Goal: Task Accomplishment & Management: Manage account settings

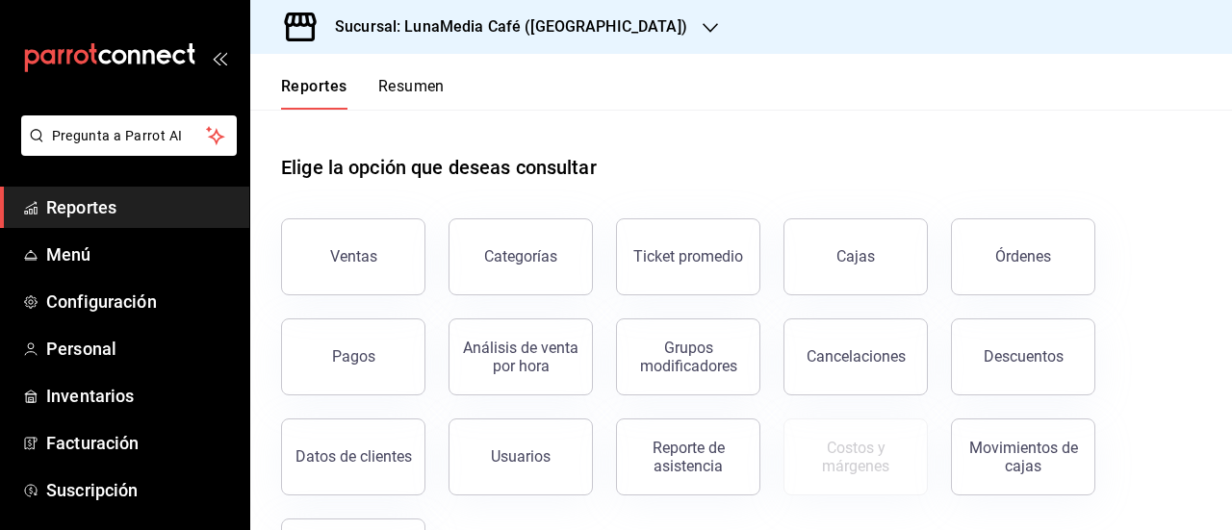
scroll to position [95, 0]
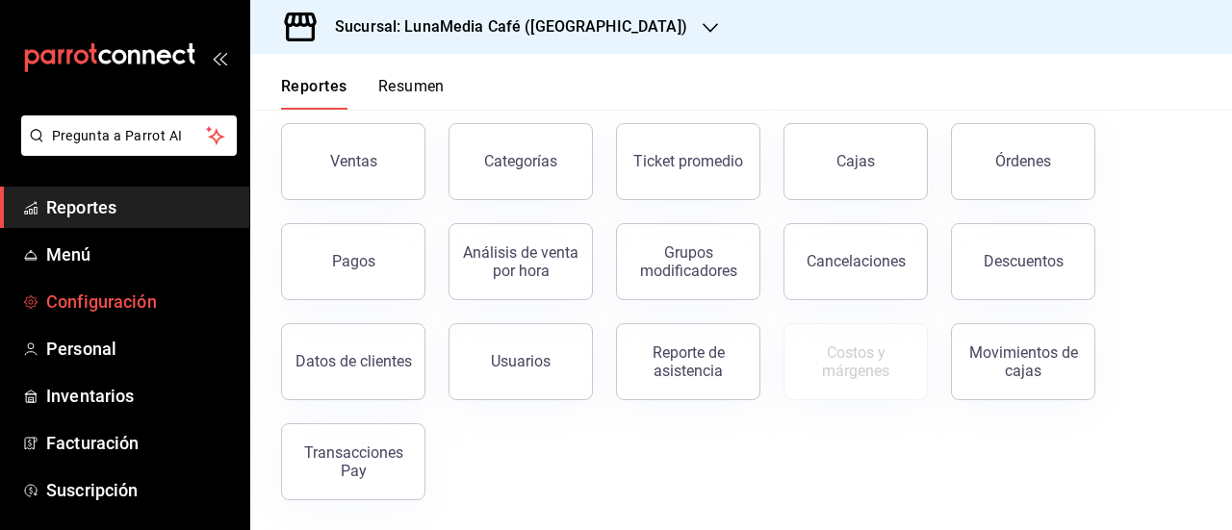
click at [111, 307] on span "Configuración" at bounding box center [140, 302] width 188 height 26
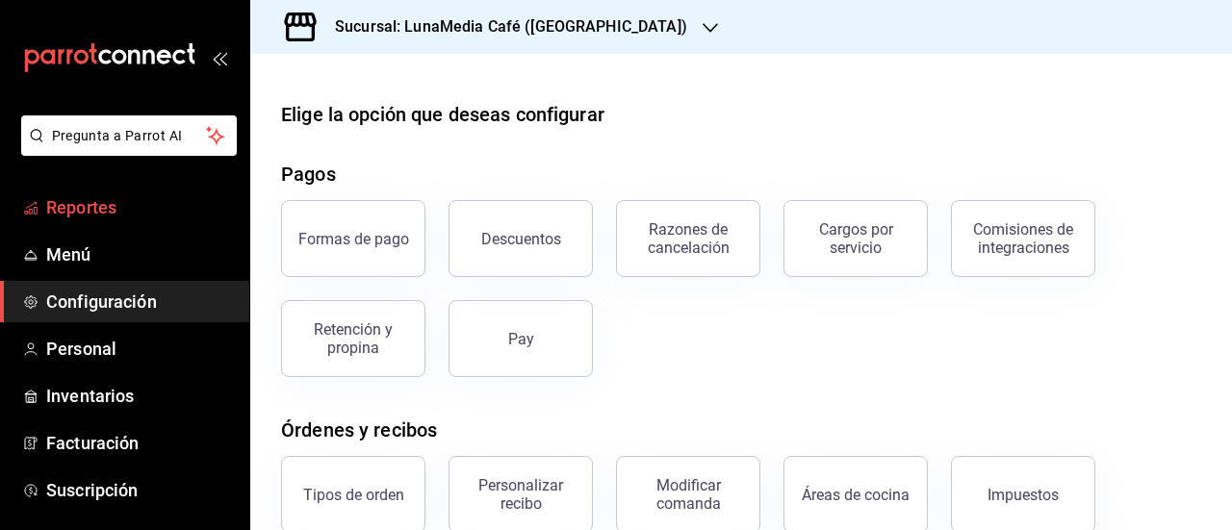
click at [106, 201] on span "Reportes" at bounding box center [140, 207] width 188 height 26
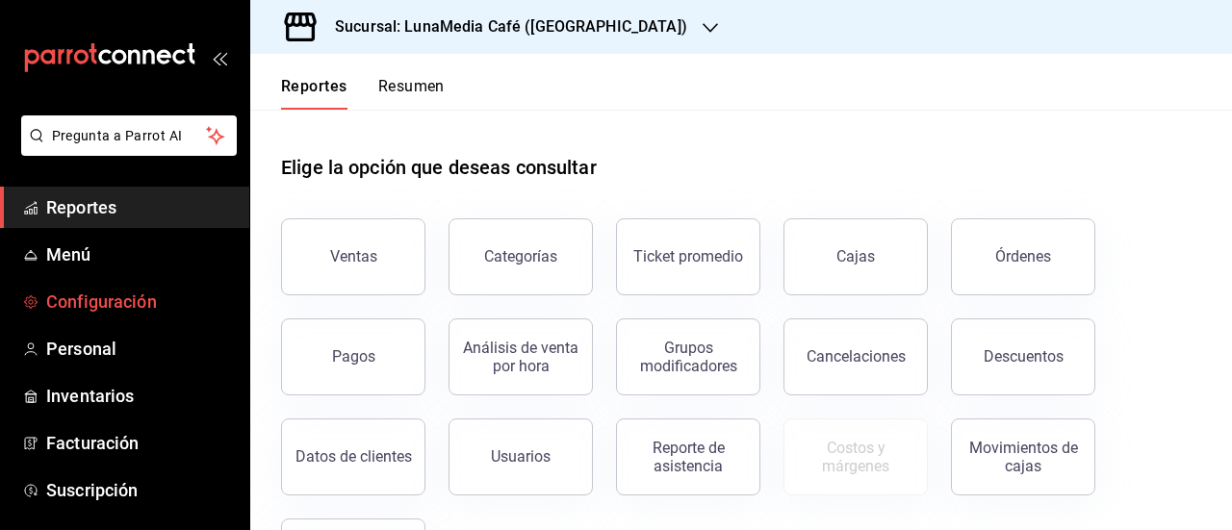
click at [119, 305] on span "Configuración" at bounding box center [140, 302] width 188 height 26
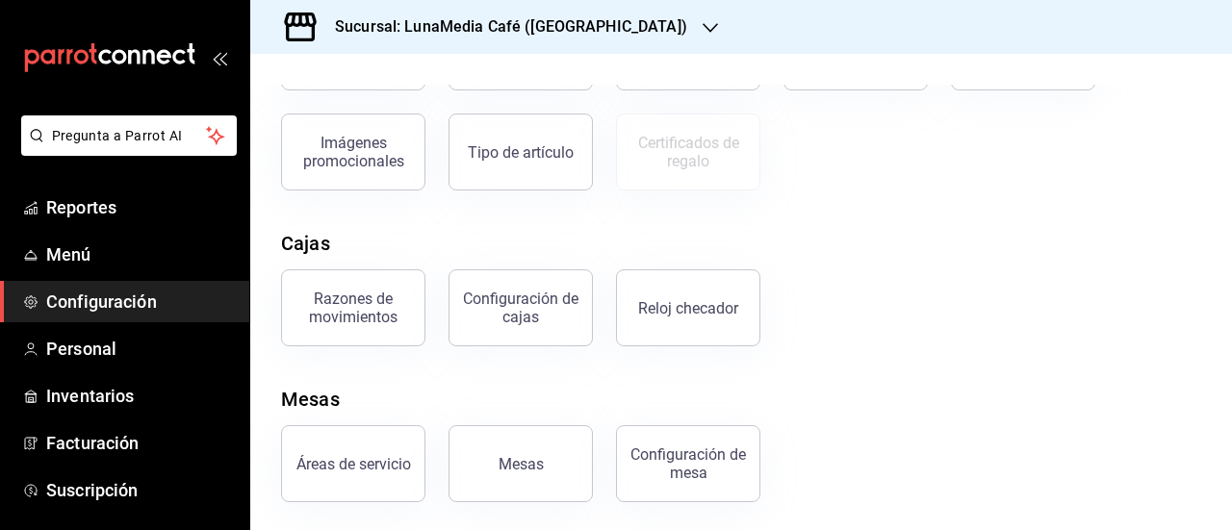
scroll to position [445, 0]
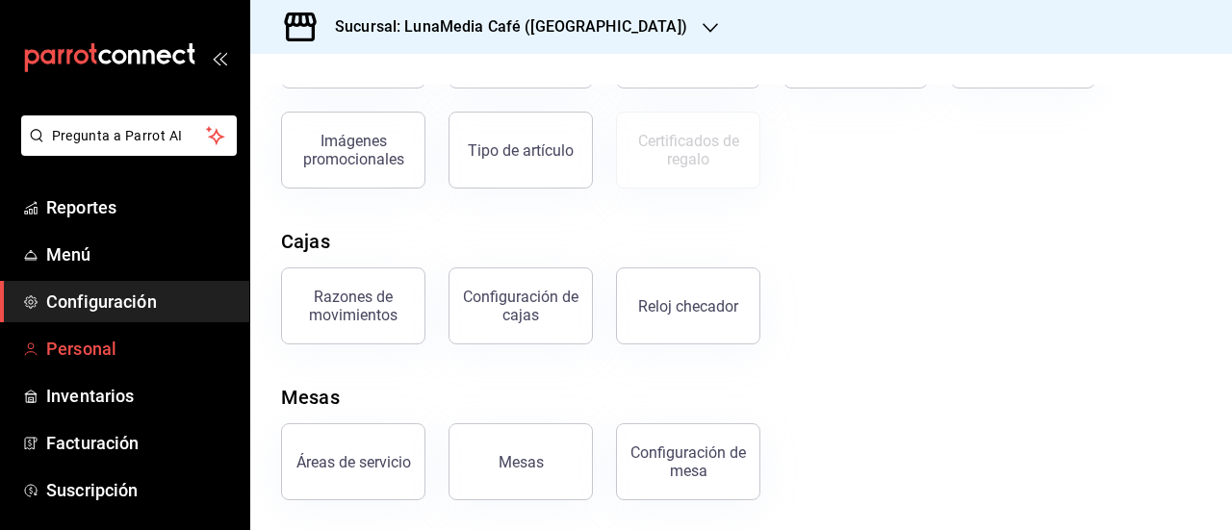
click at [87, 347] on span "Personal" at bounding box center [140, 349] width 188 height 26
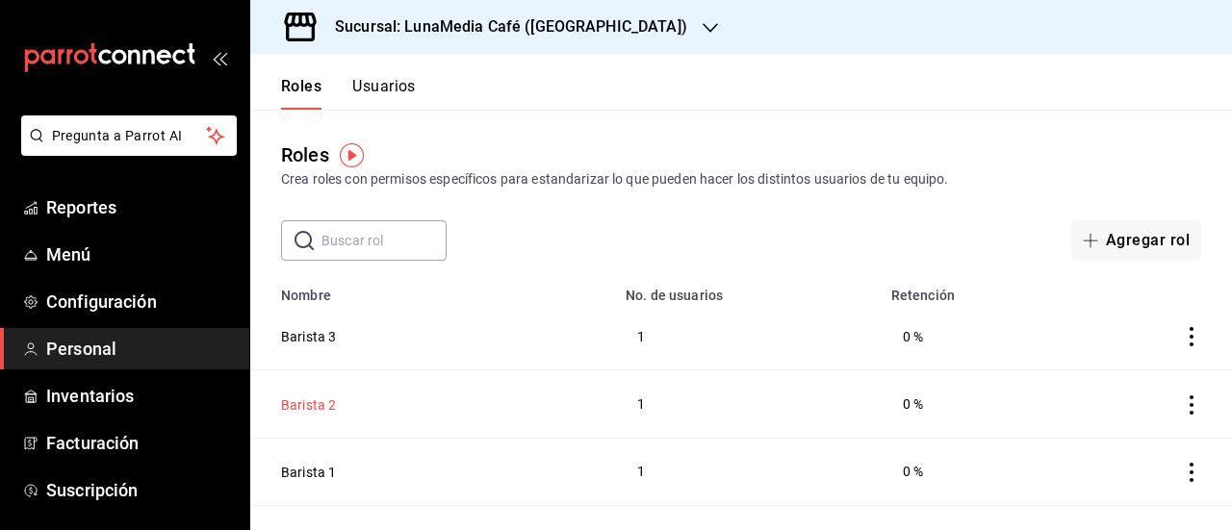
click at [312, 409] on button "Barista 2" at bounding box center [308, 404] width 55 height 19
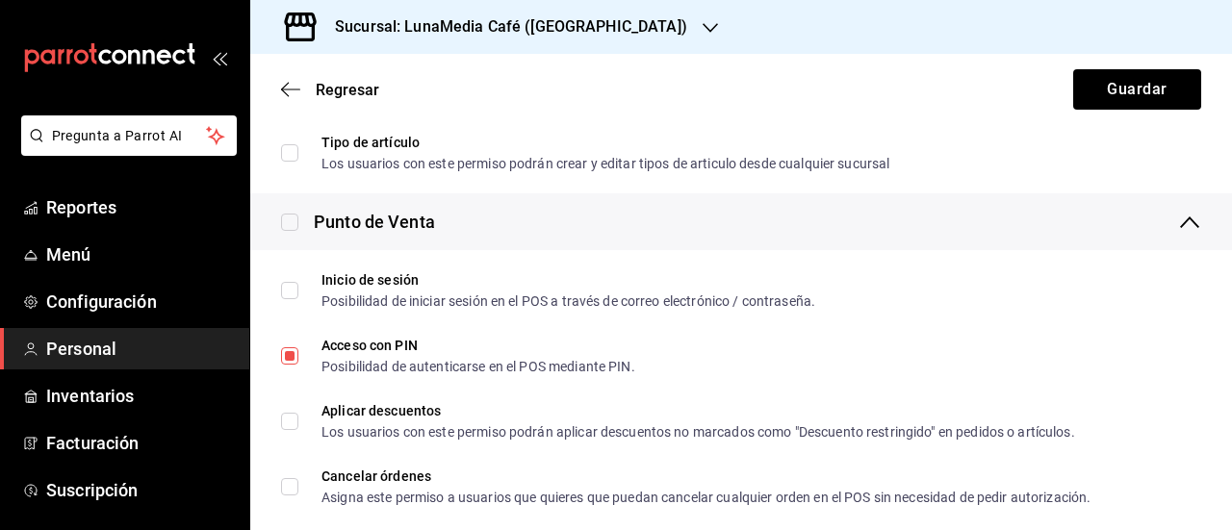
scroll to position [770, 0]
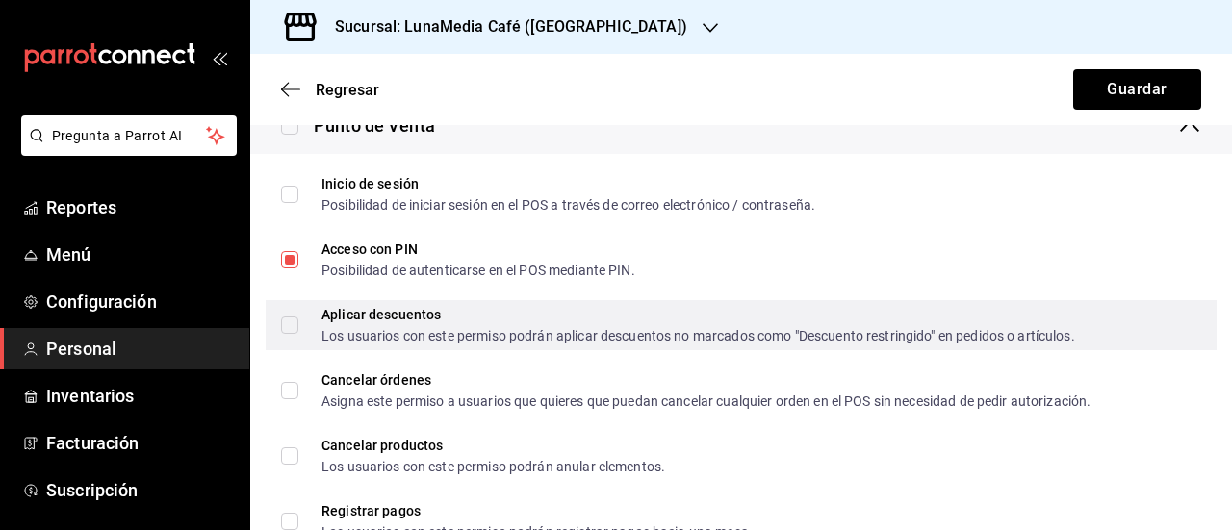
click at [279, 324] on div "Aplicar descuentos Los usuarios con este permiso podrán aplicar descuentos no m…" at bounding box center [741, 325] width 951 height 50
click at [286, 326] on input "Aplicar descuentos Los usuarios con este permiso podrán aplicar descuentos no m…" at bounding box center [289, 325] width 17 height 17
checkbox input "false"
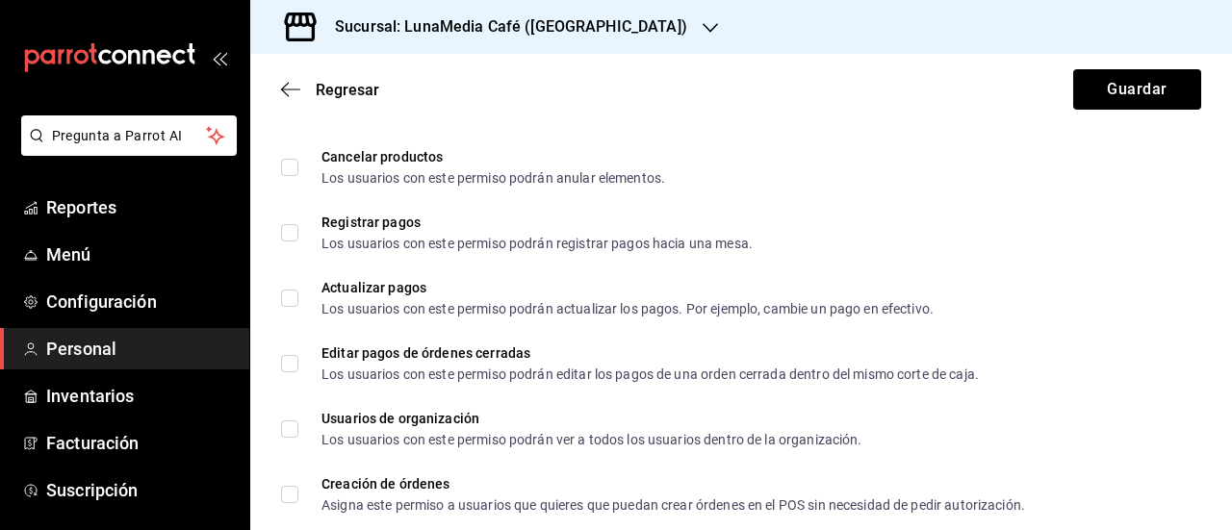
scroll to position [1155, 0]
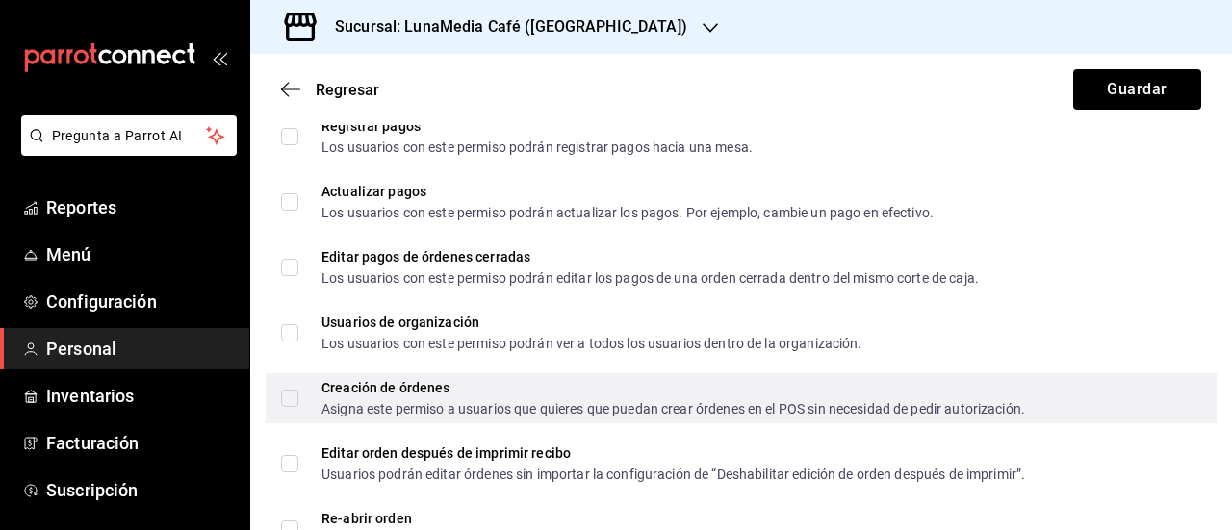
click at [294, 397] on input "Creación de órdenes Asigna este permiso a usuarios que quieres que puedan crear…" at bounding box center [289, 398] width 17 height 17
checkbox input "true"
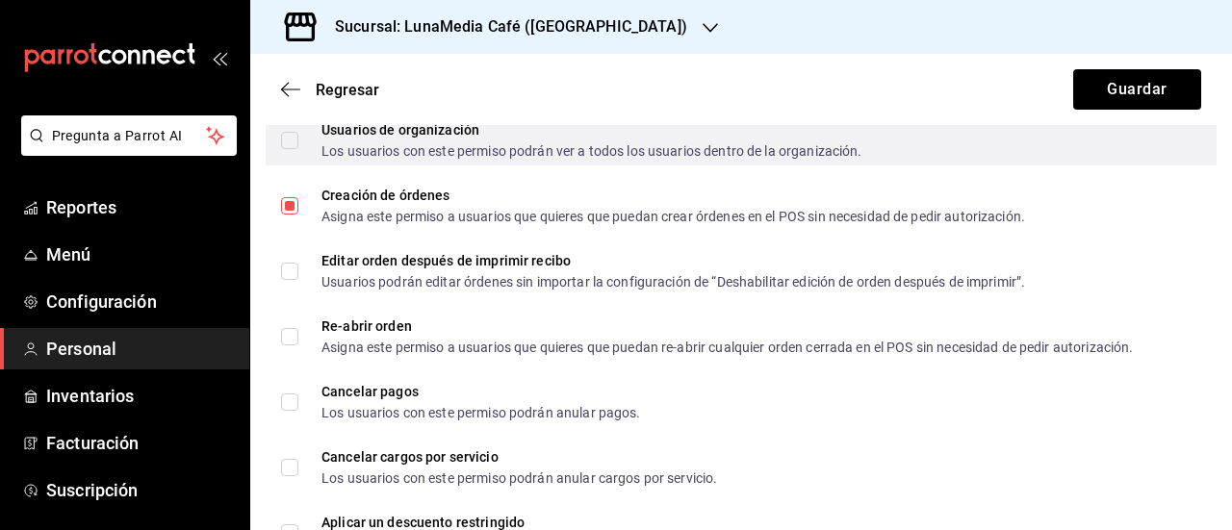
scroll to position [1443, 0]
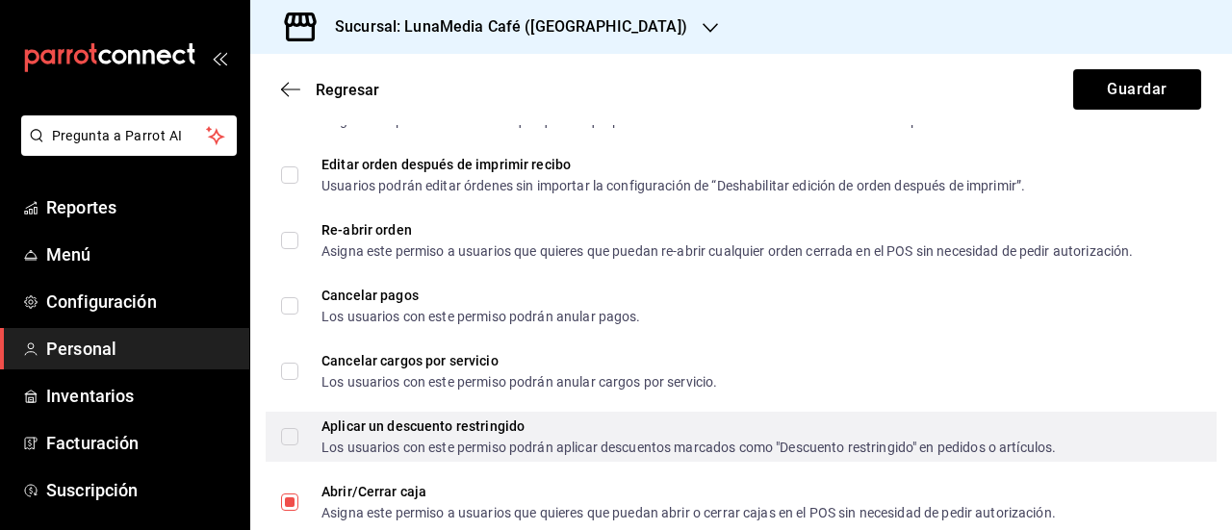
click at [298, 444] on span "Aplicar un descuento restringido Los usuarios con este permiso podrán aplicar d…" at bounding box center [676, 437] width 757 height 35
click at [298, 444] on input "Aplicar un descuento restringido Los usuarios con este permiso podrán aplicar d…" at bounding box center [289, 436] width 17 height 17
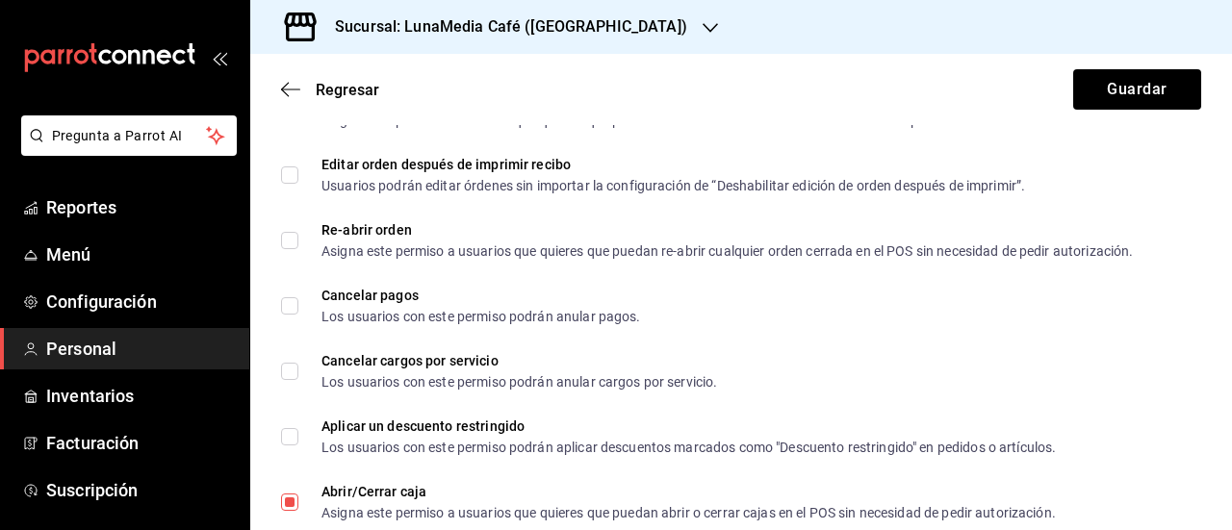
scroll to position [1539, 0]
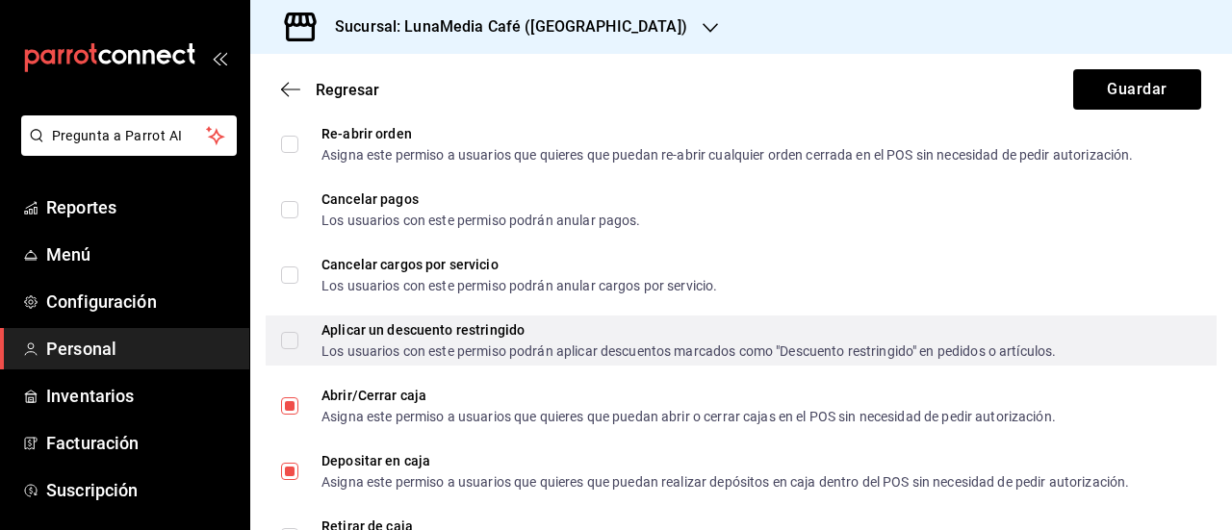
click at [290, 340] on input "Aplicar un descuento restringido Los usuarios con este permiso podrán aplicar d…" at bounding box center [289, 340] width 17 height 17
checkbox input "true"
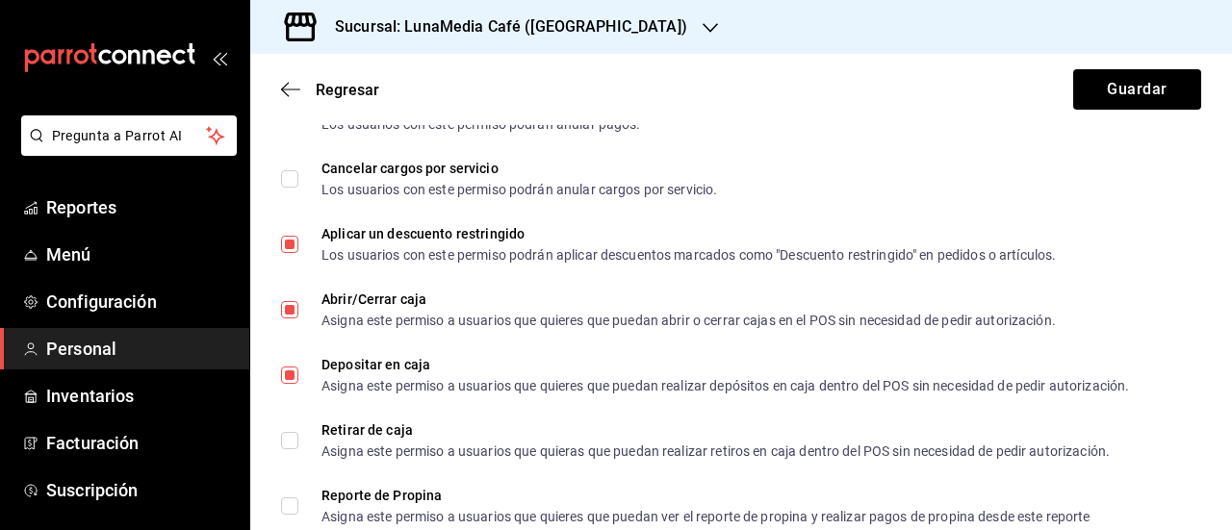
scroll to position [1732, 0]
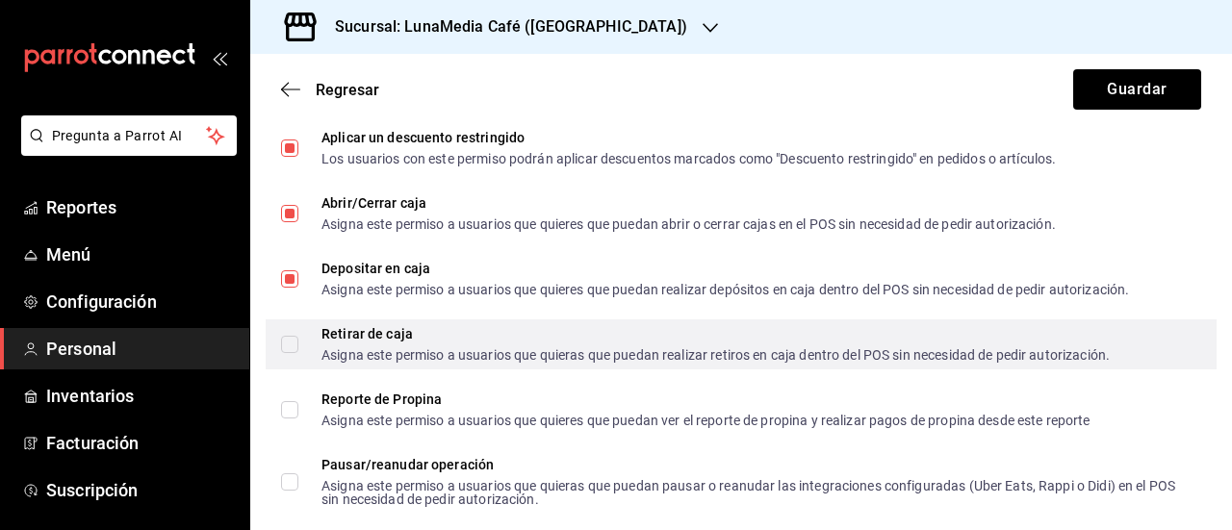
click at [284, 351] on input "Retirar de caja Asigna este permiso a usuarios que quieras que puedan realizar …" at bounding box center [289, 344] width 17 height 17
checkbox input "true"
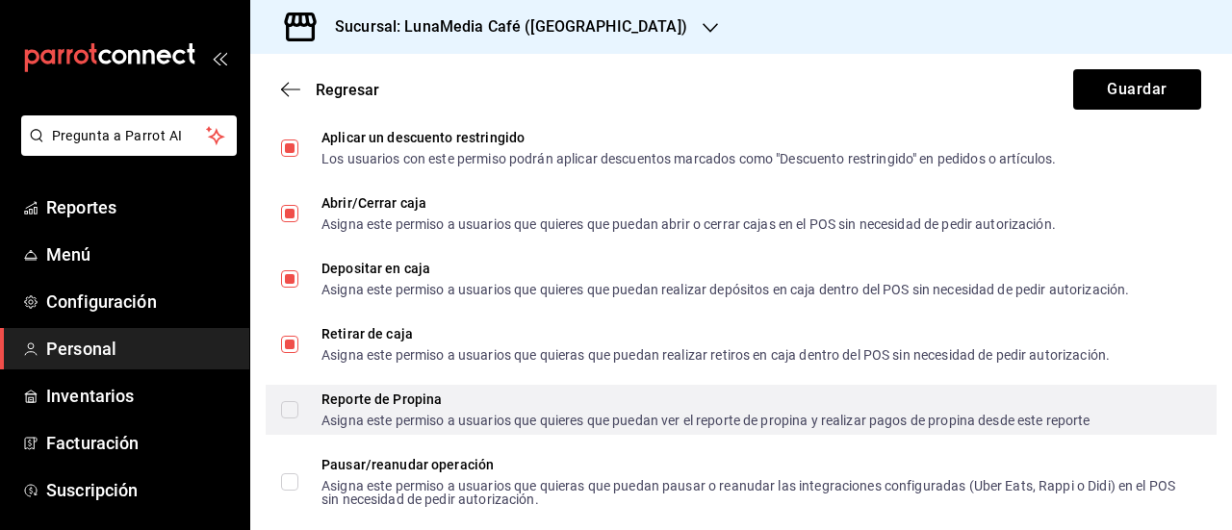
scroll to position [1828, 0]
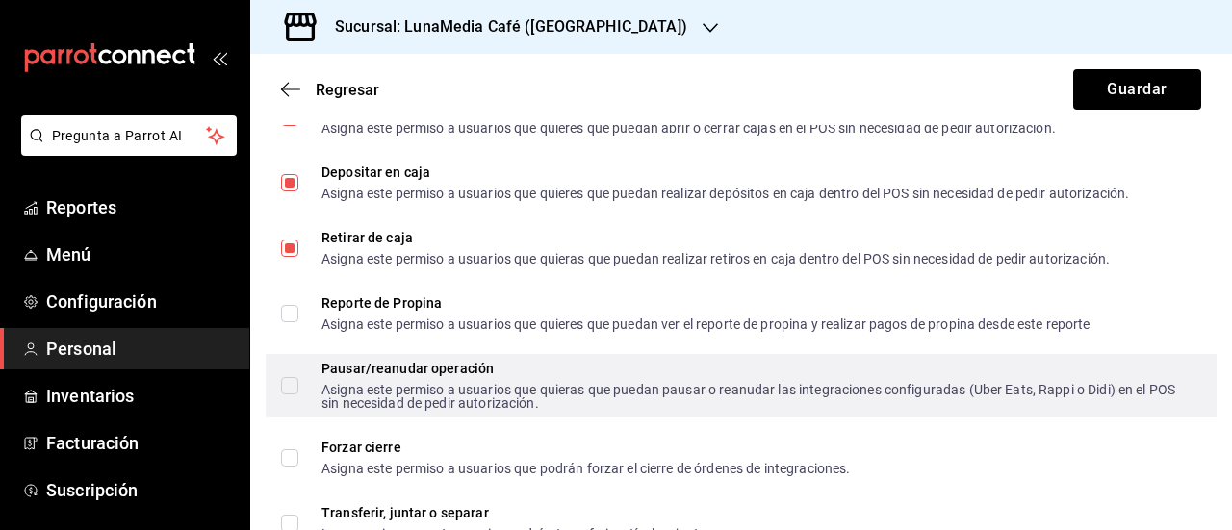
click at [298, 384] on span "Pausar/reanudar operación Asigna este permiso a usuarios que quieras que puedan…" at bounding box center [741, 386] width 887 height 48
click at [298, 384] on input "Pausar/reanudar operación Asigna este permiso a usuarios que quieras que puedan…" at bounding box center [289, 385] width 17 height 17
click at [294, 384] on input "Pausar/reanudar operación Asigna este permiso a usuarios que quieras que puedan…" at bounding box center [289, 385] width 17 height 17
checkbox input "true"
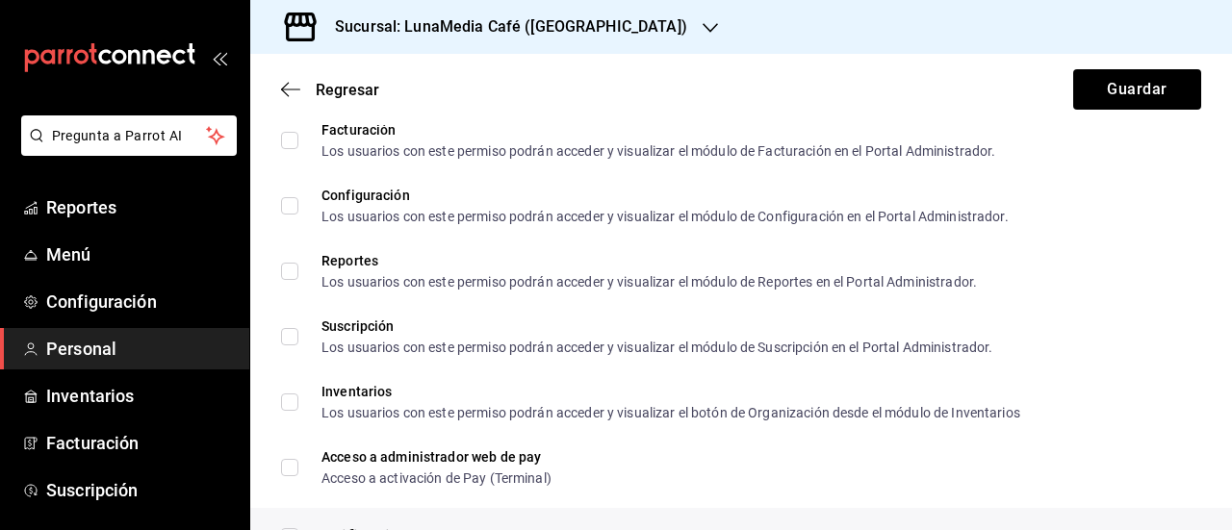
scroll to position [3685, 0]
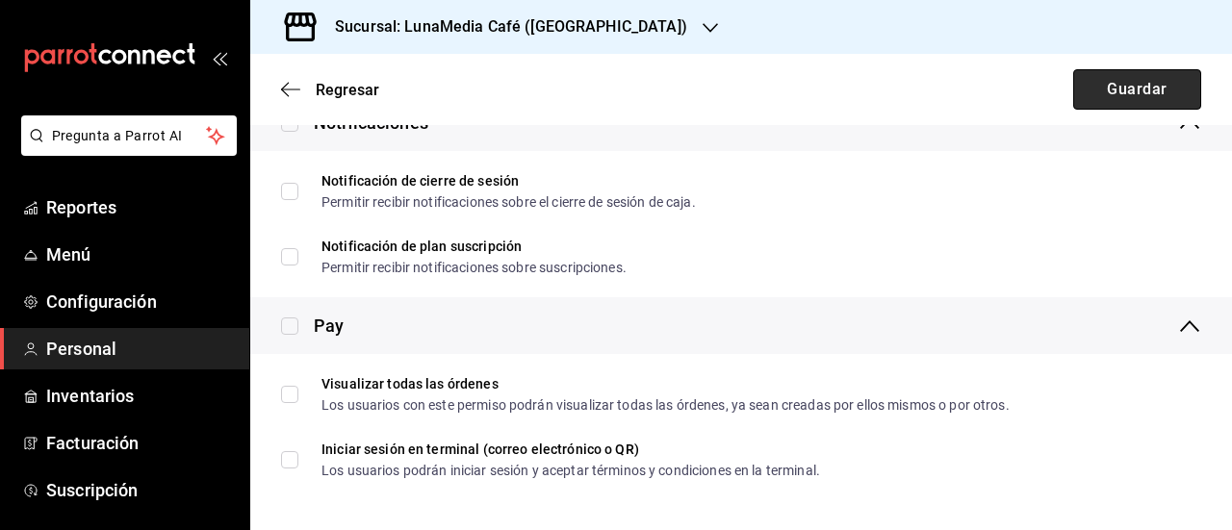
click at [1105, 89] on button "Guardar" at bounding box center [1137, 89] width 128 height 40
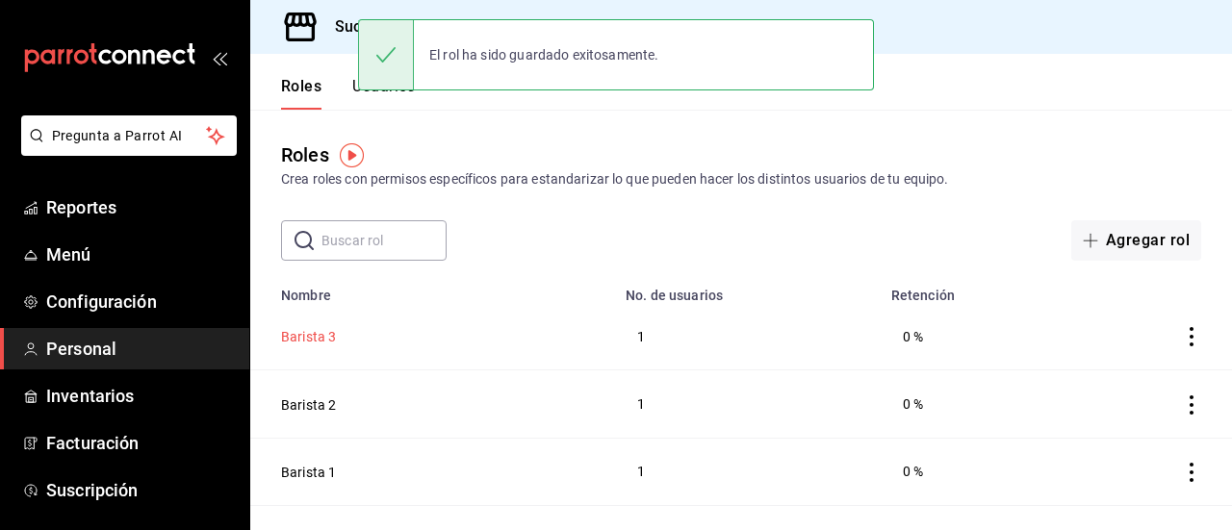
click at [302, 336] on button "Barista 3" at bounding box center [308, 336] width 55 height 19
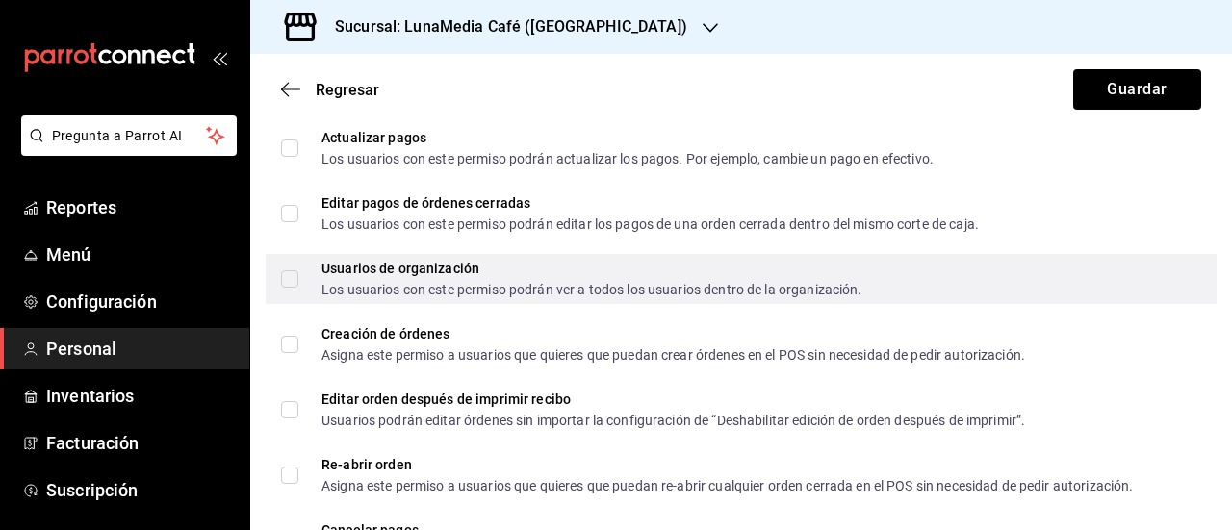
scroll to position [1251, 0]
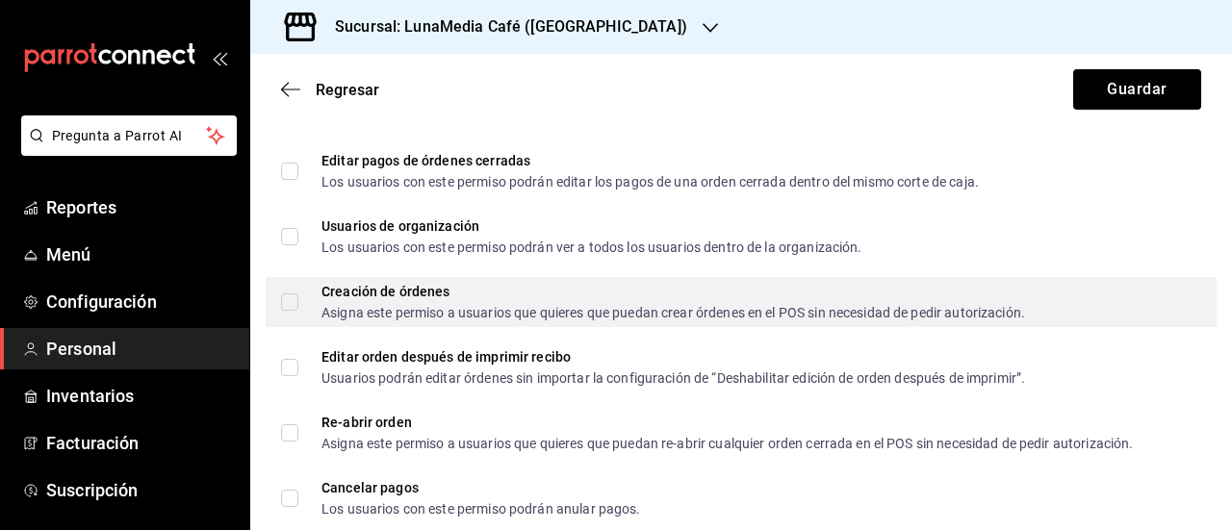
click at [288, 300] on input "Creación de órdenes Asigna este permiso a usuarios que quieres que puedan crear…" at bounding box center [289, 301] width 17 height 17
checkbox input "true"
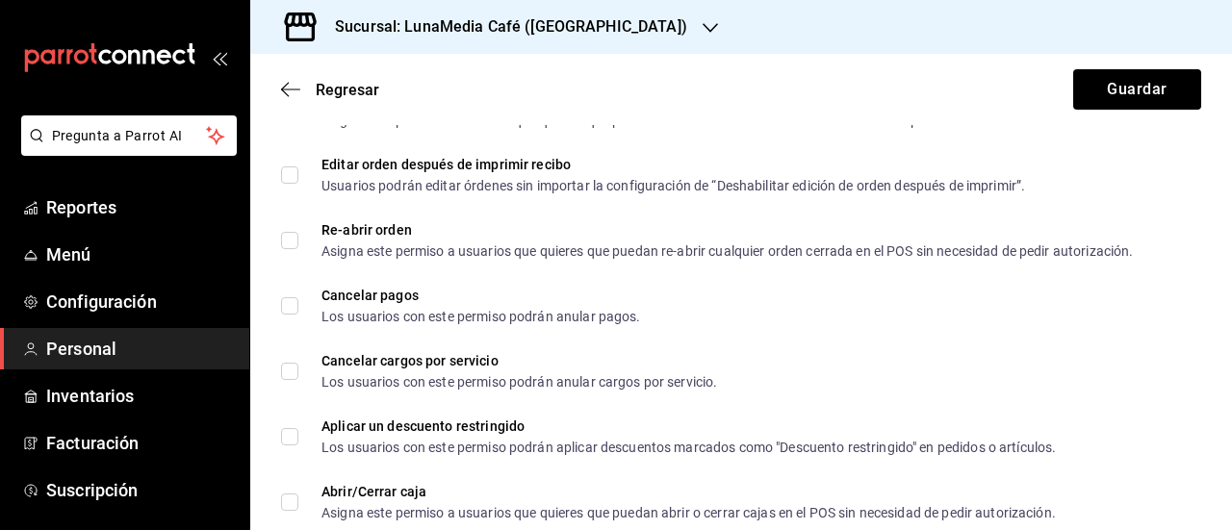
scroll to position [1539, 0]
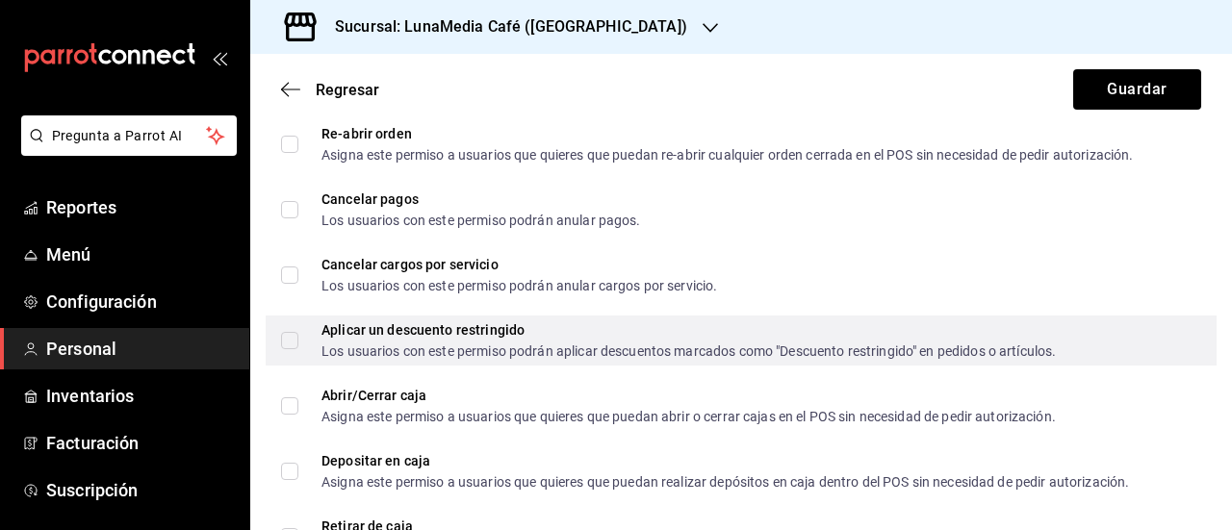
click at [287, 346] on input "Aplicar un descuento restringido Los usuarios con este permiso podrán aplicar d…" at bounding box center [289, 340] width 17 height 17
checkbox input "true"
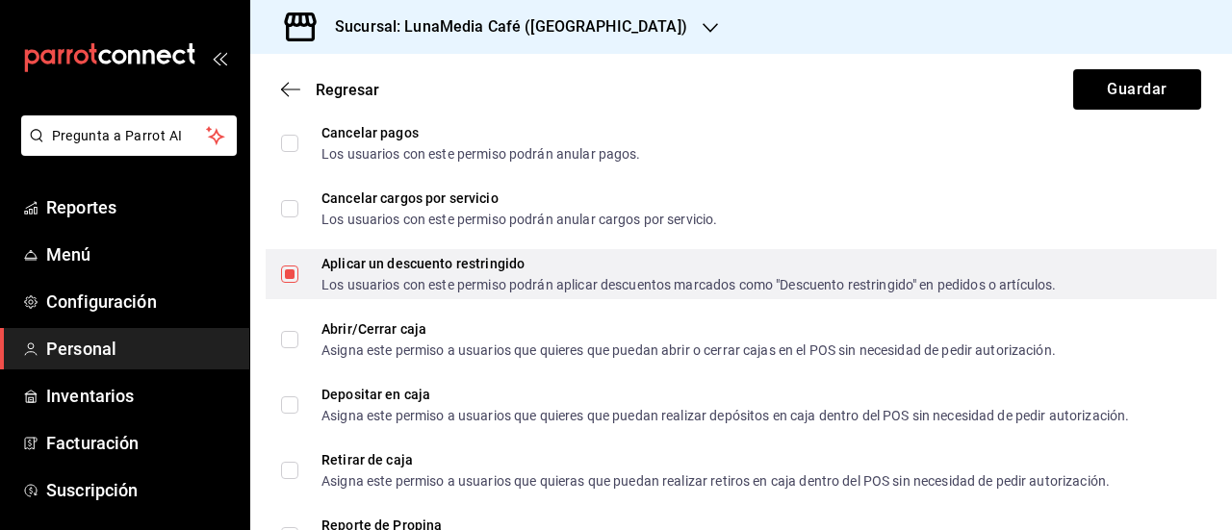
scroll to position [1636, 0]
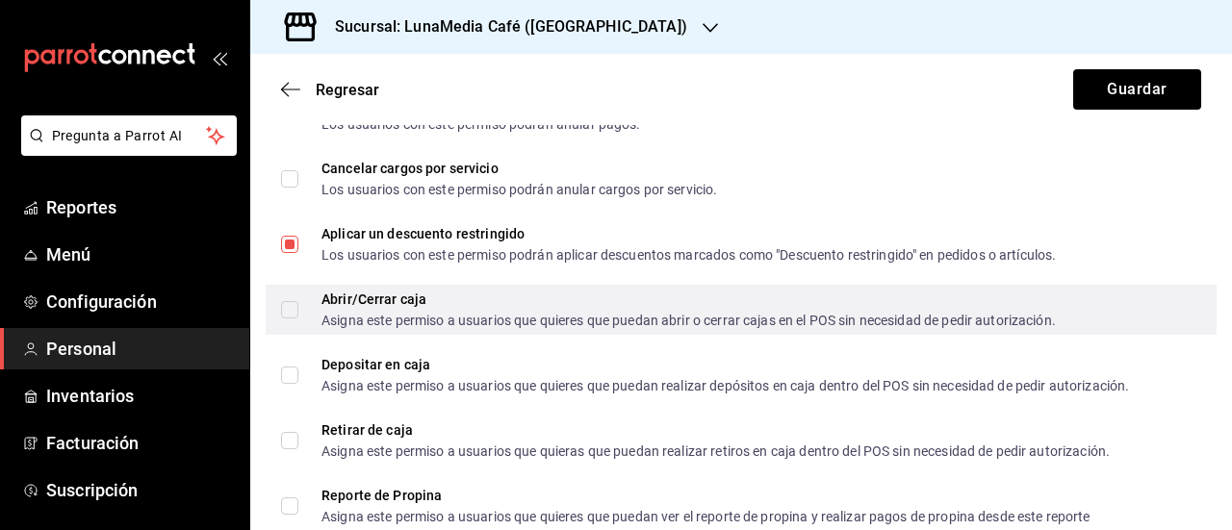
click at [291, 305] on input "Abrir/Cerrar caja Asigna este permiso a usuarios que quieres que puedan abrir o…" at bounding box center [289, 309] width 17 height 17
checkbox input "true"
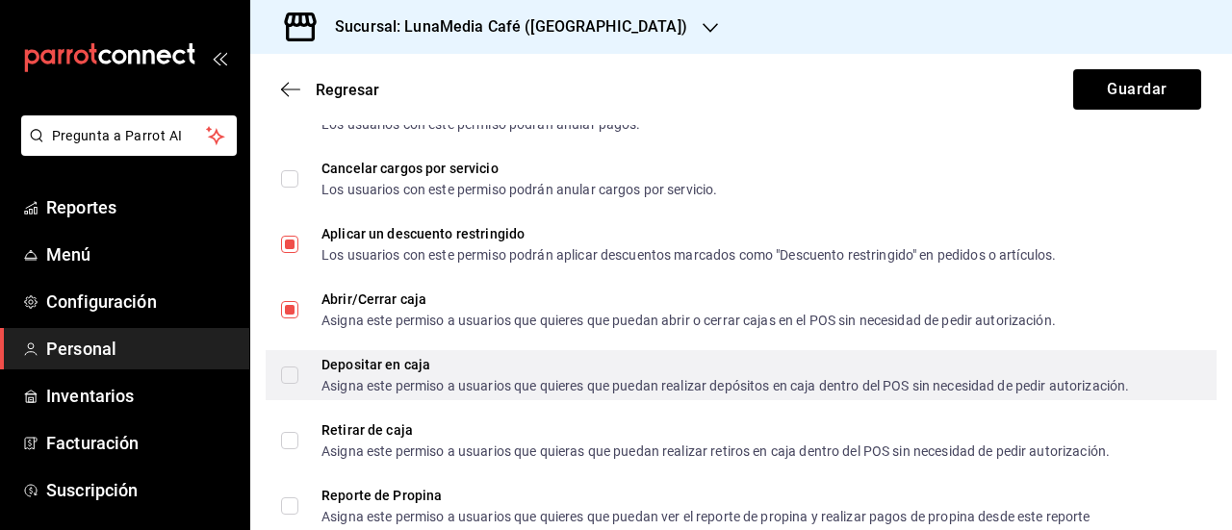
click at [284, 376] on input "Depositar en caja Asigna este permiso a usuarios que quieres que puedan realiza…" at bounding box center [289, 375] width 17 height 17
checkbox input "true"
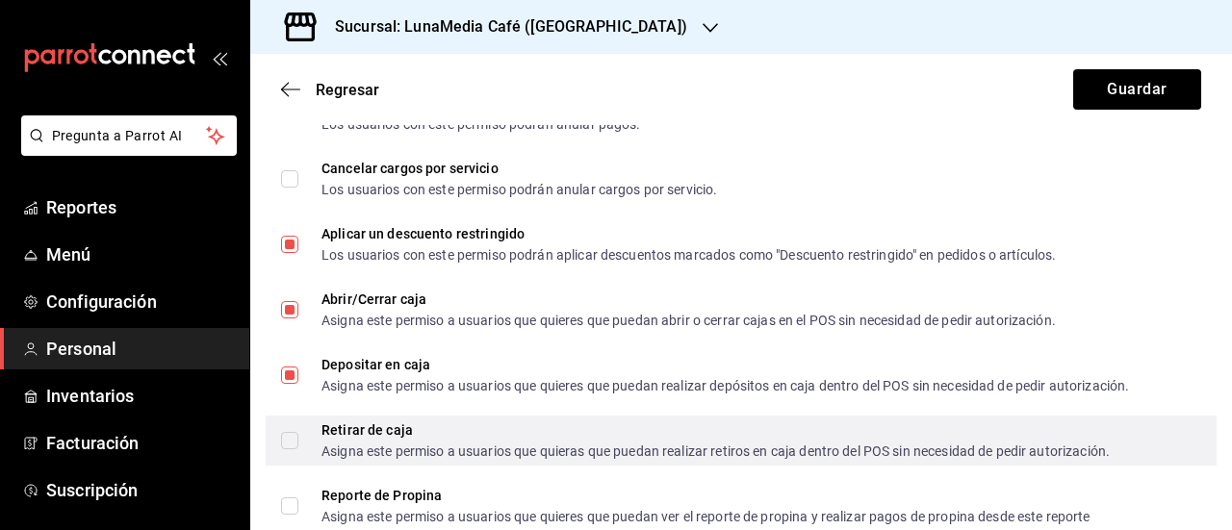
click at [289, 448] on label "Retirar de caja Asigna este permiso a usuarios que quieras que puedan realizar …" at bounding box center [695, 440] width 828 height 35
click at [289, 448] on input "Retirar de caja Asigna este permiso a usuarios que quieras que puedan realizar …" at bounding box center [289, 440] width 17 height 17
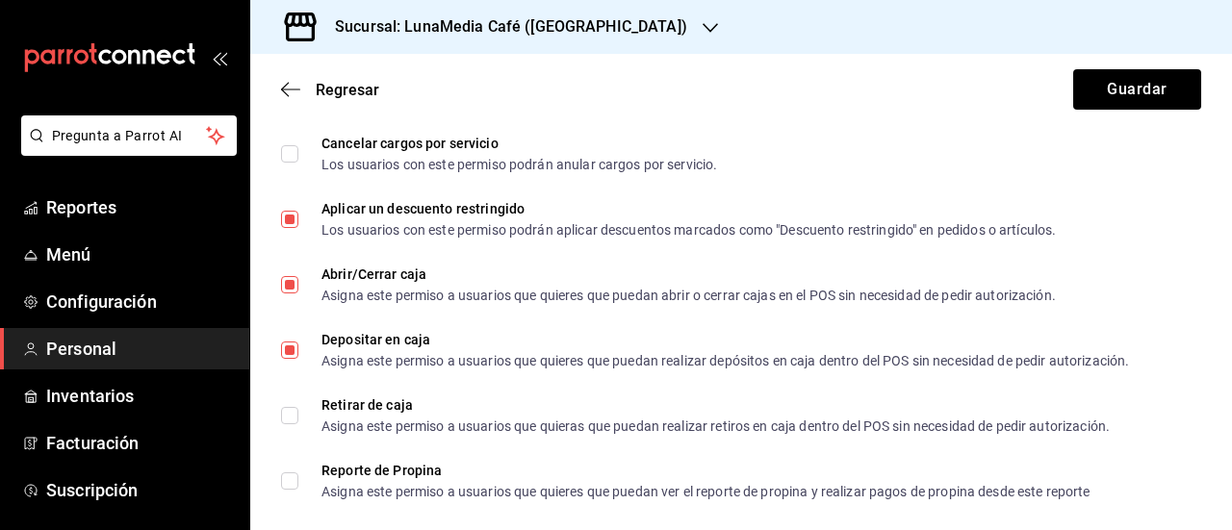
scroll to position [1732, 0]
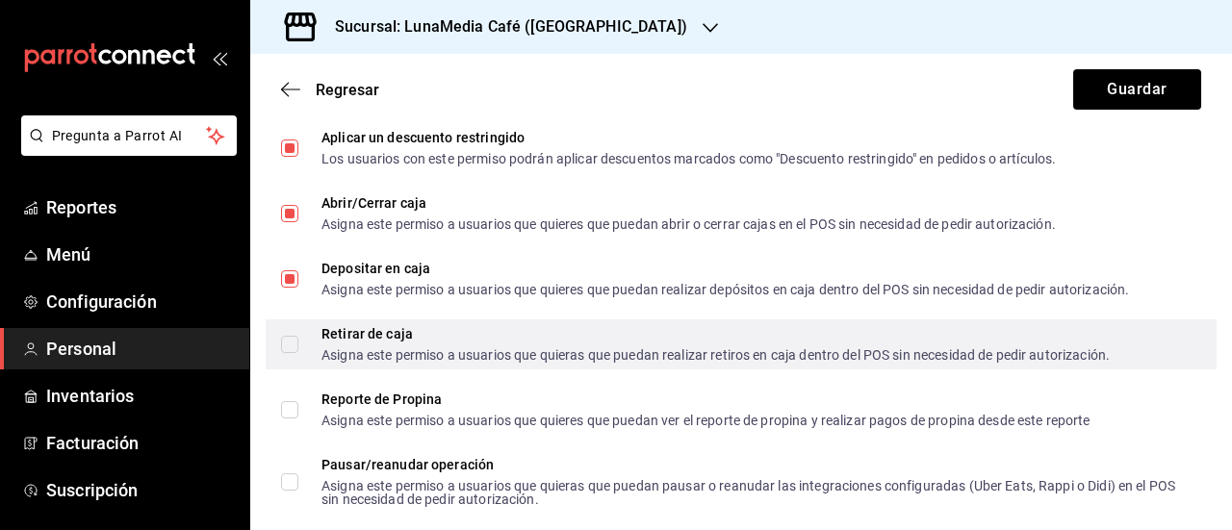
click at [289, 345] on input "Retirar de caja Asigna este permiso a usuarios que quieras que puedan realizar …" at bounding box center [289, 344] width 17 height 17
checkbox input "true"
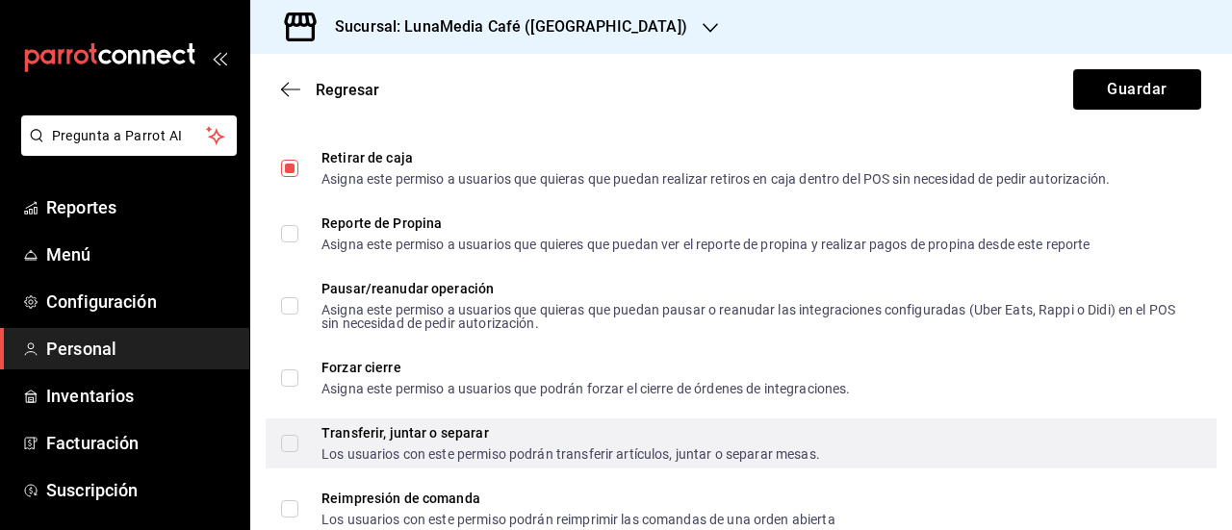
scroll to position [1924, 0]
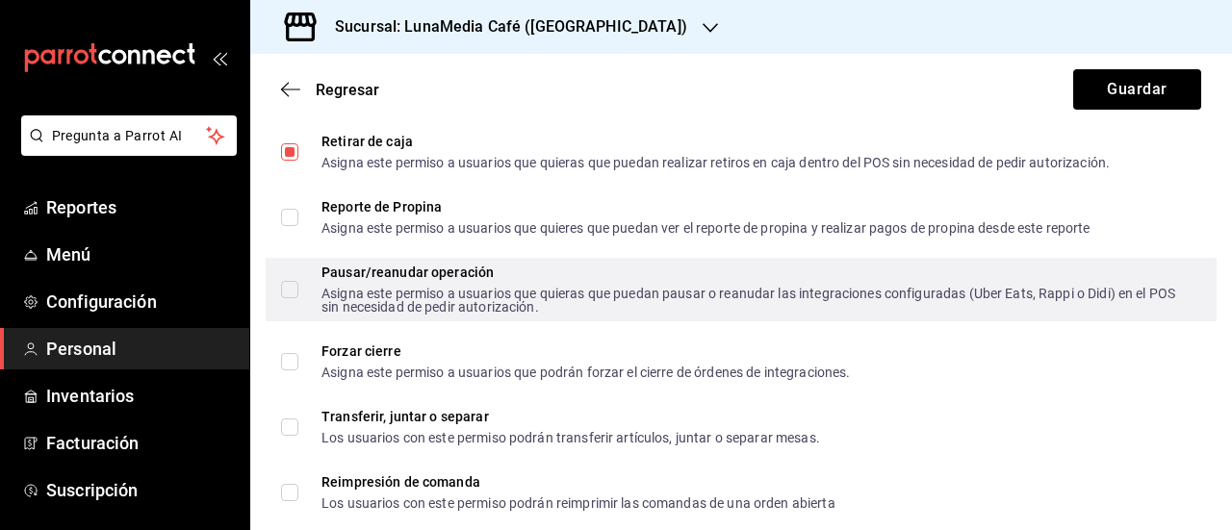
click at [289, 288] on input "Pausar/reanudar operación Asigna este permiso a usuarios que quieras que puedan…" at bounding box center [289, 289] width 17 height 17
checkbox input "true"
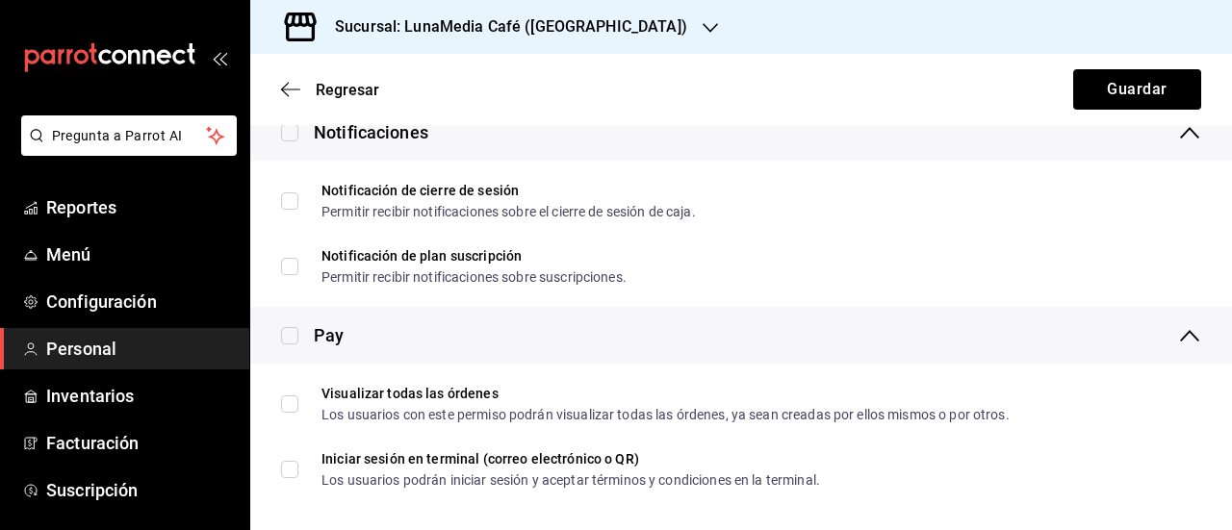
scroll to position [3685, 0]
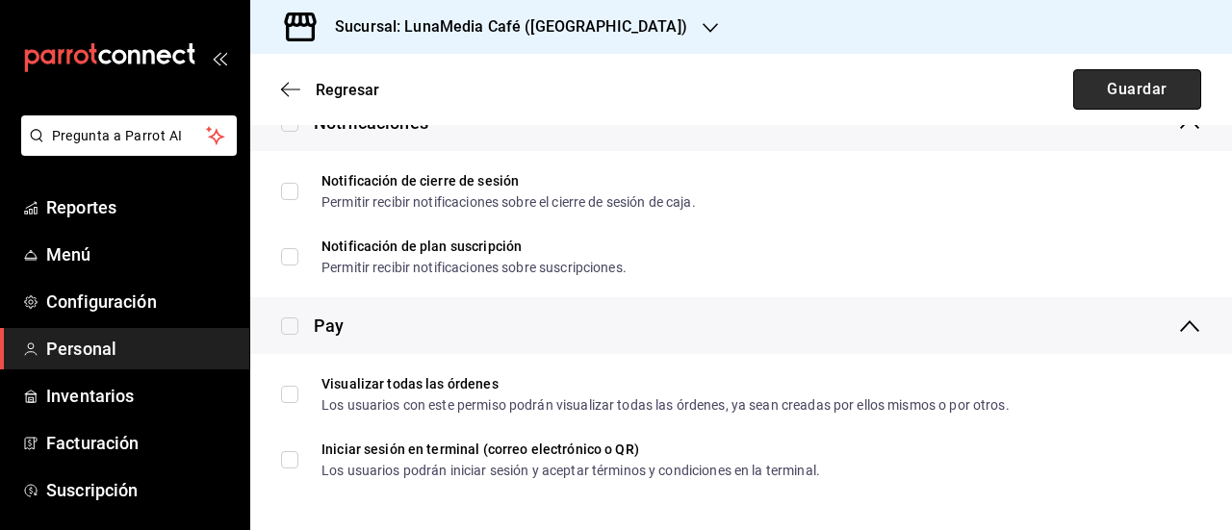
click at [1120, 100] on button "Guardar" at bounding box center [1137, 89] width 128 height 40
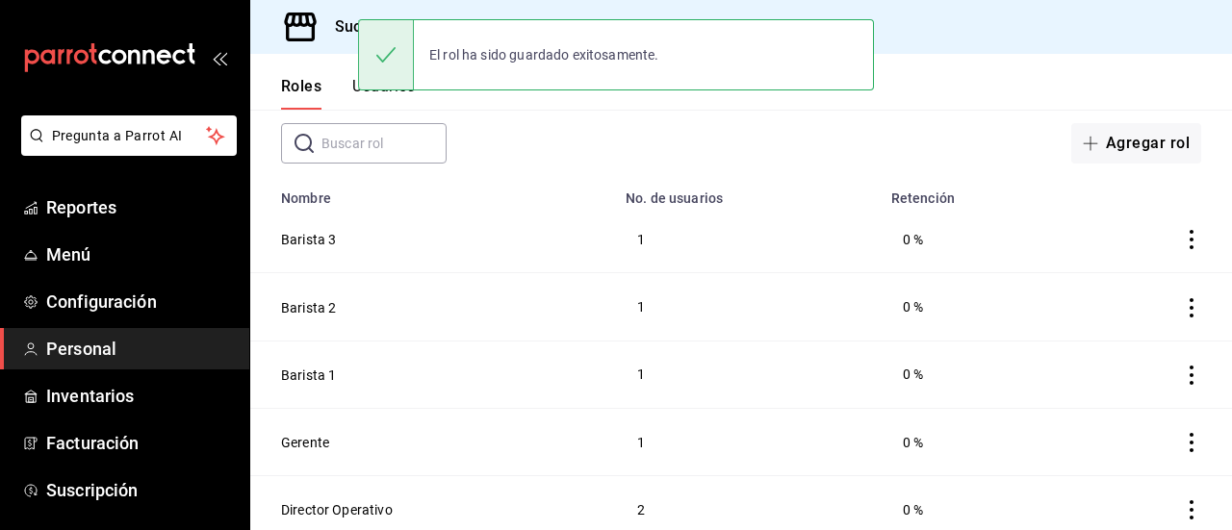
scroll to position [174, 0]
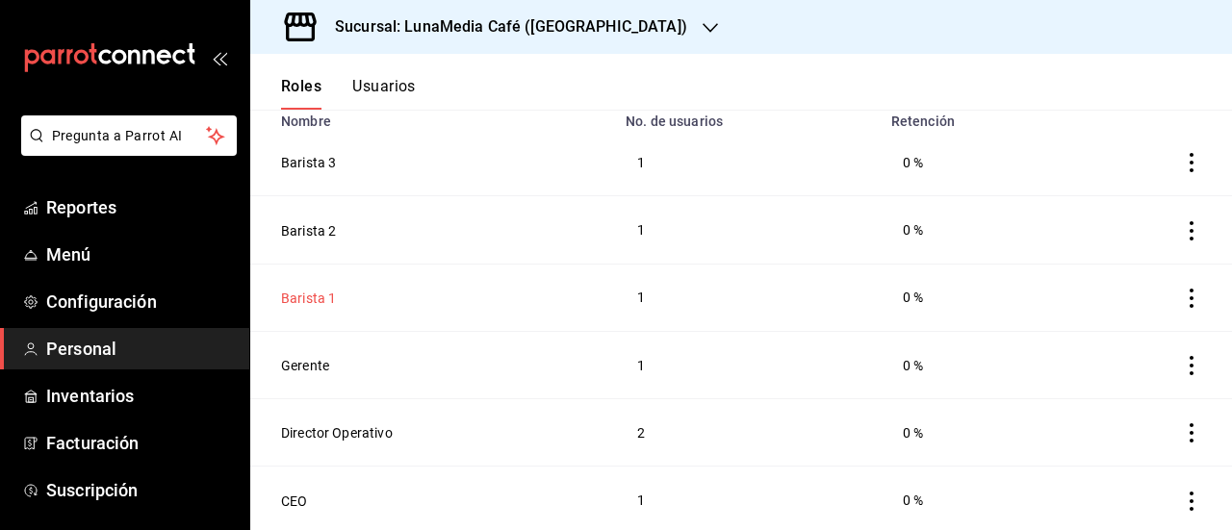
click at [289, 295] on button "Barista 1" at bounding box center [308, 298] width 55 height 19
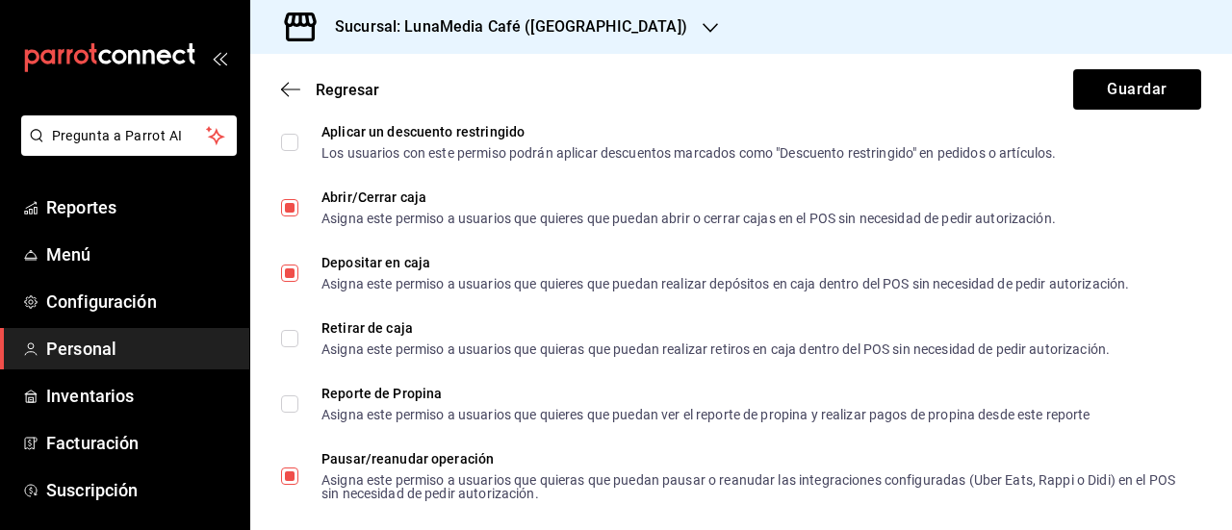
scroll to position [1828, 0]
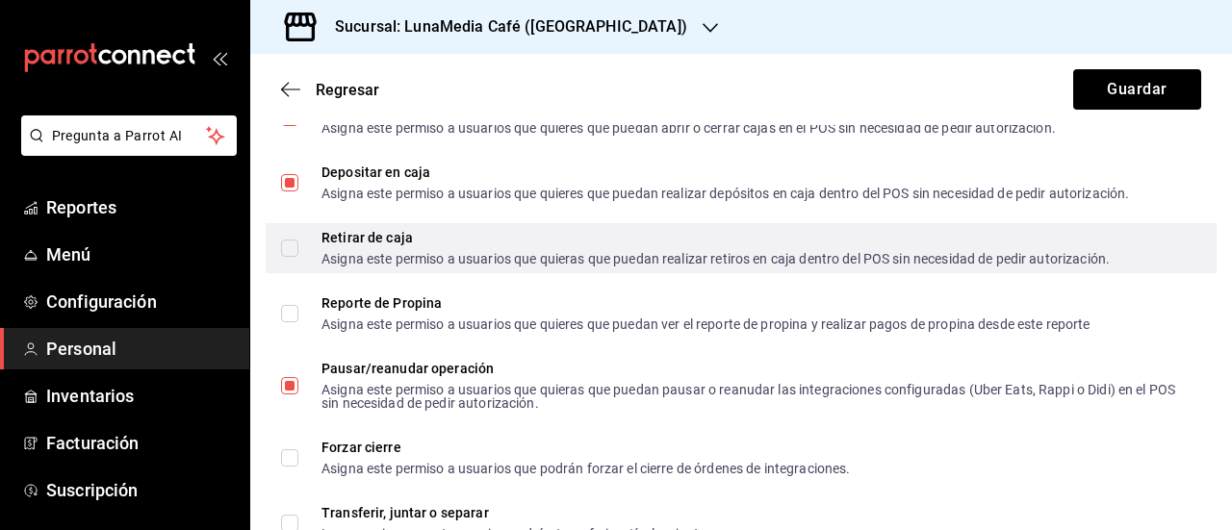
click at [285, 249] on input "Retirar de caja Asigna este permiso a usuarios que quieras que puedan realizar …" at bounding box center [289, 248] width 17 height 17
checkbox input "true"
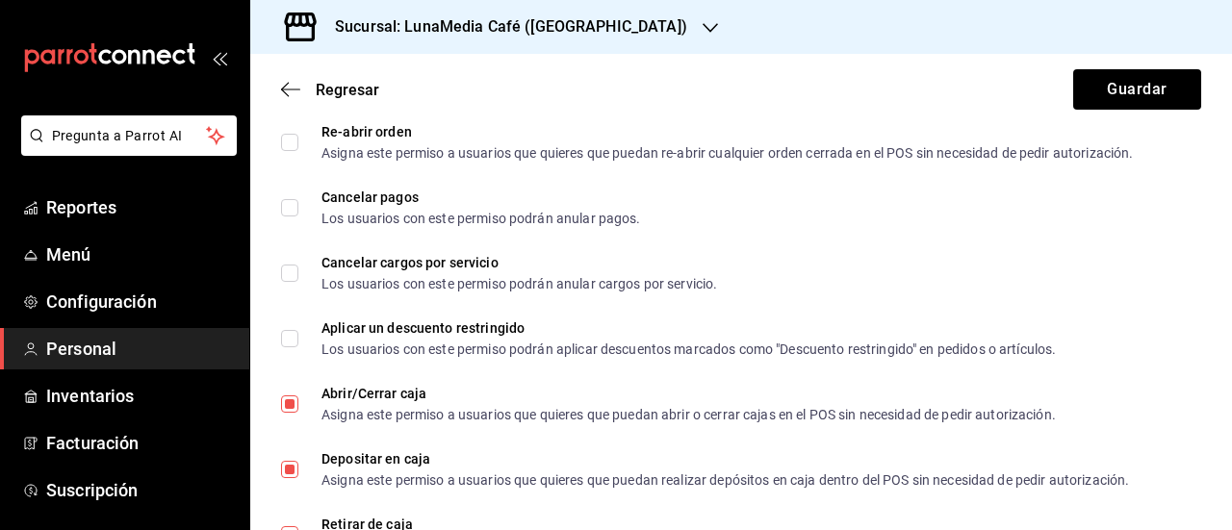
scroll to position [1539, 0]
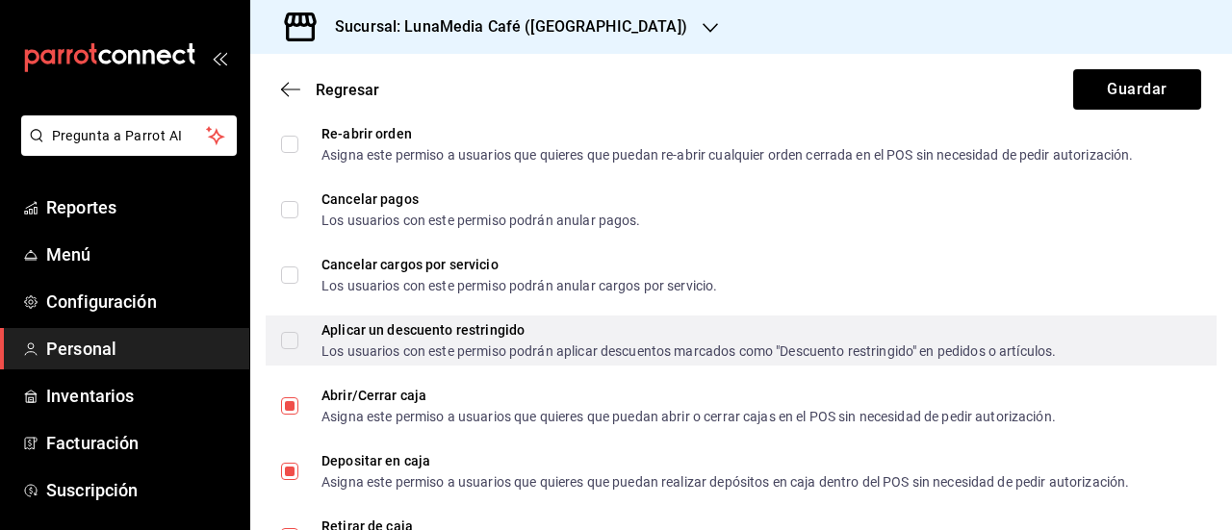
click at [281, 342] on input "Aplicar un descuento restringido Los usuarios con este permiso podrán aplicar d…" at bounding box center [289, 340] width 17 height 17
checkbox input "true"
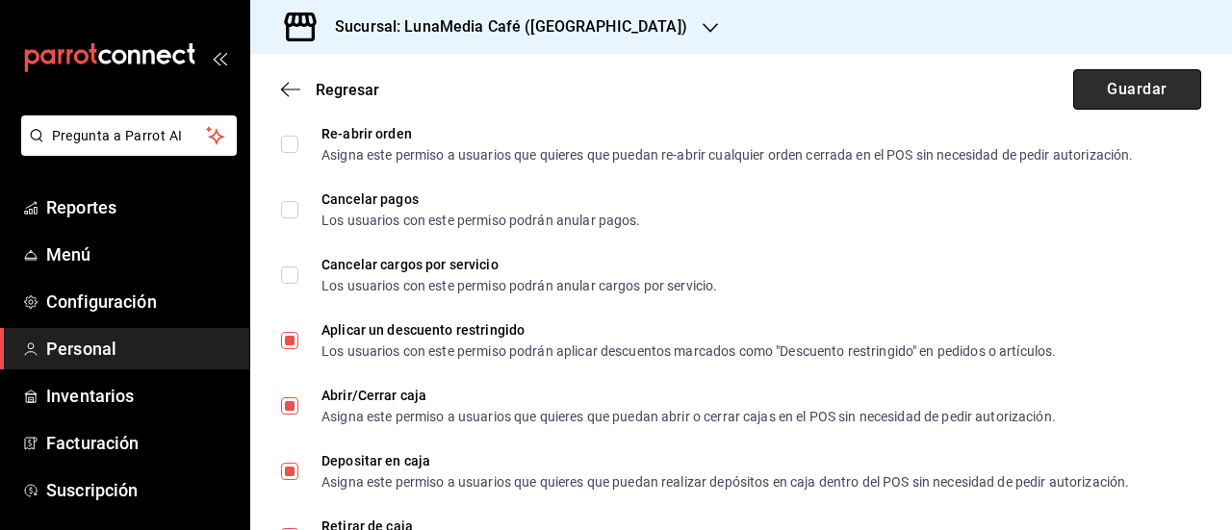
click at [1097, 92] on button "Guardar" at bounding box center [1137, 89] width 128 height 40
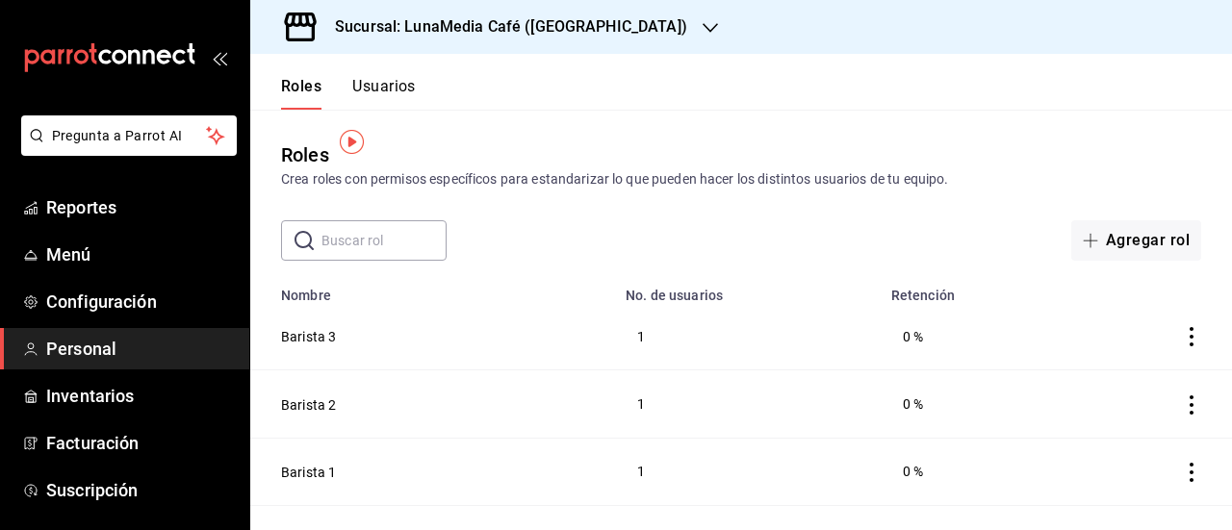
scroll to position [174, 0]
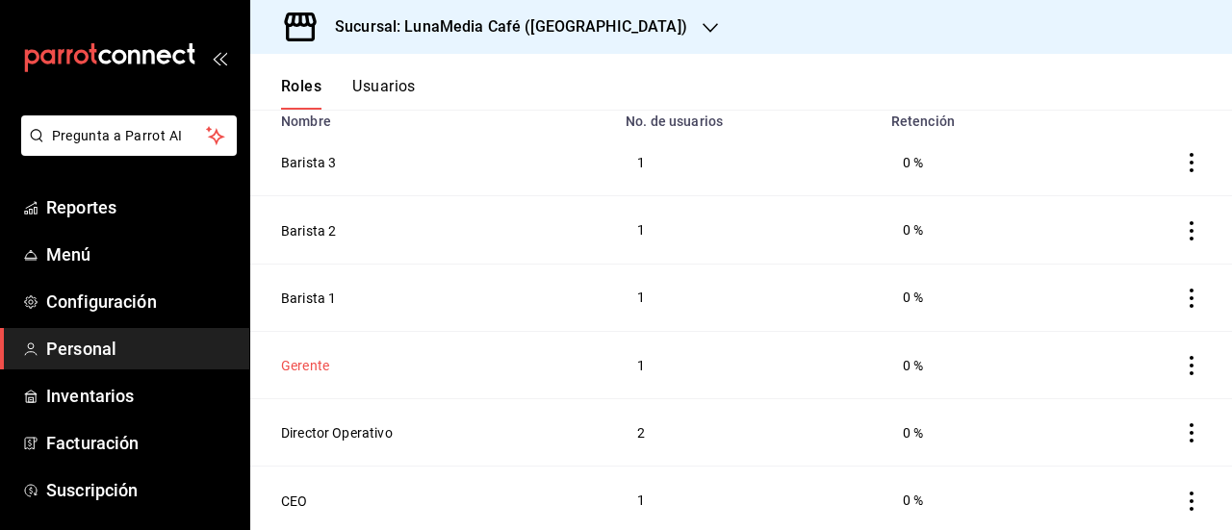
click at [319, 359] on button "Gerente" at bounding box center [305, 365] width 48 height 19
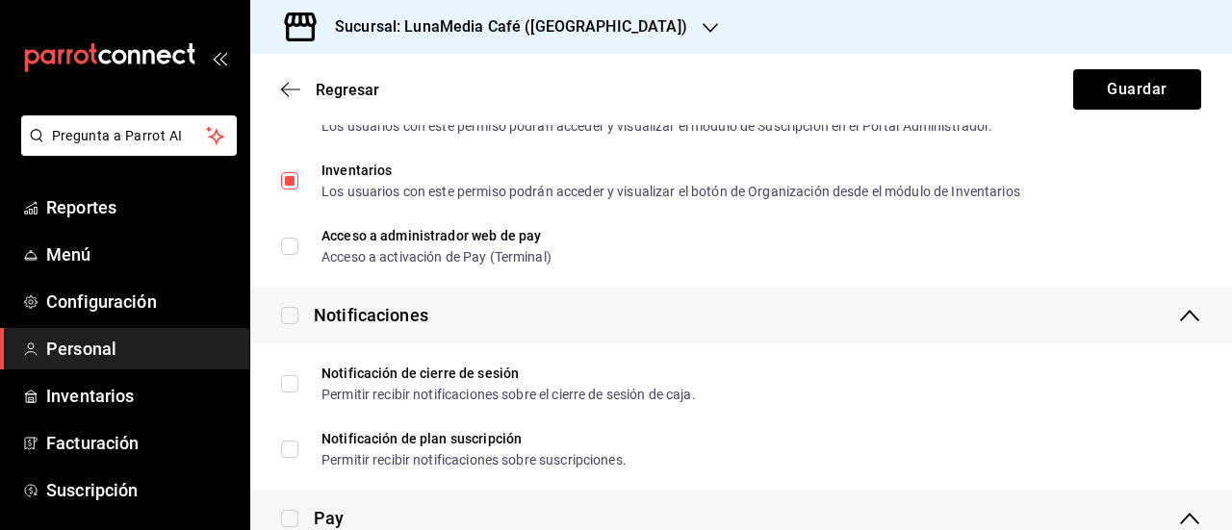
scroll to position [3685, 0]
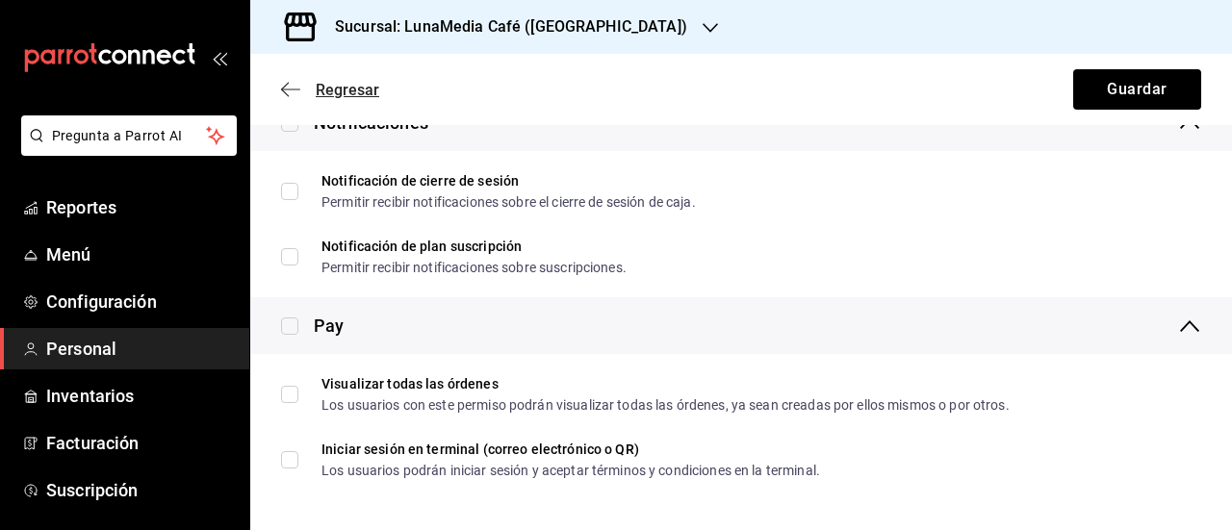
click at [346, 89] on span "Regresar" at bounding box center [348, 90] width 64 height 18
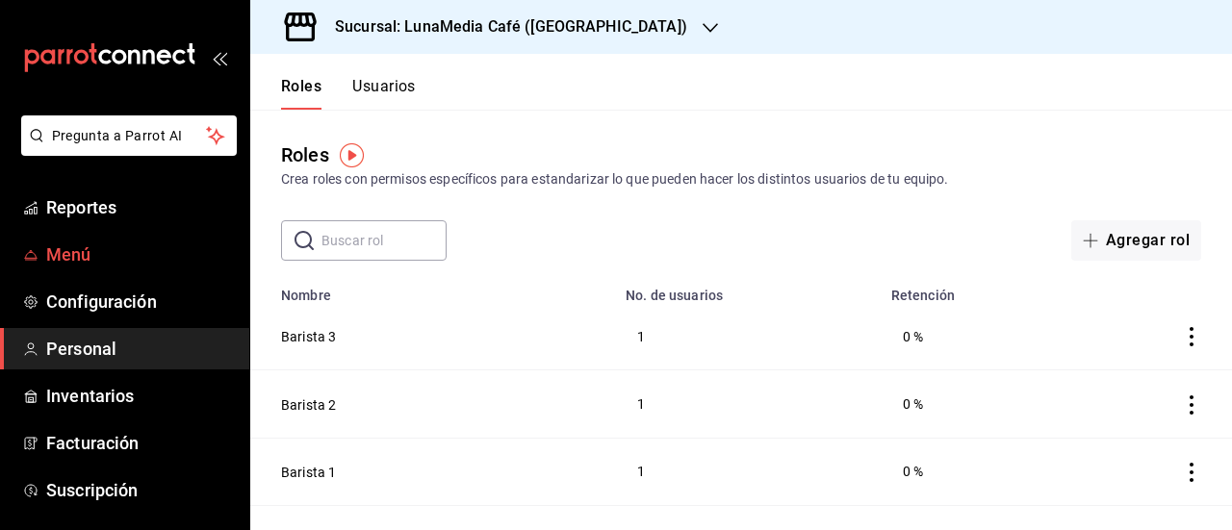
click at [104, 252] on span "Menú" at bounding box center [140, 255] width 188 height 26
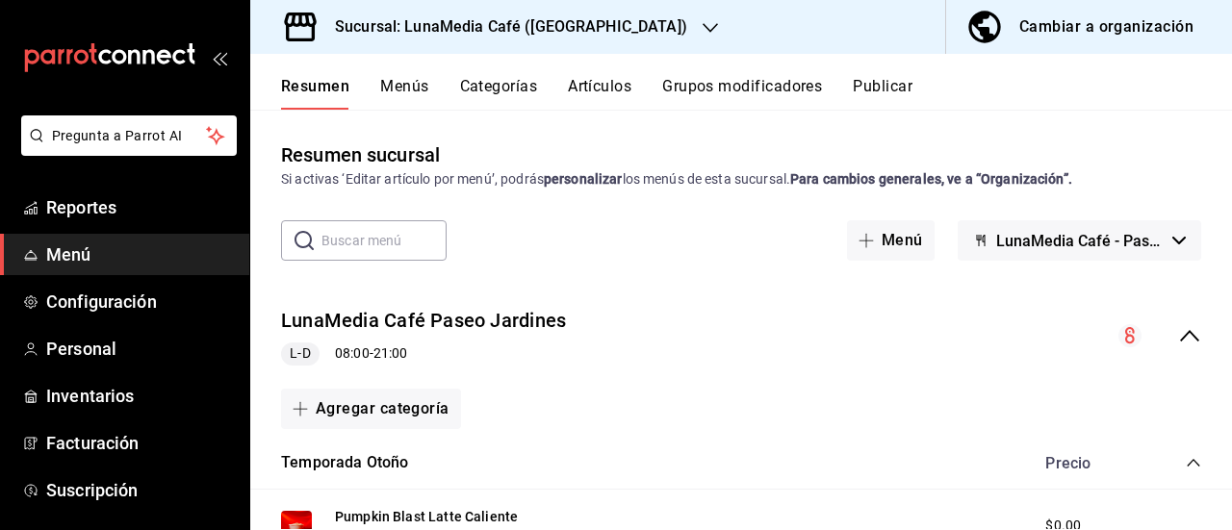
click at [896, 78] on button "Publicar" at bounding box center [882, 93] width 60 height 33
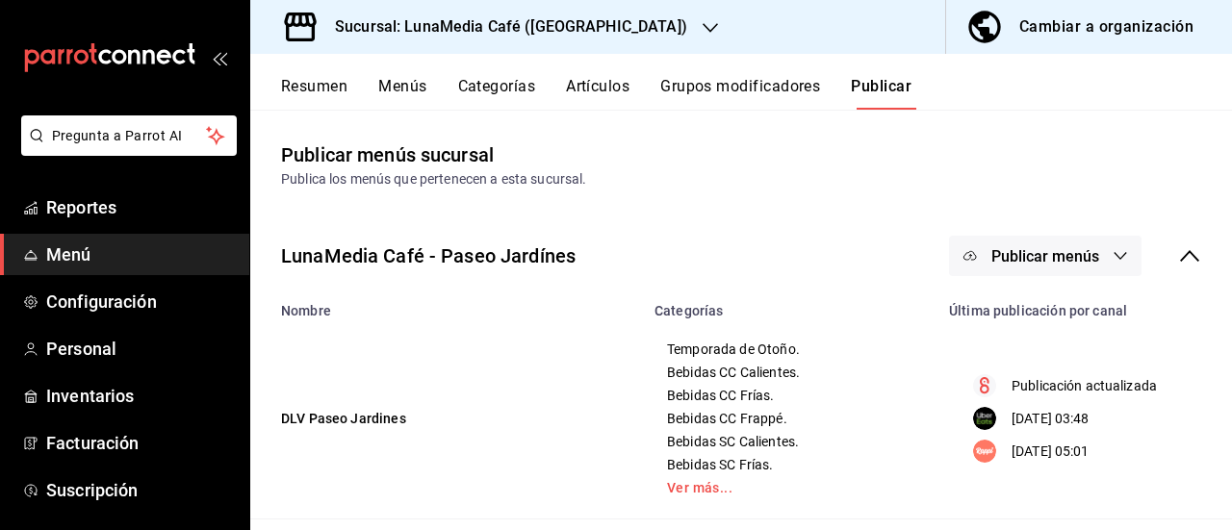
click at [1072, 259] on span "Publicar menús" at bounding box center [1045, 256] width 108 height 18
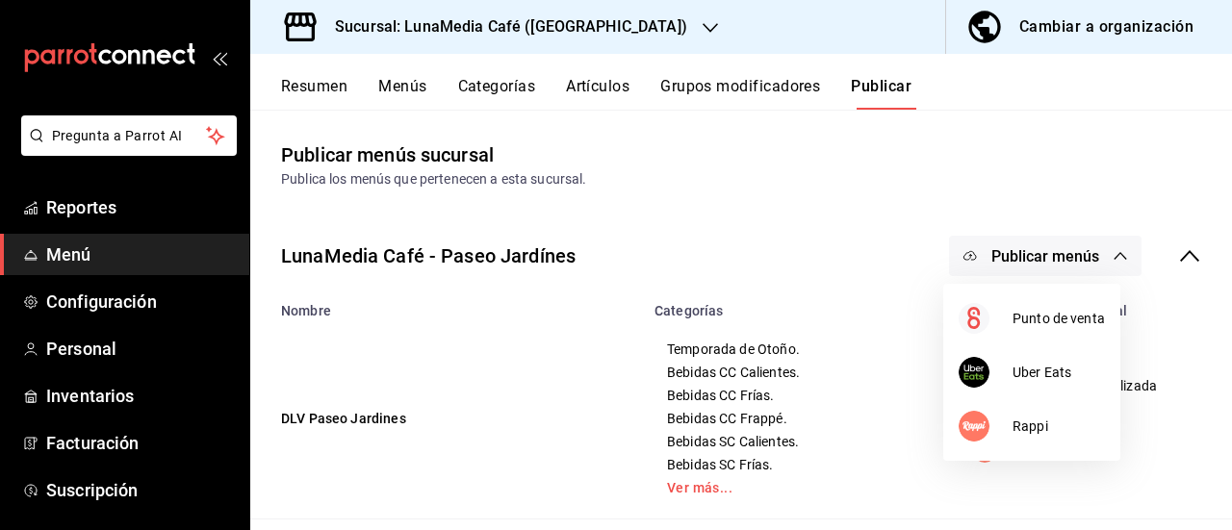
click at [566, 31] on div at bounding box center [616, 265] width 1232 height 530
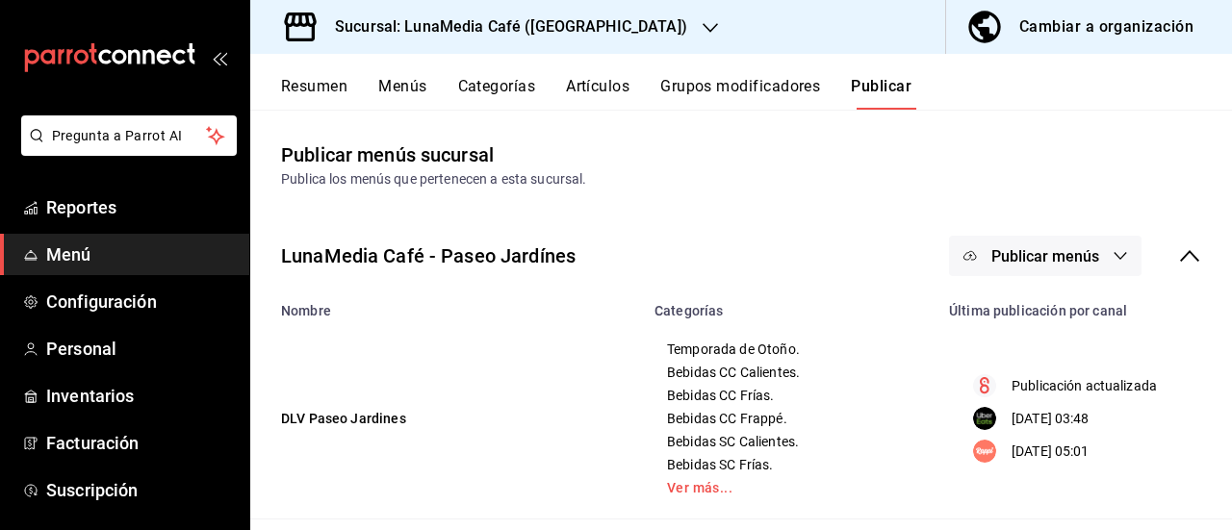
click at [702, 29] on icon "button" at bounding box center [709, 28] width 15 height 10
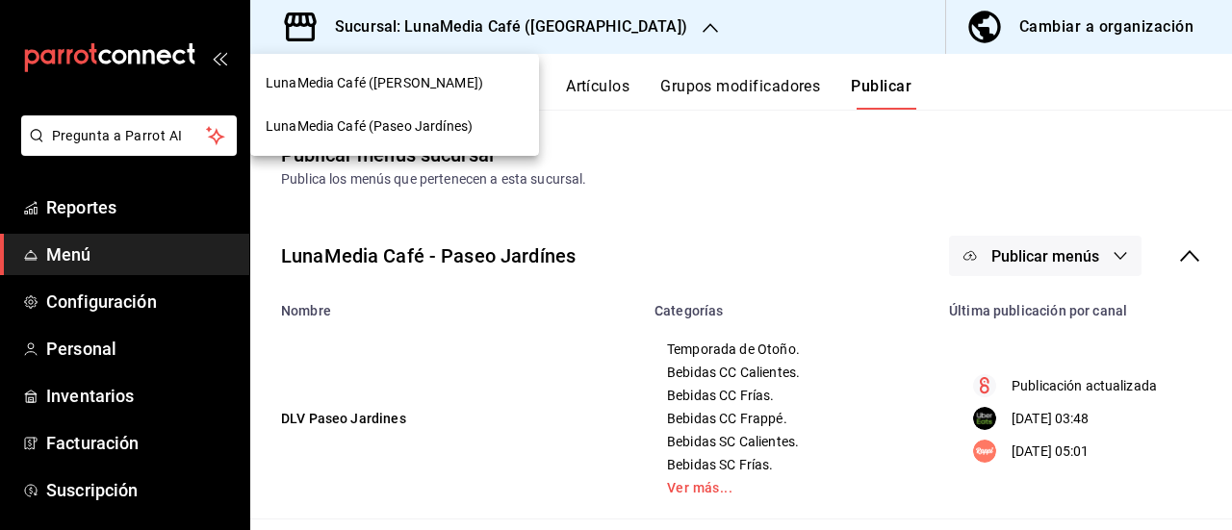
click at [402, 89] on span "LunaMedia Café ([PERSON_NAME])" at bounding box center [374, 83] width 217 height 20
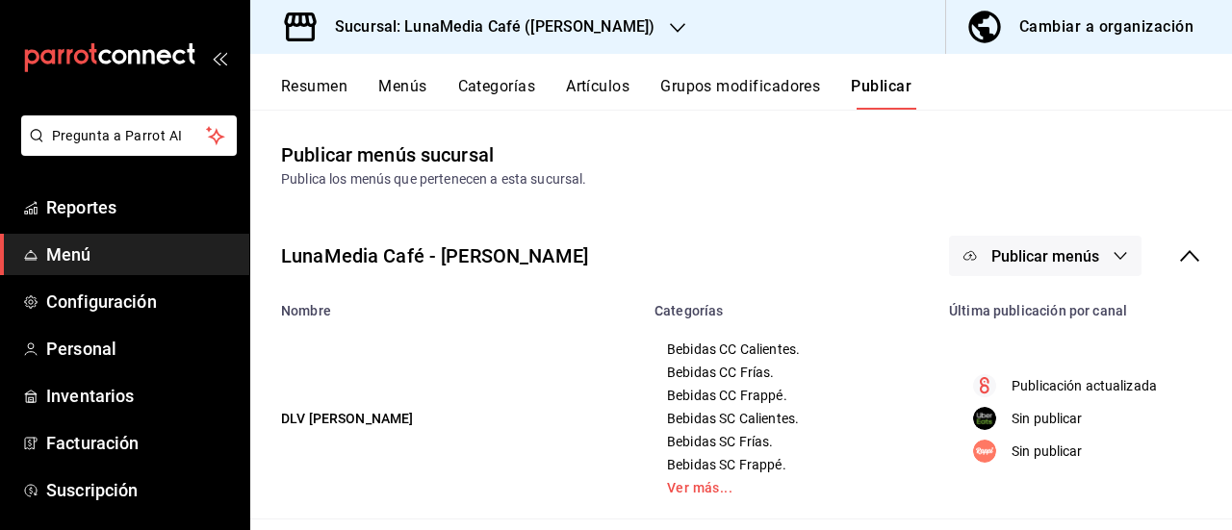
click at [1006, 255] on span "Publicar menús" at bounding box center [1045, 256] width 108 height 18
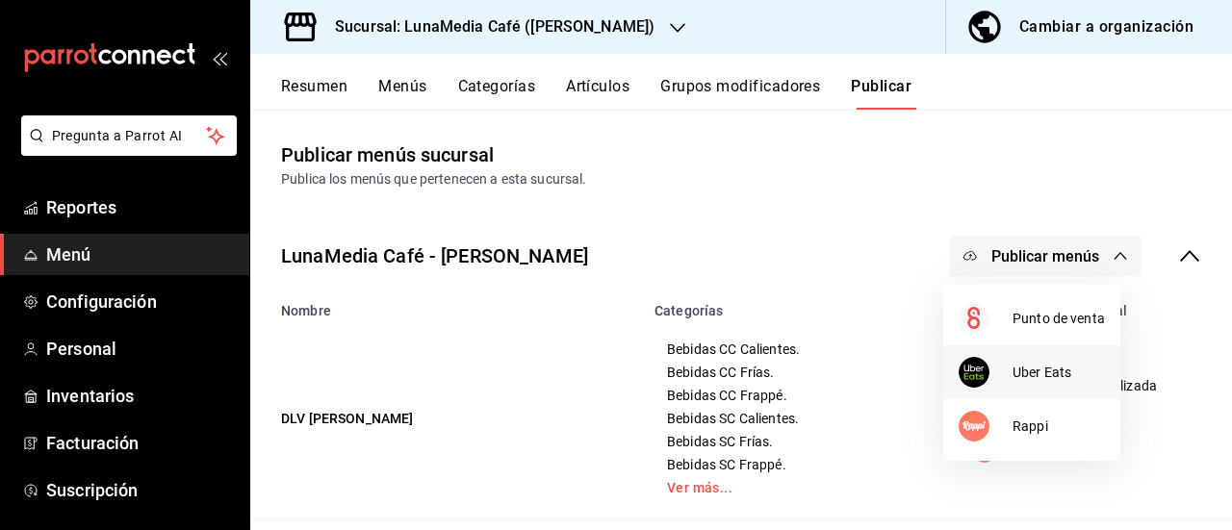
click at [1010, 354] on li "Uber Eats" at bounding box center [1031, 372] width 177 height 54
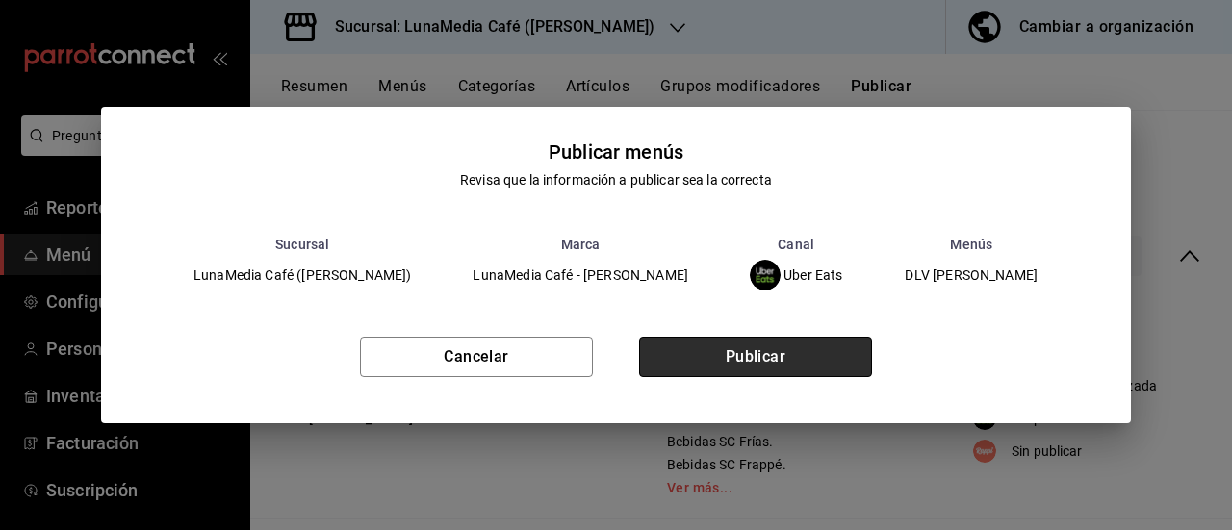
click at [666, 350] on button "Publicar" at bounding box center [755, 357] width 233 height 40
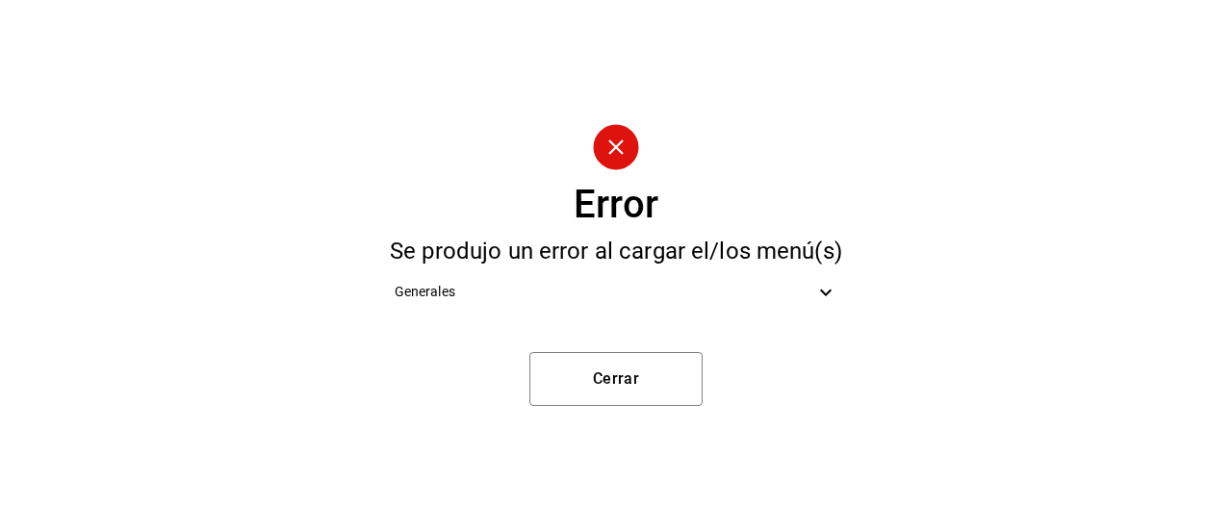
click at [821, 284] on icon at bounding box center [825, 292] width 23 height 23
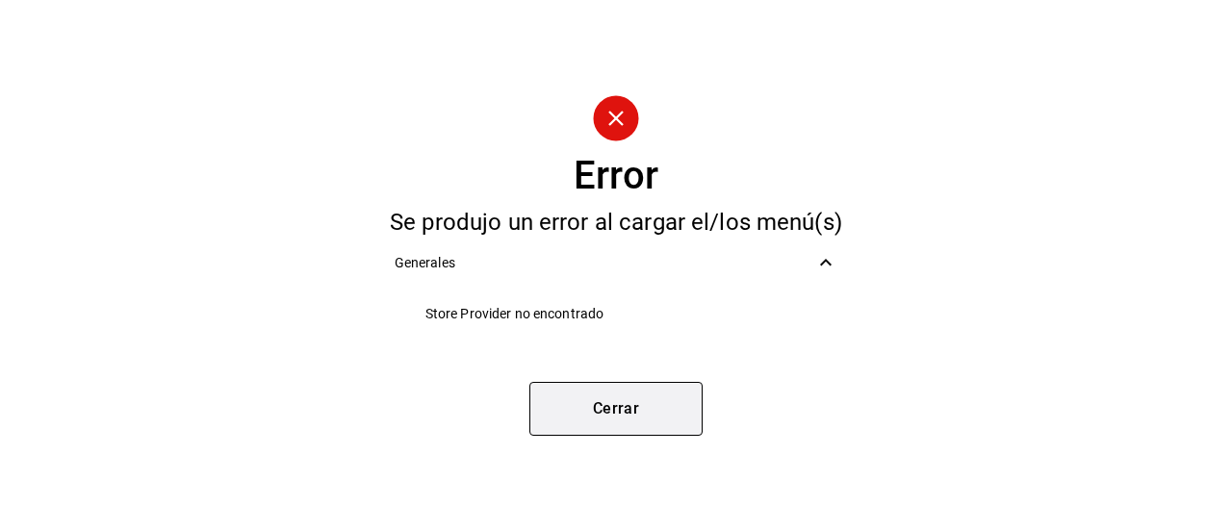
click at [627, 427] on button "Cerrar" at bounding box center [615, 409] width 173 height 54
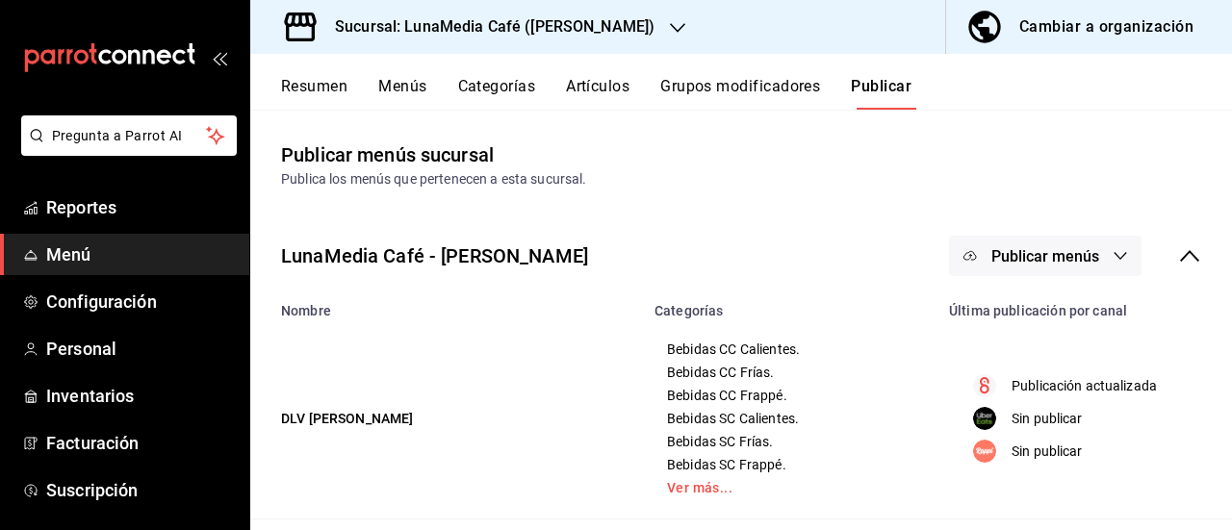
click at [1112, 263] on icon "button" at bounding box center [1119, 255] width 15 height 15
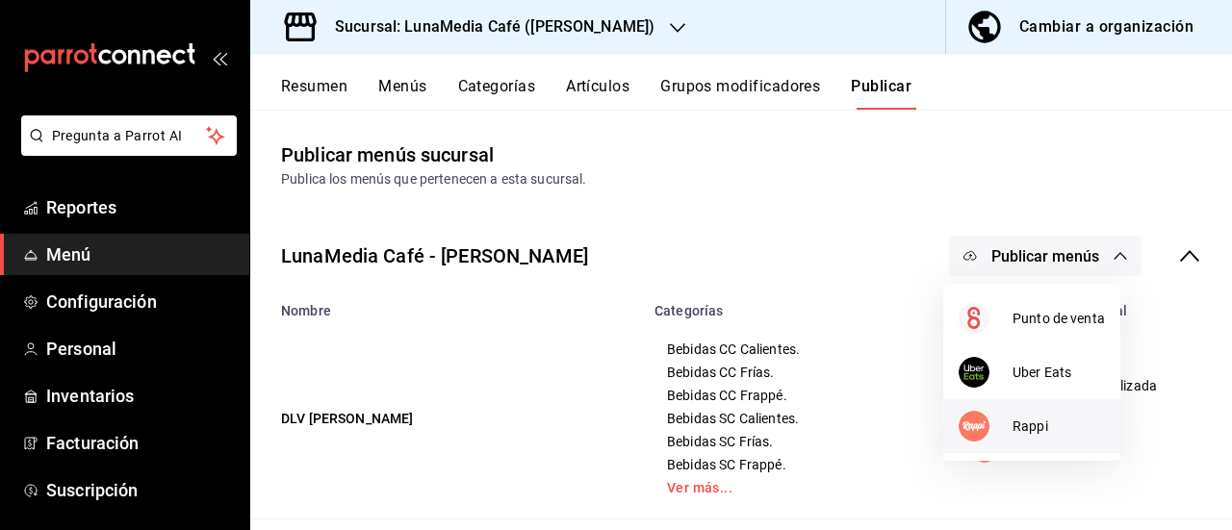
click at [1029, 431] on span "Rappi" at bounding box center [1058, 427] width 92 height 20
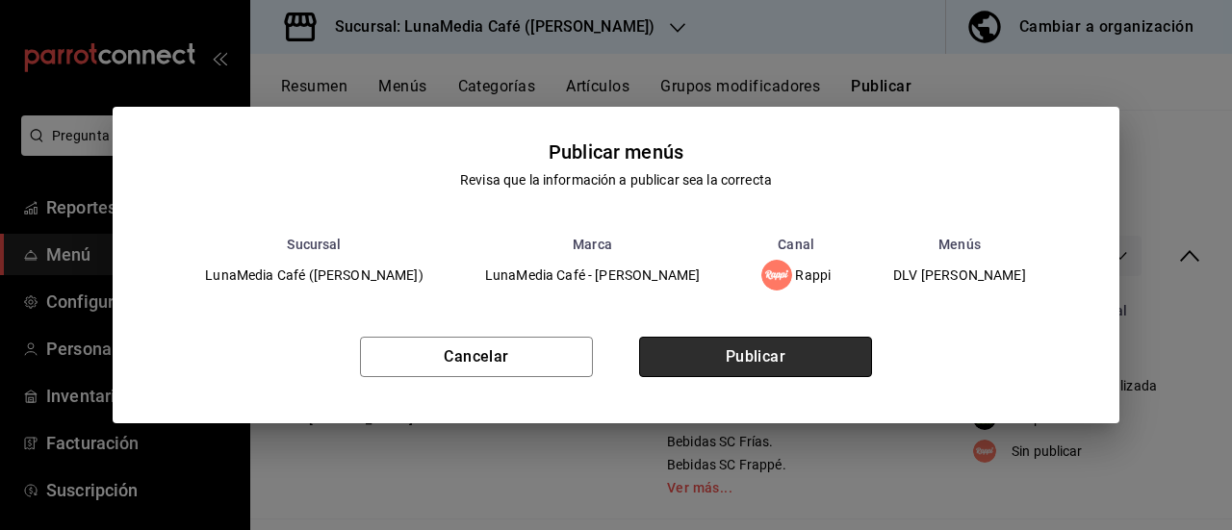
click at [743, 362] on button "Publicar" at bounding box center [755, 357] width 233 height 40
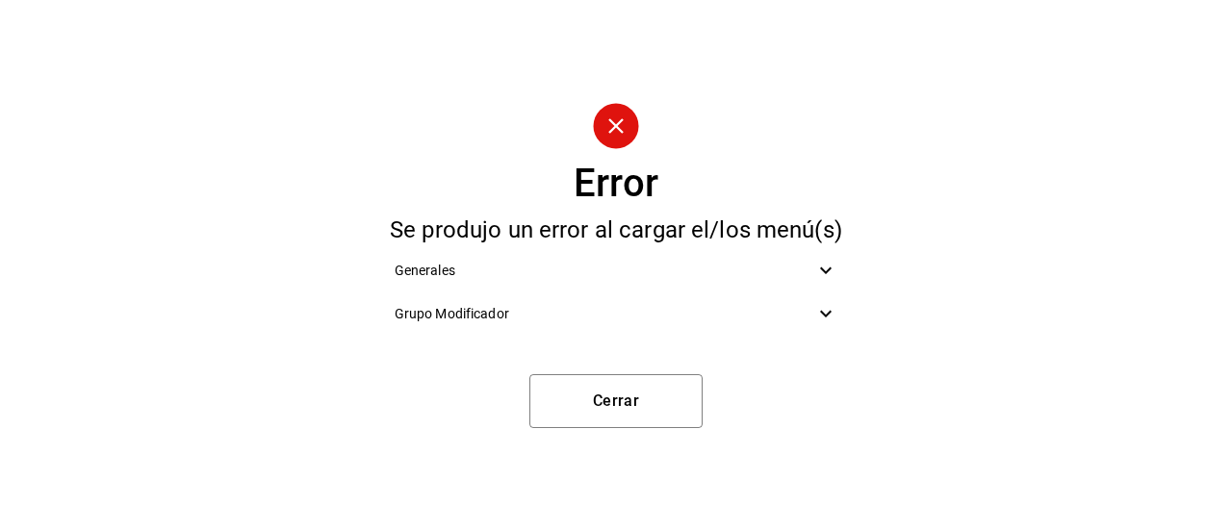
click at [825, 311] on icon at bounding box center [825, 313] width 23 height 23
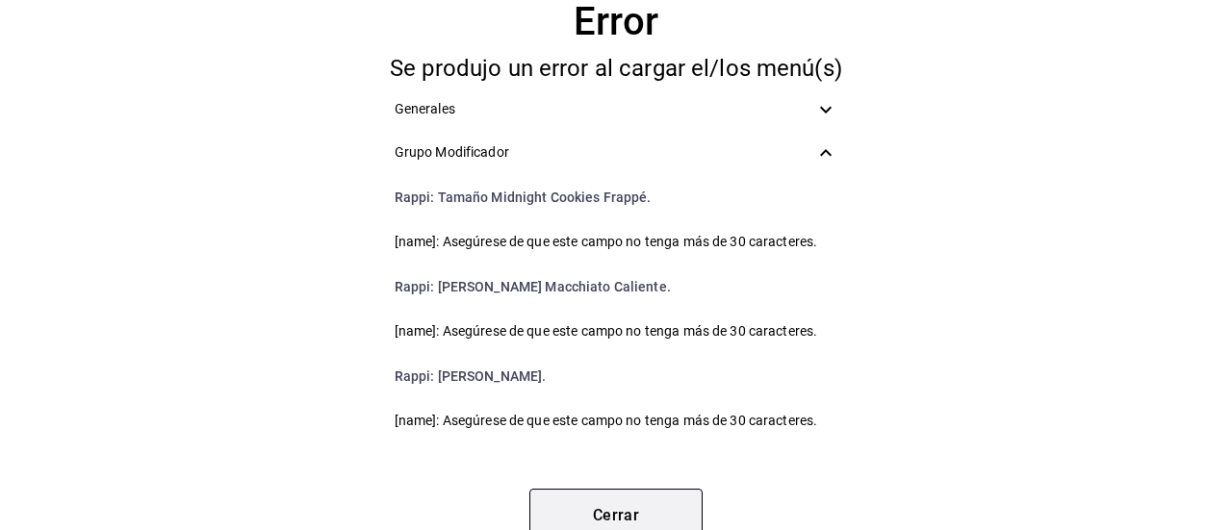
click at [657, 509] on button "Cerrar" at bounding box center [615, 516] width 173 height 54
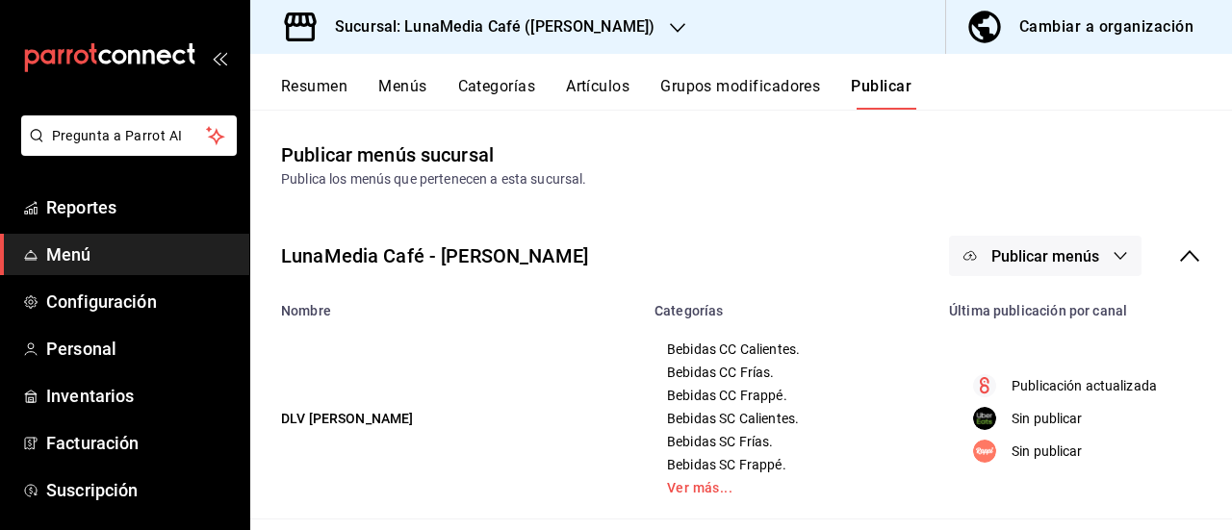
click at [704, 88] on button "Grupos modificadores" at bounding box center [740, 93] width 160 height 33
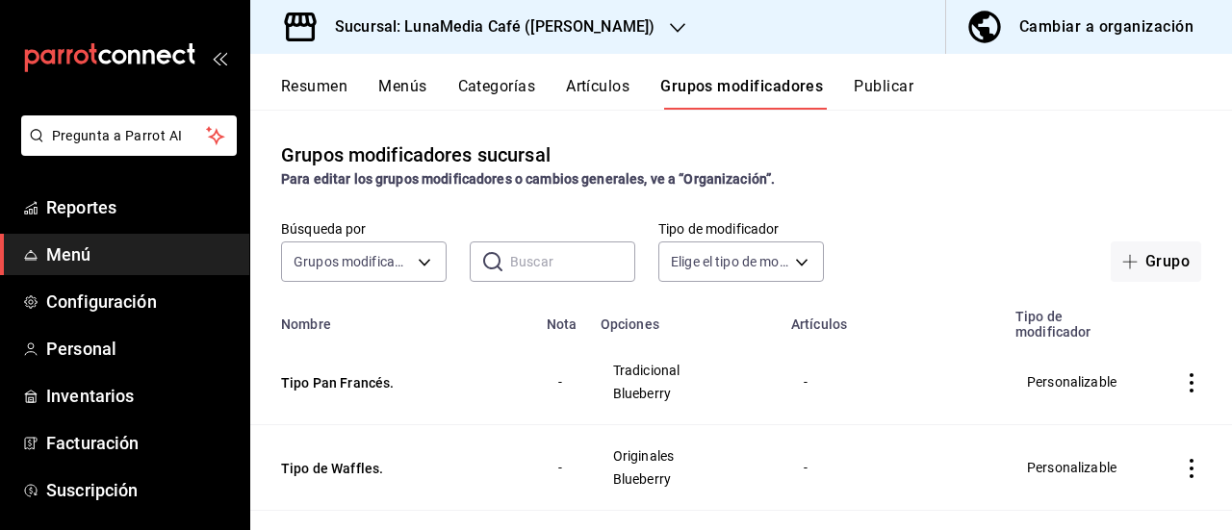
click at [527, 268] on input "text" at bounding box center [572, 261] width 125 height 38
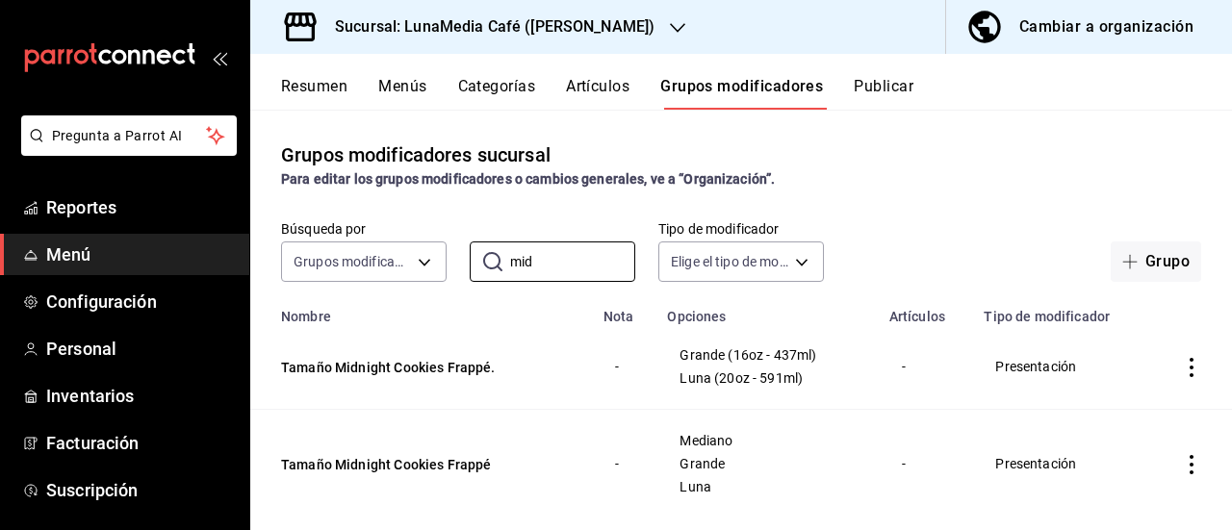
type input "mid"
click at [1182, 369] on icon "actions" at bounding box center [1191, 367] width 19 height 19
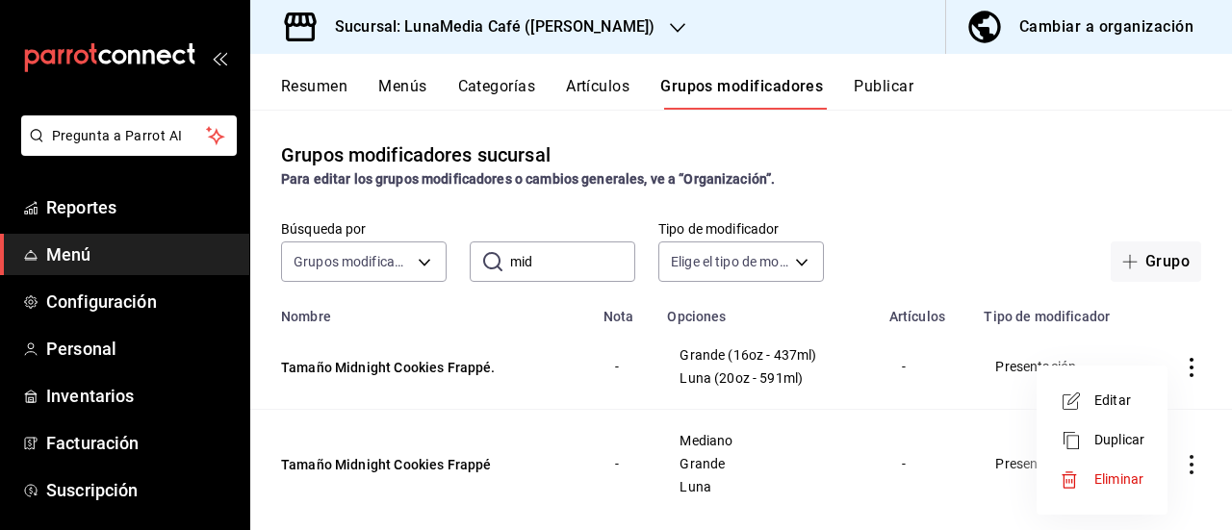
click at [1093, 400] on div at bounding box center [1076, 401] width 35 height 23
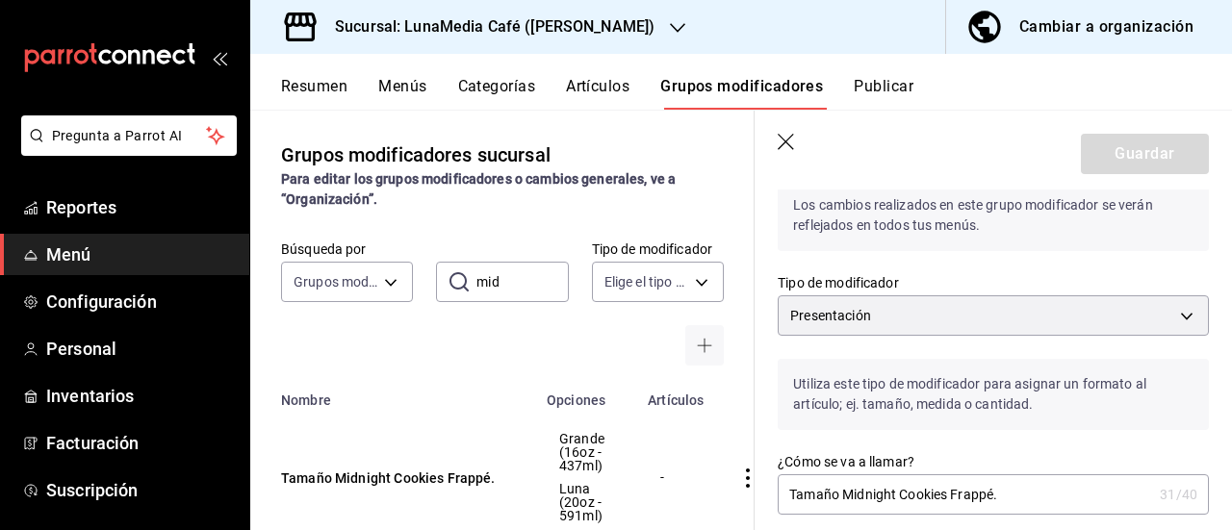
scroll to position [289, 0]
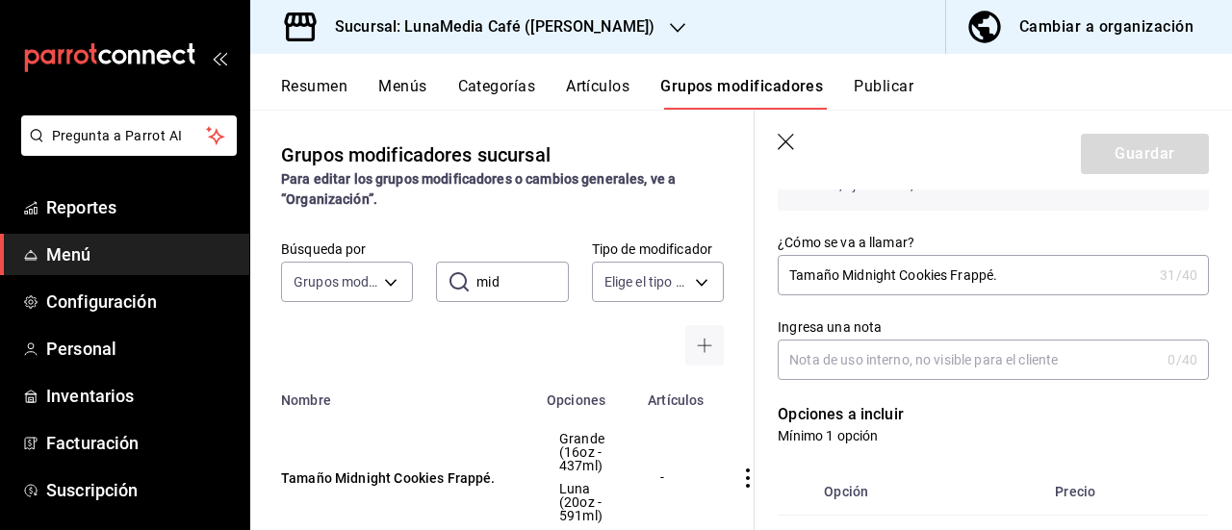
click at [1006, 279] on input "Tamaño Midnight Cookies Frappé." at bounding box center [964, 275] width 374 height 38
click at [950, 277] on input "Tamaño Midnight Cookies Frappé." at bounding box center [964, 275] width 374 height 38
click at [953, 273] on input "Tamaño Midnight Cookies Frappé." at bounding box center [964, 275] width 374 height 38
type input "Tamaño Midnight CookiesFrappé."
click at [1152, 149] on button "Guardar" at bounding box center [1145, 154] width 128 height 40
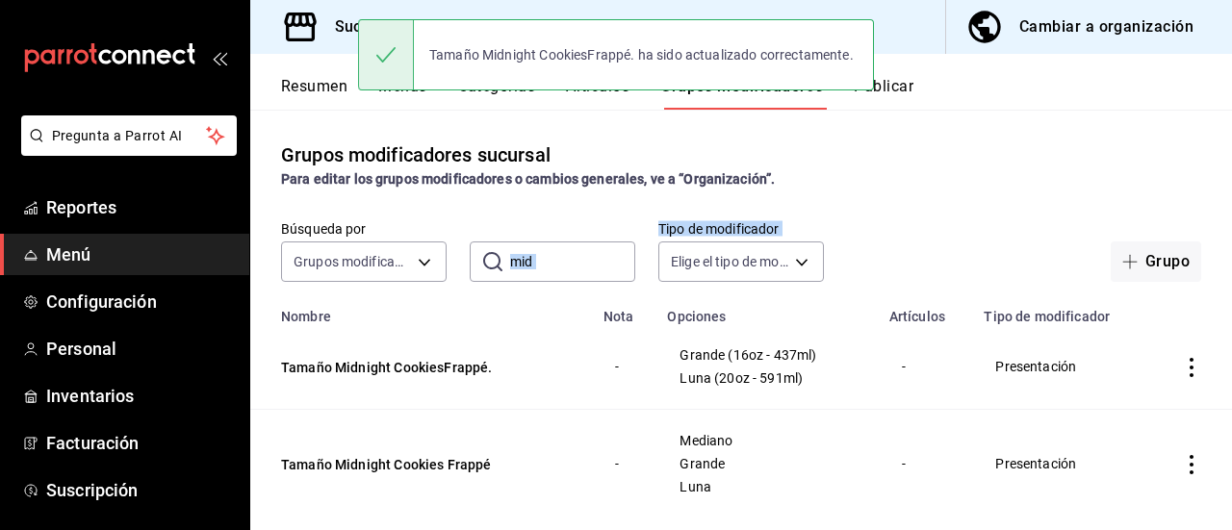
drag, startPoint x: 564, startPoint y: 282, endPoint x: 558, endPoint y: 270, distance: 12.9
click at [558, 270] on div "Grupos modificadores sucursal Para editar los grupos modificadores o cambios ge…" at bounding box center [740, 320] width 981 height 420
drag, startPoint x: 556, startPoint y: 268, endPoint x: 494, endPoint y: 266, distance: 62.6
click at [494, 266] on div "​ mid ​" at bounding box center [552, 262] width 165 height 40
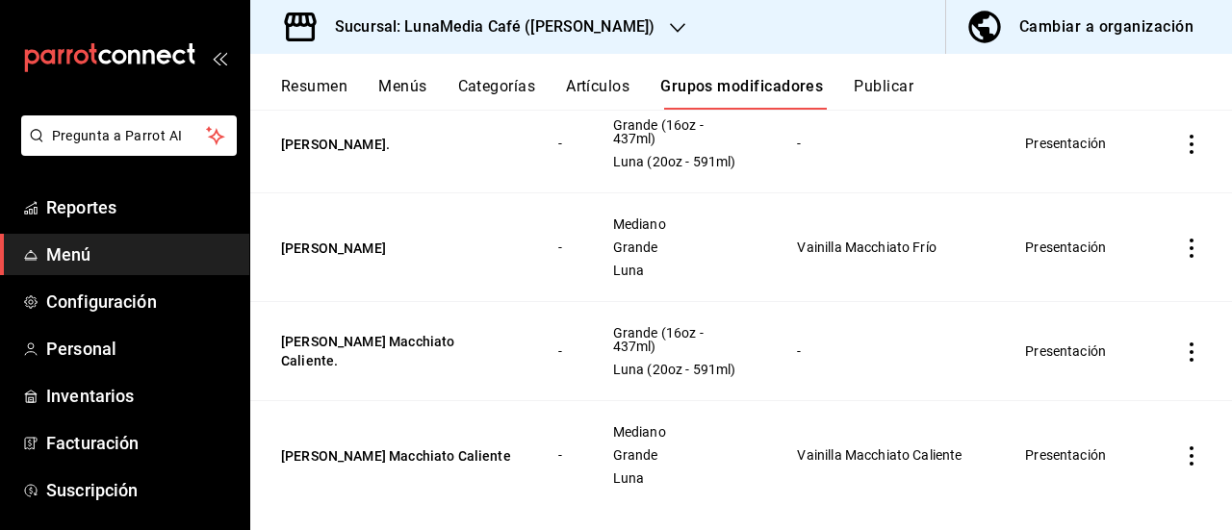
scroll to position [379, 0]
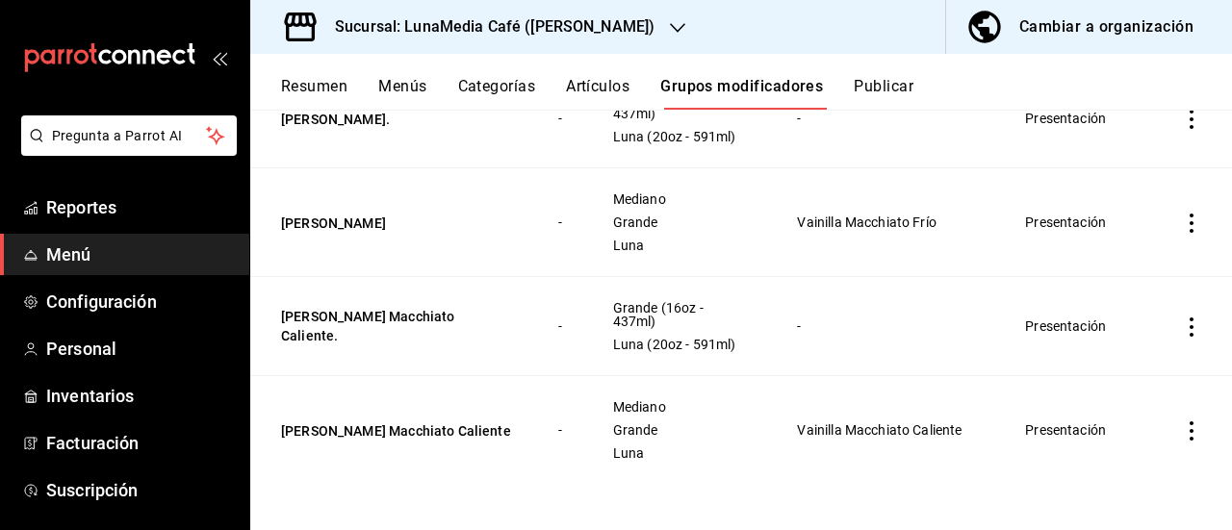
type input "vainilla"
click at [1182, 330] on icon "actions" at bounding box center [1191, 327] width 19 height 19
click at [1091, 363] on div at bounding box center [1076, 371] width 35 height 23
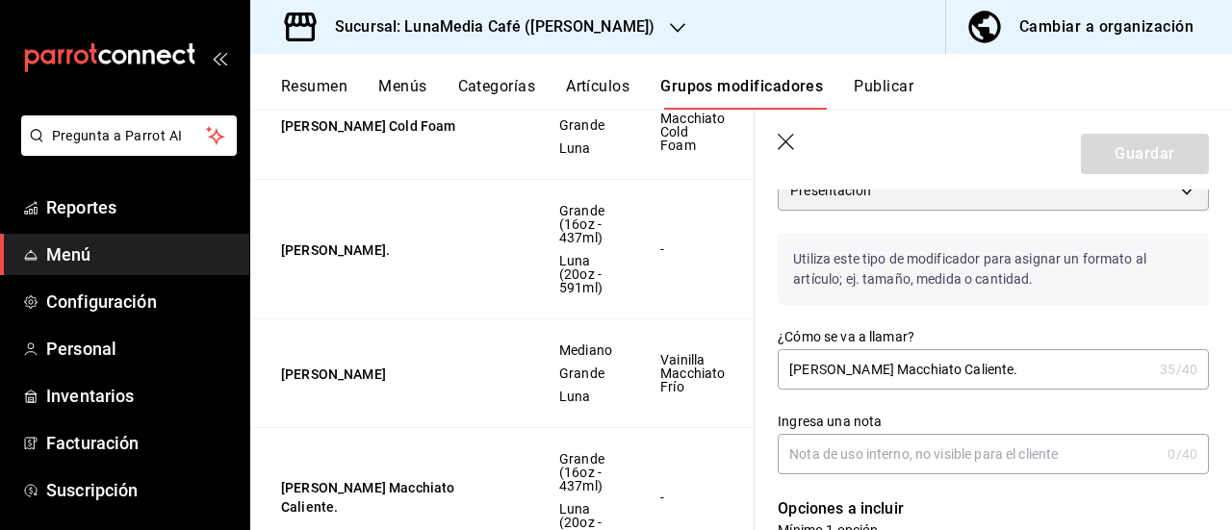
scroll to position [192, 0]
click at [841, 375] on input "[PERSON_NAME] Macchiato Caliente." at bounding box center [964, 371] width 374 height 38
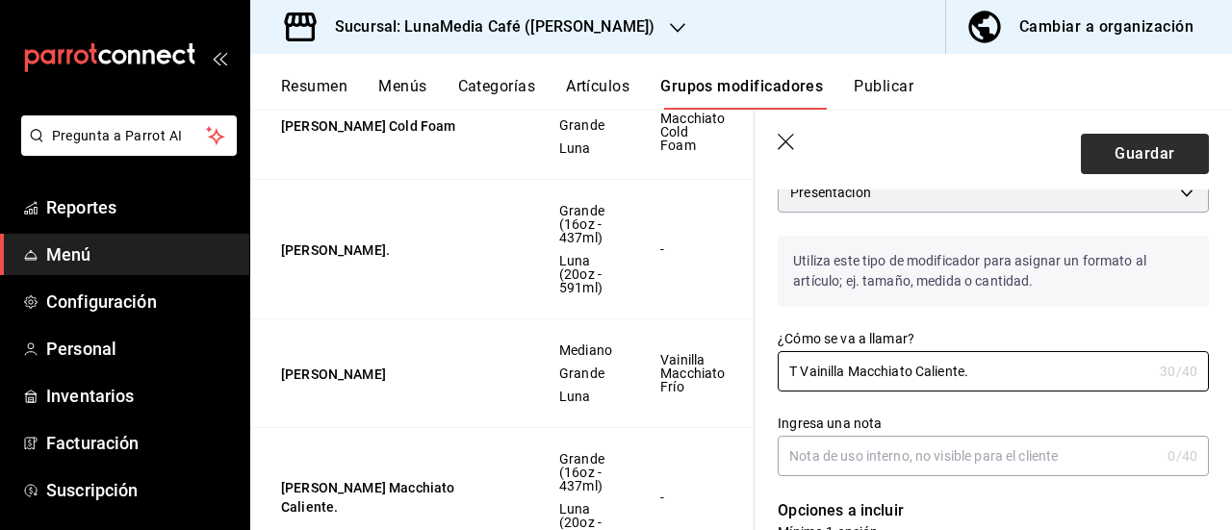
type input "T Vainilla Macchiato Caliente."
click at [1128, 149] on button "Guardar" at bounding box center [1145, 154] width 128 height 40
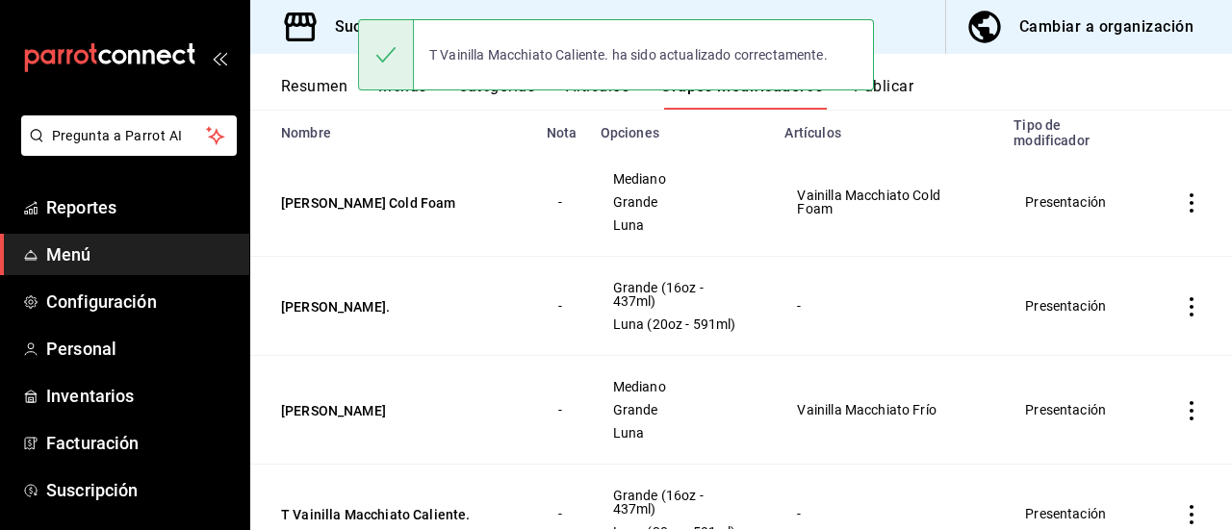
scroll to position [192, 0]
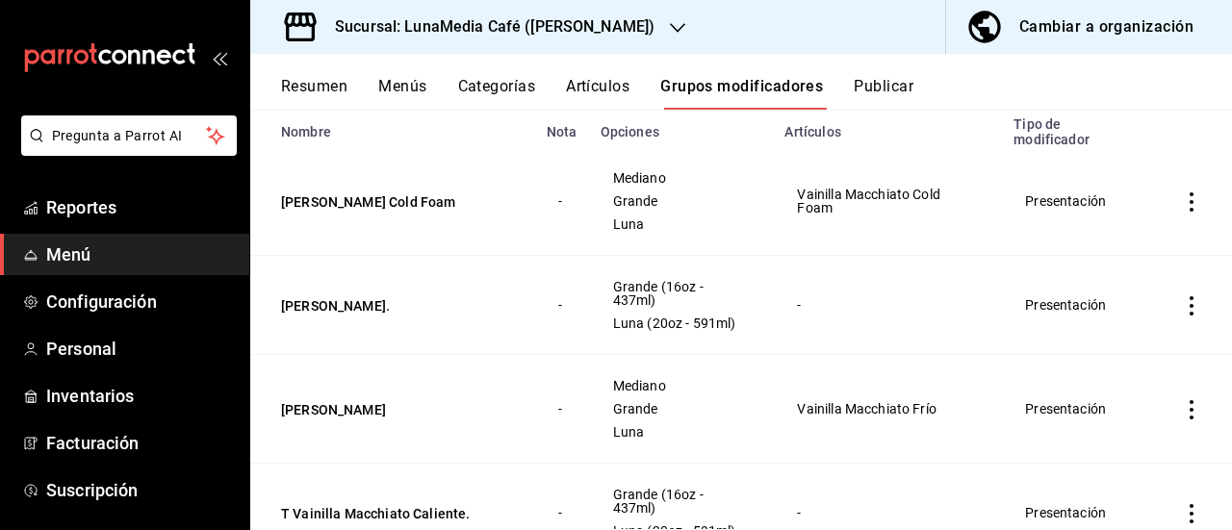
click at [1182, 308] on icon "actions" at bounding box center [1191, 305] width 19 height 19
click at [1096, 355] on span "Editar" at bounding box center [1119, 351] width 50 height 20
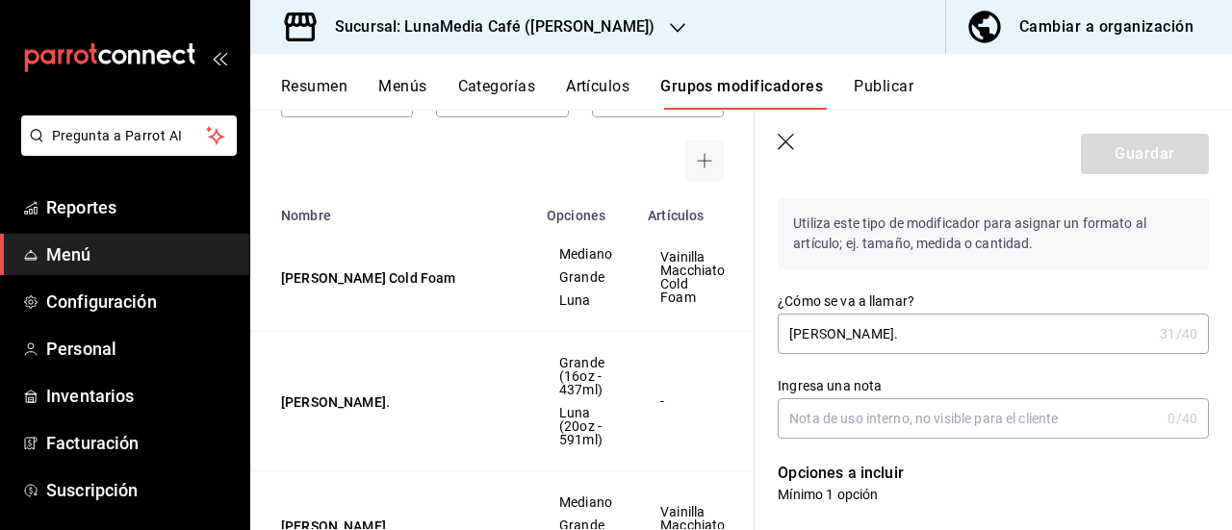
scroll to position [192, 0]
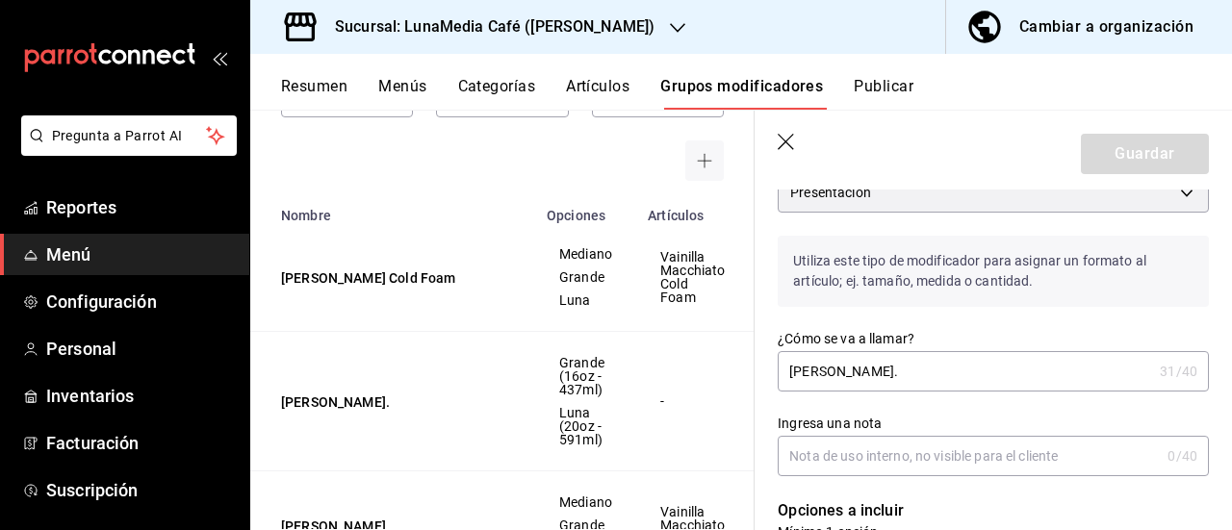
click at [841, 367] on input "[PERSON_NAME]." at bounding box center [964, 371] width 374 height 38
click at [958, 374] on input "[PERSON_NAME]." at bounding box center [964, 371] width 374 height 38
type input "[PERSON_NAME]."
click at [1139, 155] on button "Guardar" at bounding box center [1145, 154] width 128 height 40
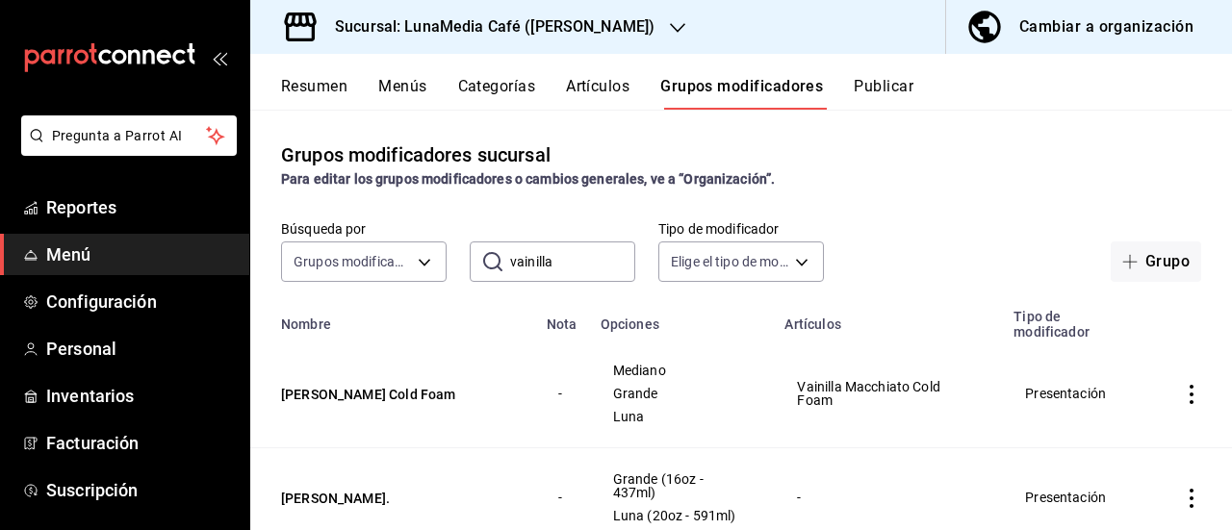
click at [865, 70] on div "Resumen Menús Categorías Artículos Grupos modificadores Publicar" at bounding box center [740, 82] width 981 height 56
click at [866, 76] on div "Resumen Menús Categorías Artículos Grupos modificadores Publicar" at bounding box center [740, 82] width 981 height 56
click at [866, 87] on button "Publicar" at bounding box center [883, 93] width 60 height 33
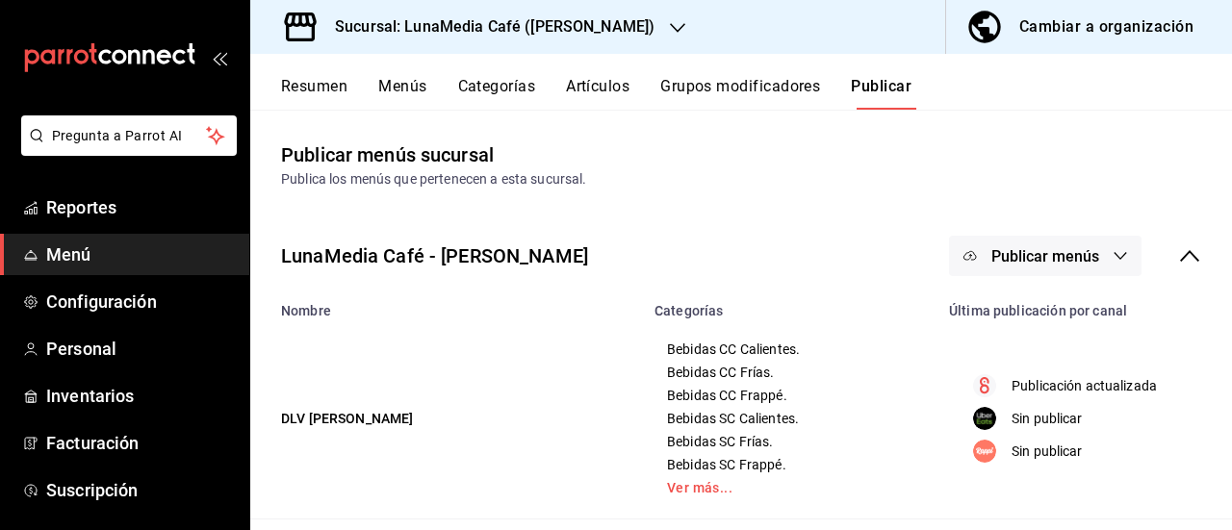
click at [1060, 250] on span "Publicar menús" at bounding box center [1045, 256] width 108 height 18
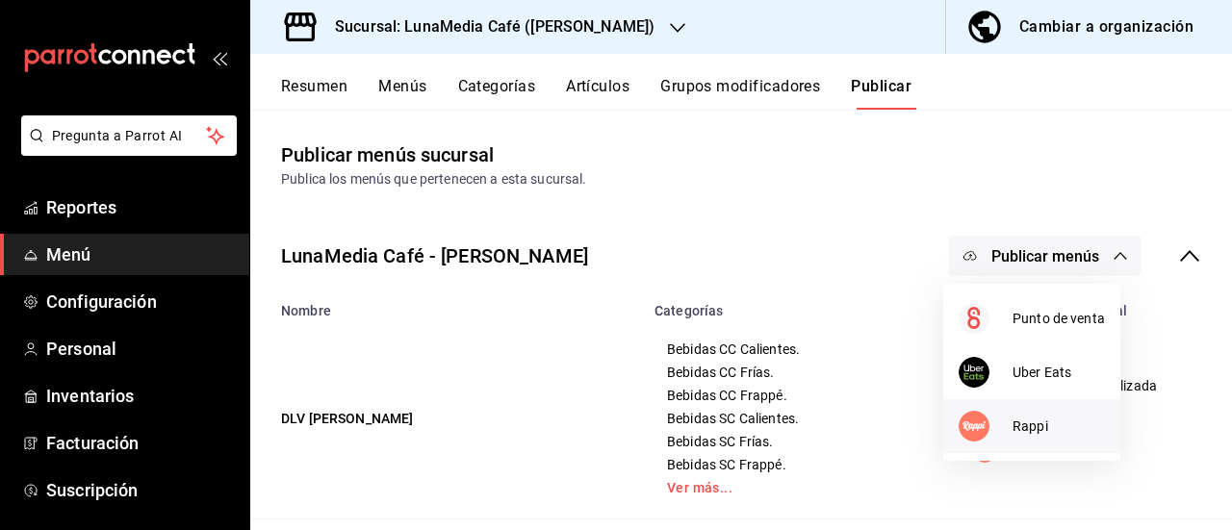
click at [1026, 417] on span "Rappi" at bounding box center [1058, 427] width 92 height 20
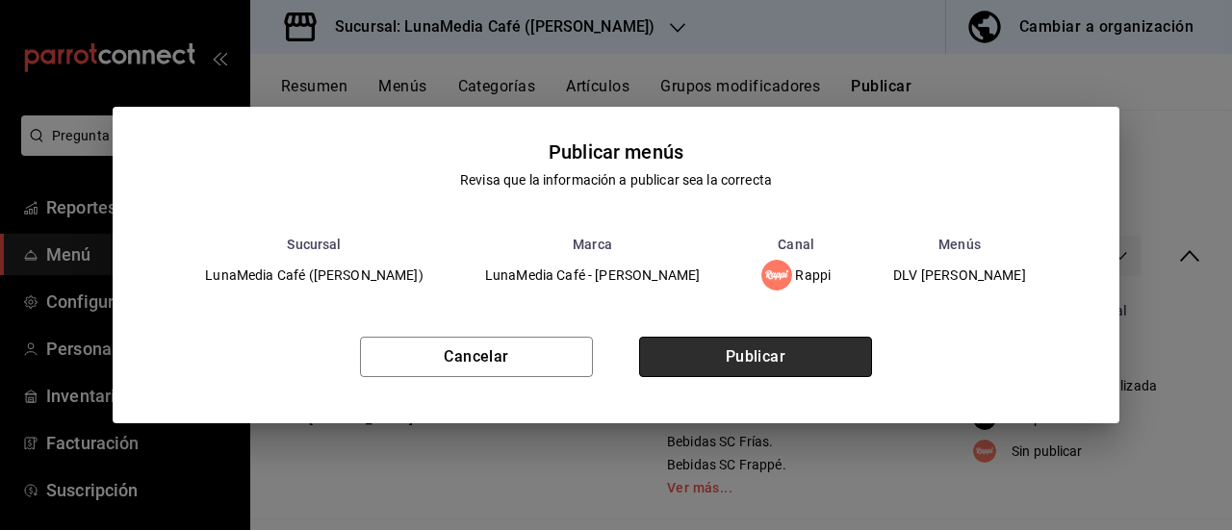
click at [714, 368] on button "Publicar" at bounding box center [755, 357] width 233 height 40
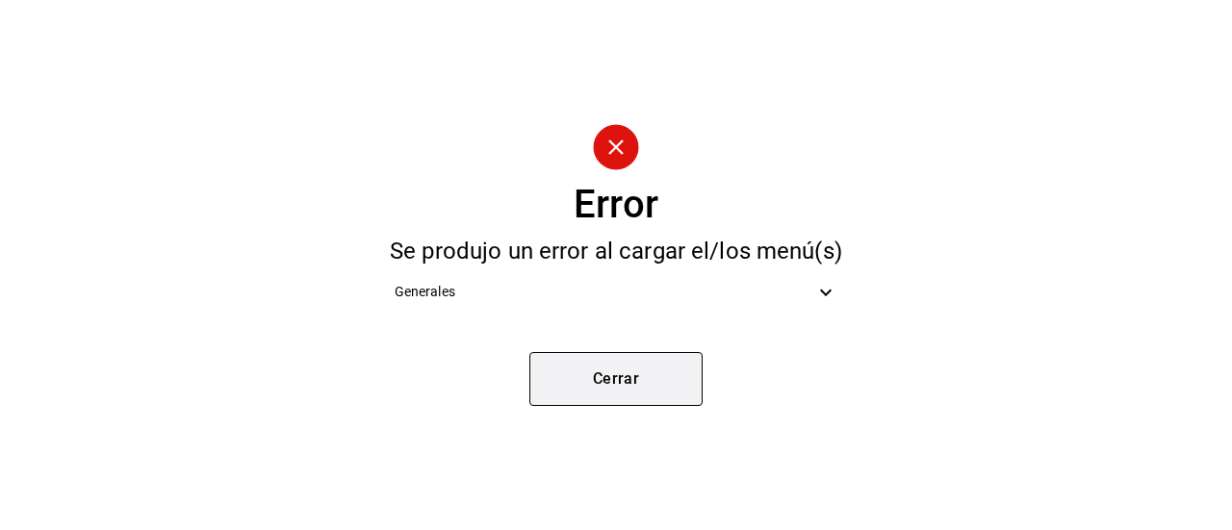
click at [601, 384] on button "Cerrar" at bounding box center [615, 379] width 173 height 54
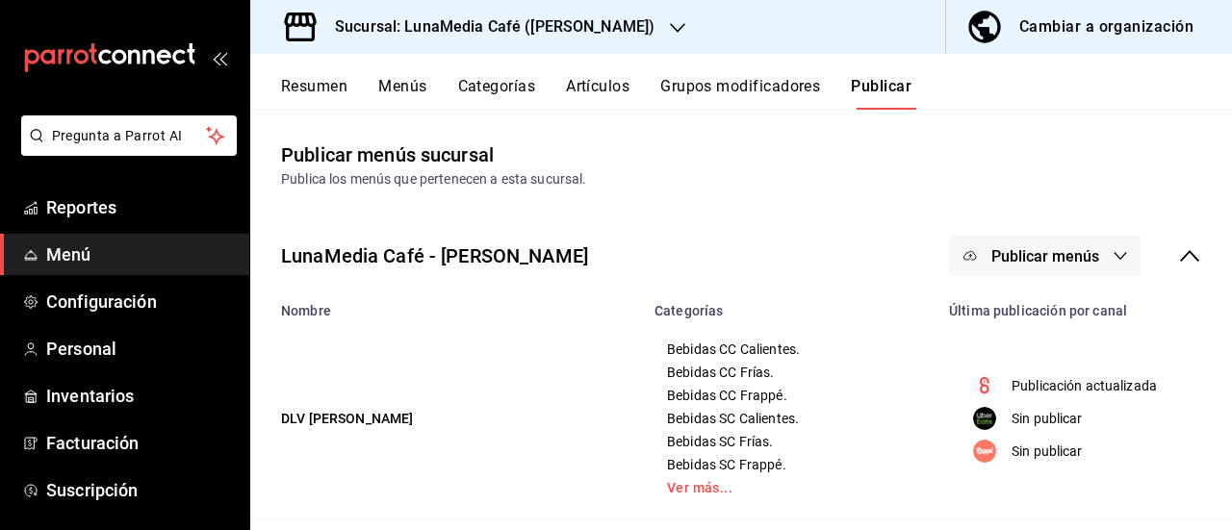
click at [1043, 256] on span "Publicar menús" at bounding box center [1045, 256] width 108 height 18
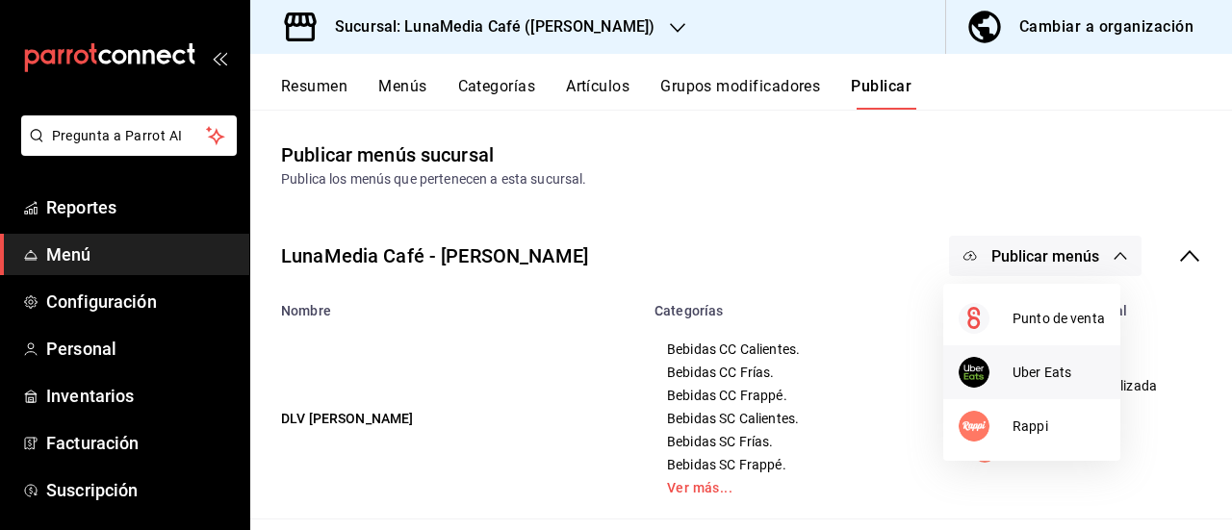
click at [975, 374] on img at bounding box center [973, 372] width 31 height 31
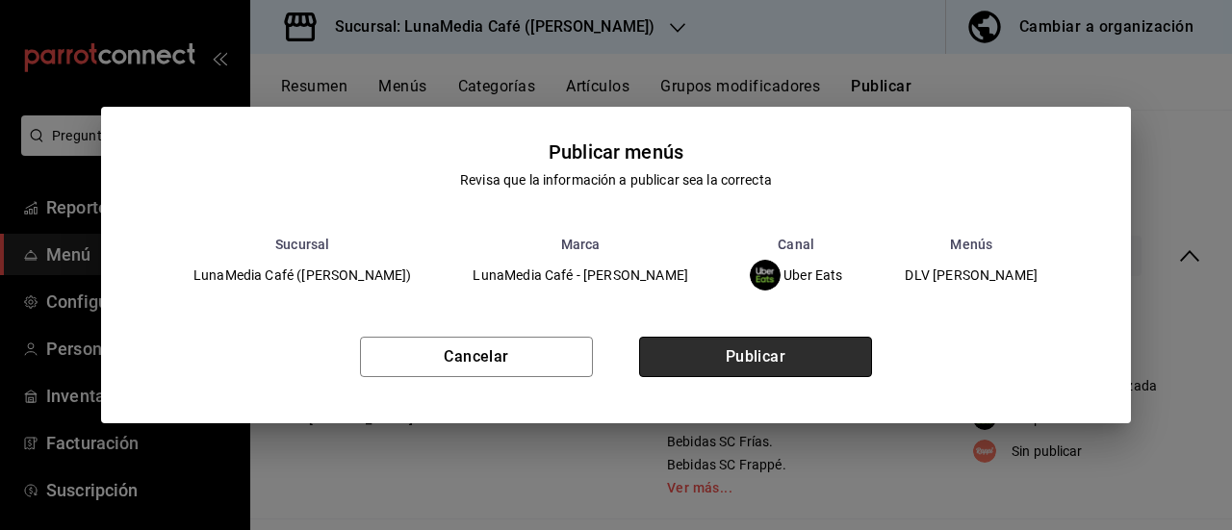
click at [728, 343] on button "Publicar" at bounding box center [755, 357] width 233 height 40
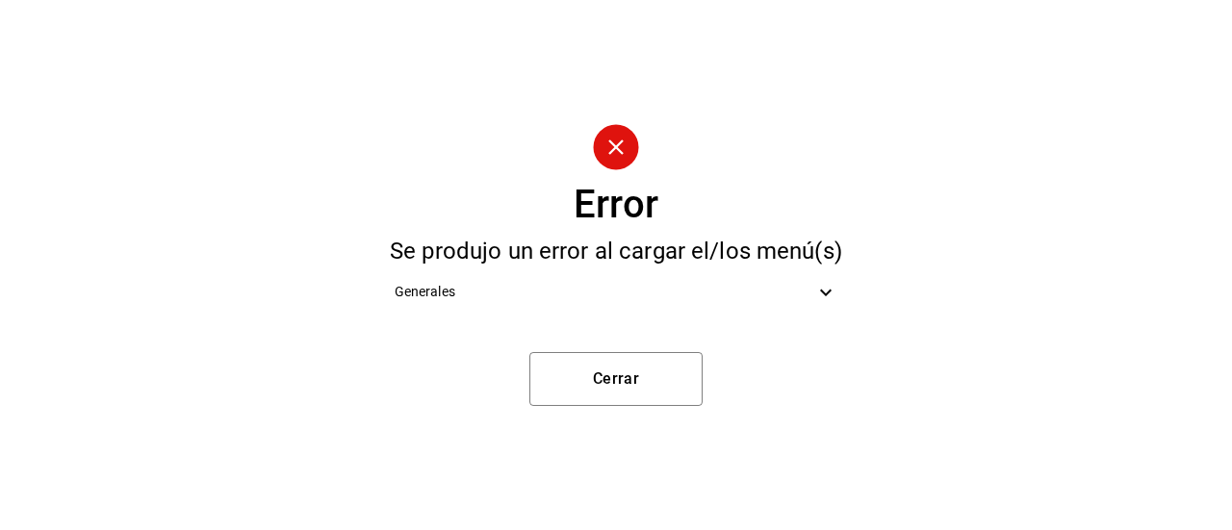
drag, startPoint x: 1231, startPoint y: 150, endPoint x: 798, endPoint y: 284, distance: 453.2
click at [1231, 149] on div "Error Se produjo un error al cargar el/los menú(s) Generales [PERSON_NAME]" at bounding box center [616, 265] width 1232 height 530
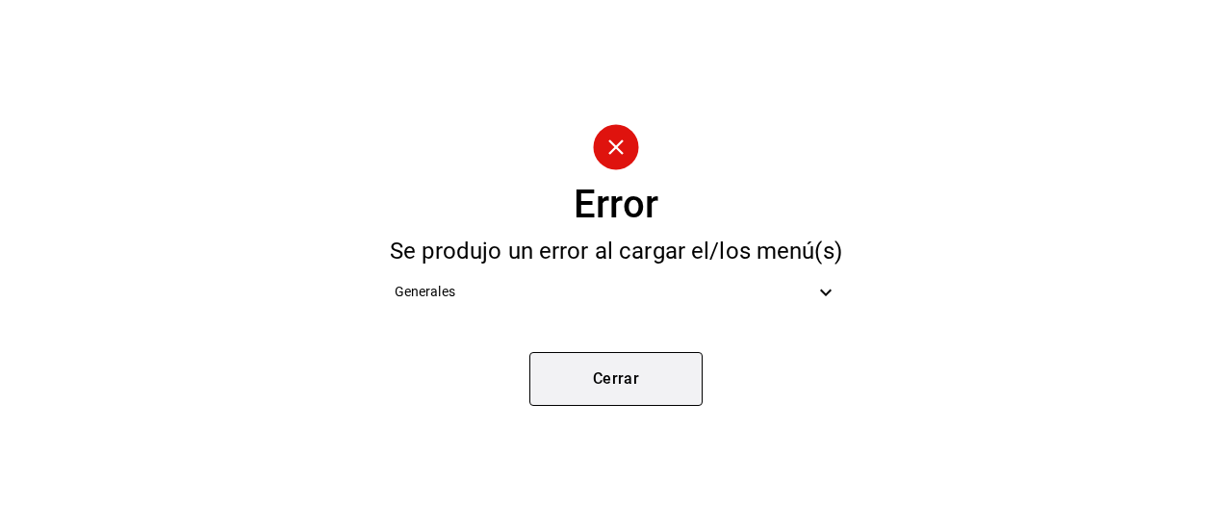
click at [646, 368] on button "Cerrar" at bounding box center [615, 379] width 173 height 54
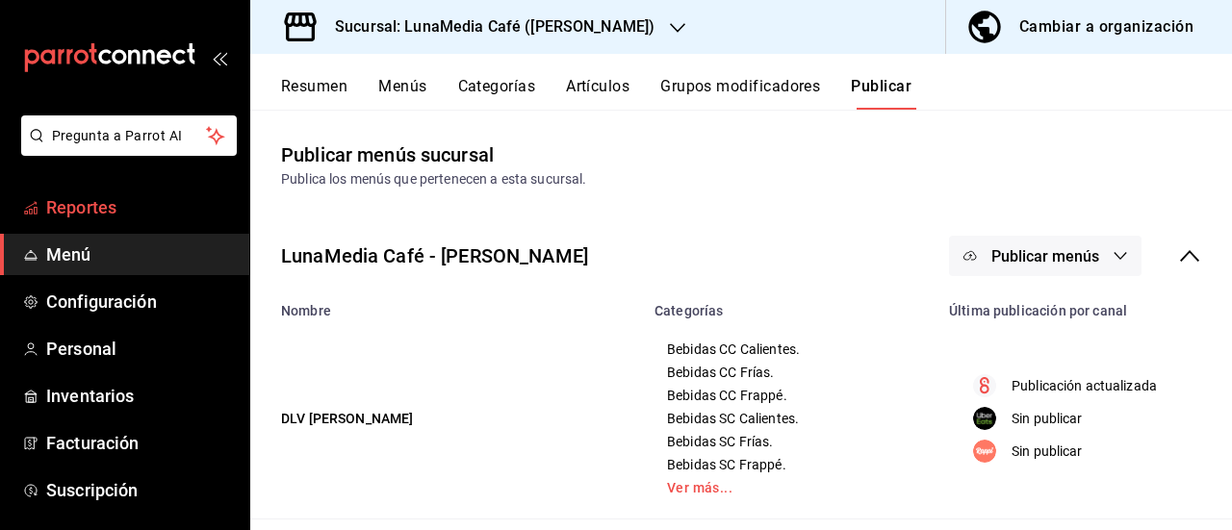
click at [100, 202] on span "Reportes" at bounding box center [140, 207] width 188 height 26
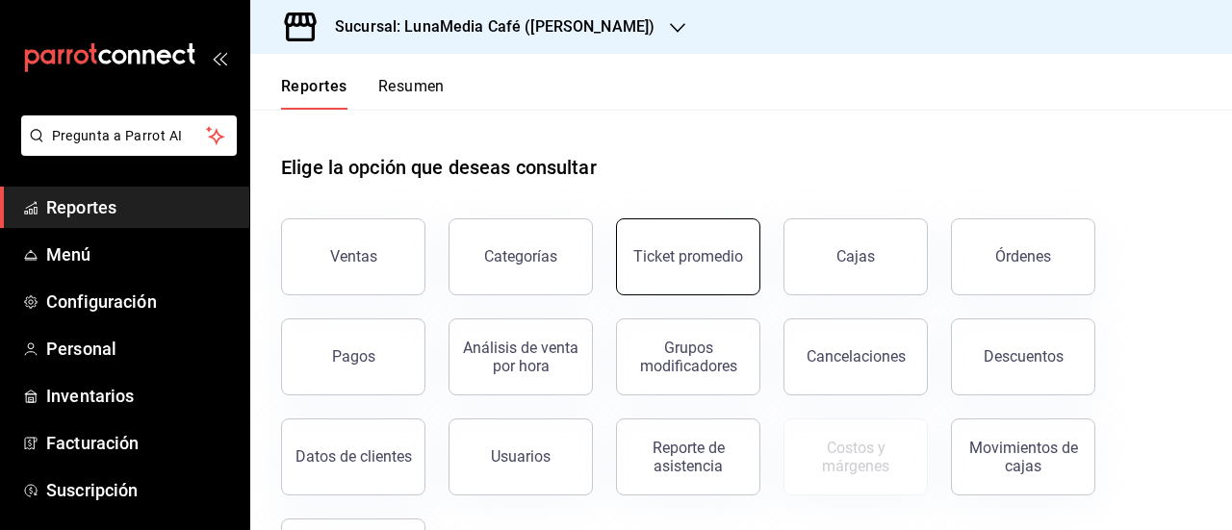
click at [714, 274] on button "Ticket promedio" at bounding box center [688, 256] width 144 height 77
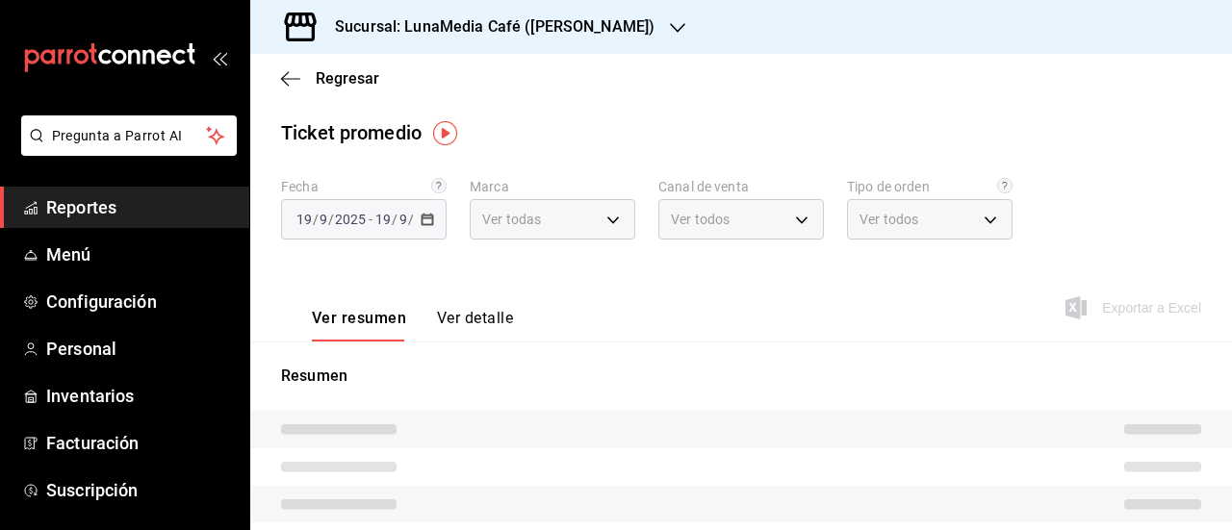
type input "55b5777a-a8f8-4194-81d5-7e3cda734f68"
type input "PARROT,UBER_EATS,RAPPI,DIDI_FOOD,ONLINE"
type input "52f19854-9e86-4b04-b9e5-bdcb130e91d6,EXTERNAL"
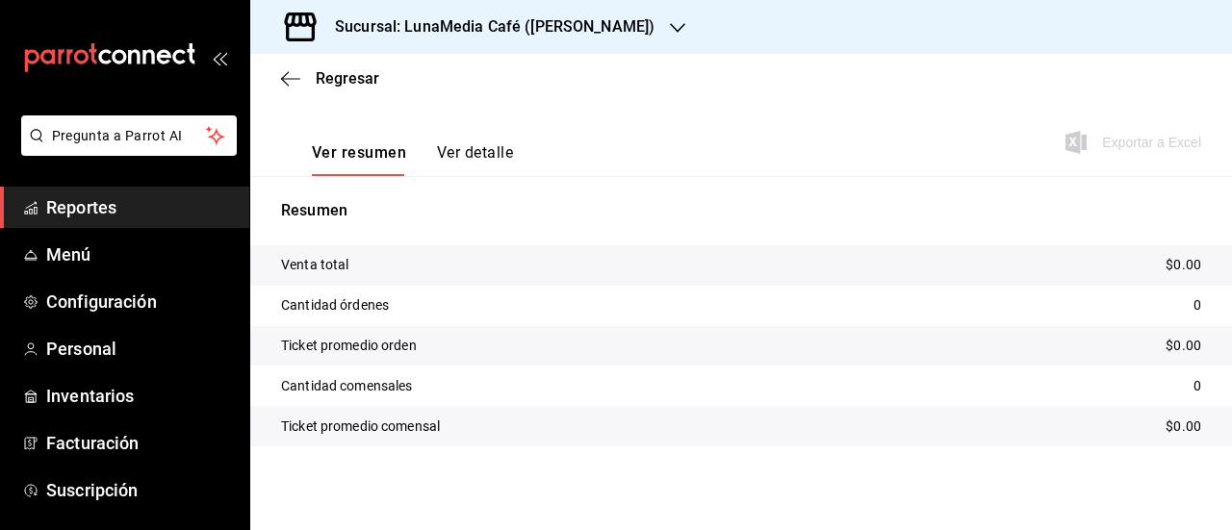
scroll to position [69, 0]
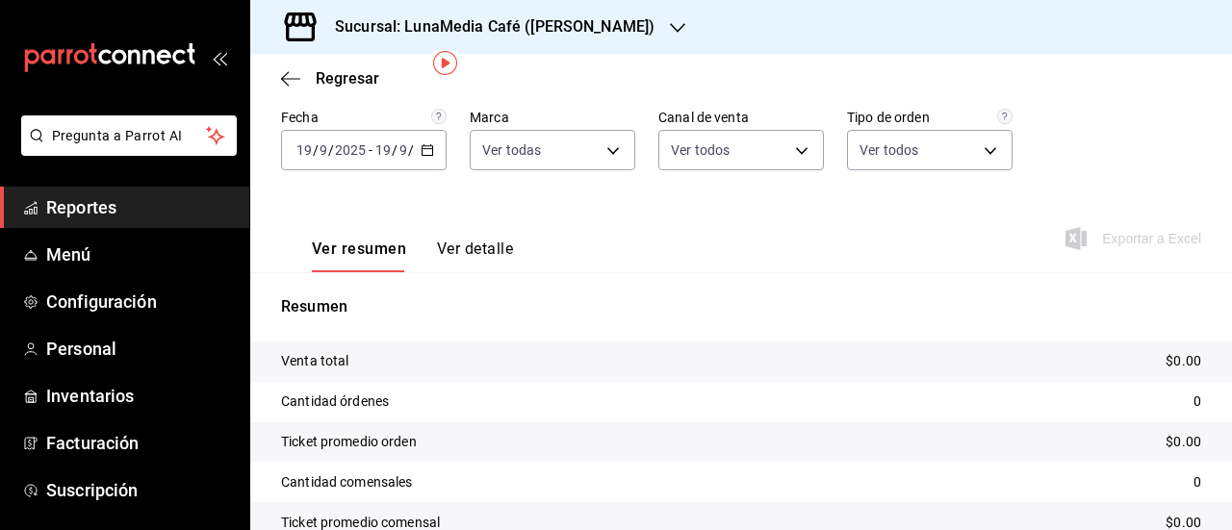
click at [420, 152] on icon "button" at bounding box center [426, 149] width 13 height 13
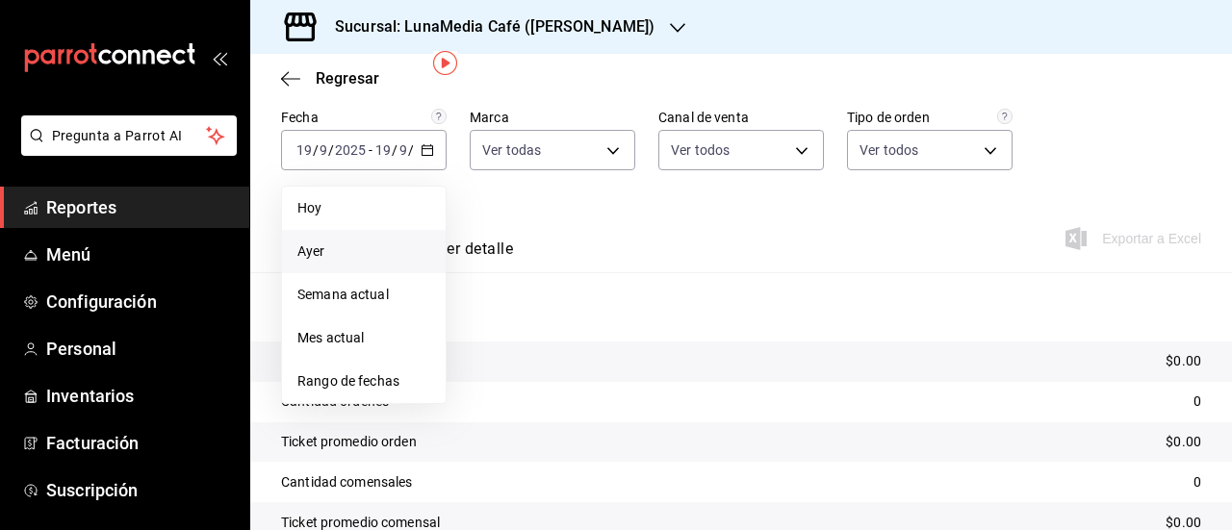
click at [351, 250] on span "Ayer" at bounding box center [363, 252] width 133 height 20
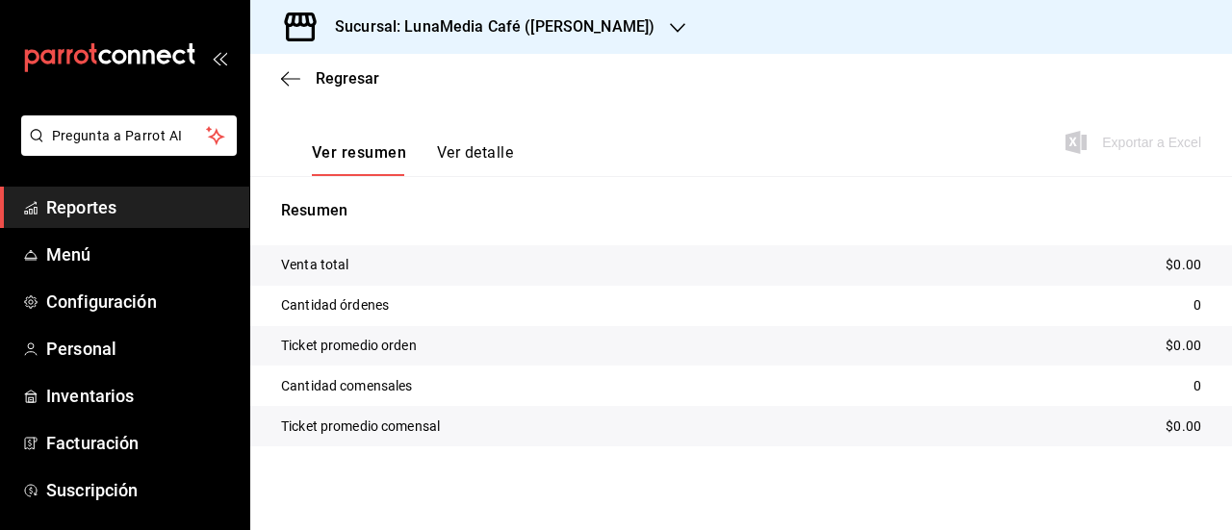
scroll to position [0, 0]
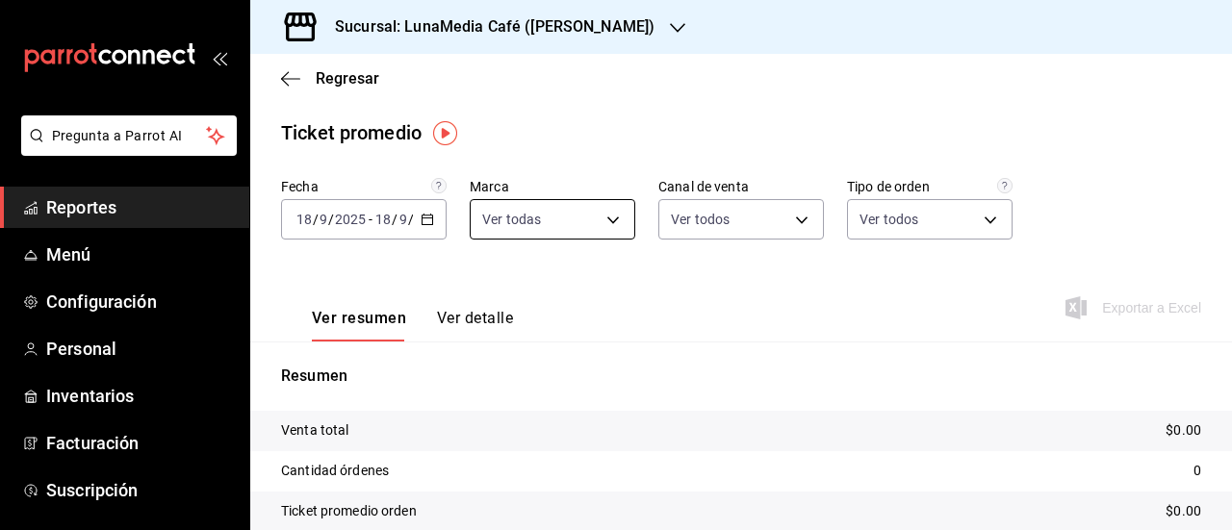
click at [510, 216] on body "Pregunta a Parrot AI Reportes Menú Configuración Personal Inventarios Facturaci…" at bounding box center [616, 265] width 1232 height 530
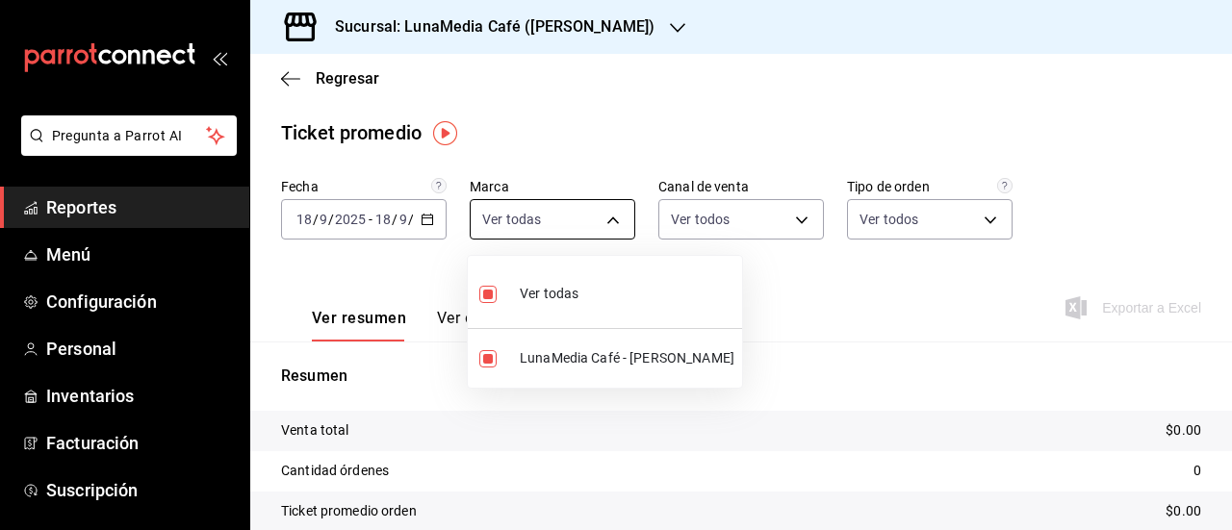
click at [510, 216] on div at bounding box center [616, 265] width 1232 height 530
click at [510, 216] on body "Pregunta a Parrot AI Reportes Menú Configuración Personal Inventarios Facturaci…" at bounding box center [616, 265] width 1232 height 530
click at [670, 26] on div at bounding box center [616, 265] width 1232 height 530
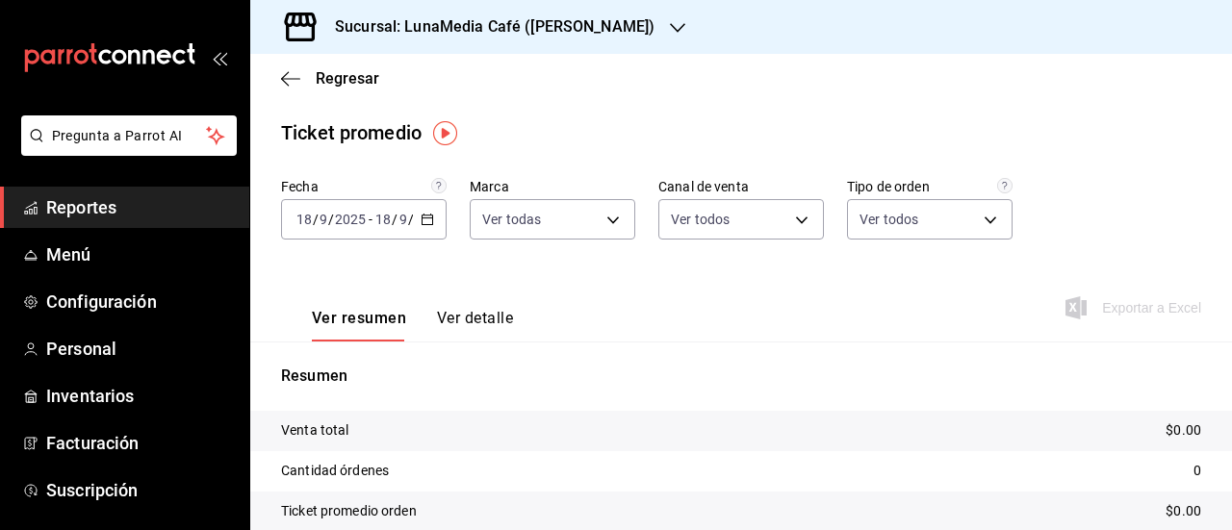
click at [670, 26] on icon "button" at bounding box center [677, 27] width 15 height 15
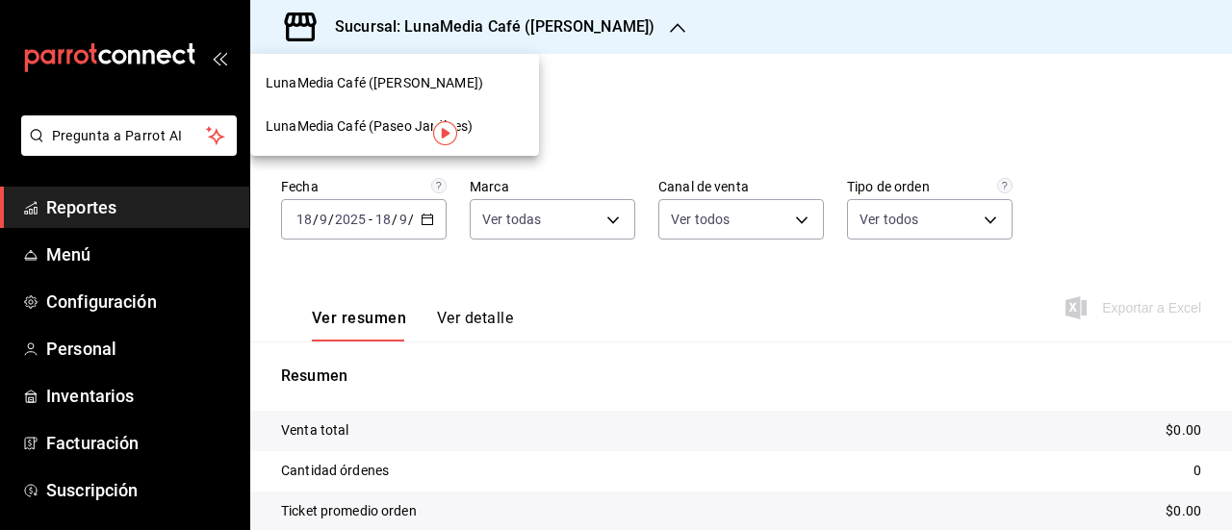
click at [339, 134] on span "LunaMedia Café (Paseo Jardínes)" at bounding box center [369, 126] width 207 height 20
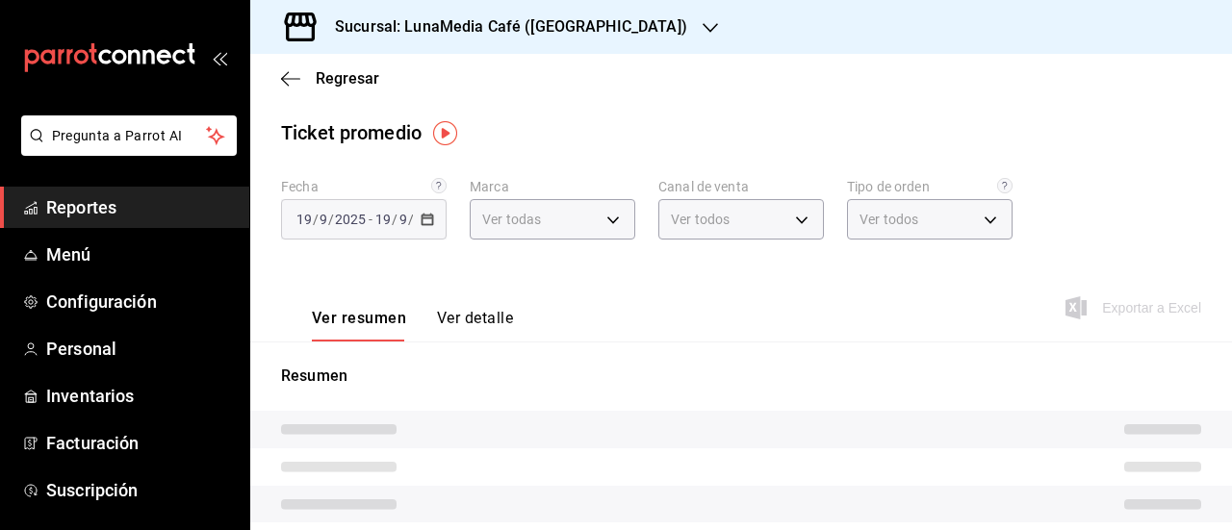
type input "b9a0b28a-a8c6-4fb4-9998-6933c83bd964"
type input "PARROT,UBER_EATS,RAPPI,DIDI_FOOD,ONLINE"
type input "8493b257-24bd-4dda-8d58-d5a8f19cae6c,EXTERNAL"
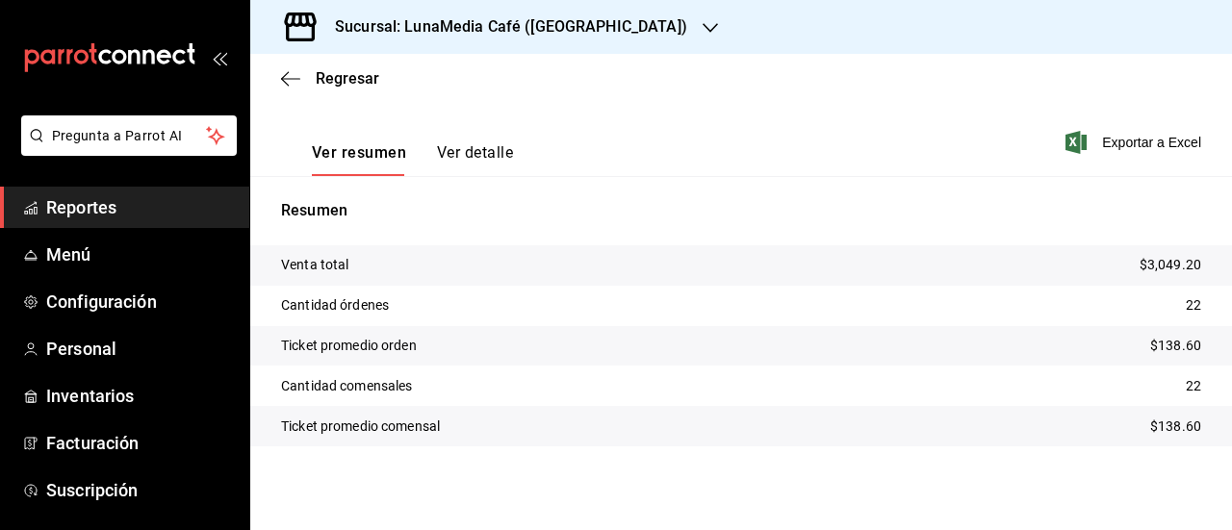
scroll to position [69, 0]
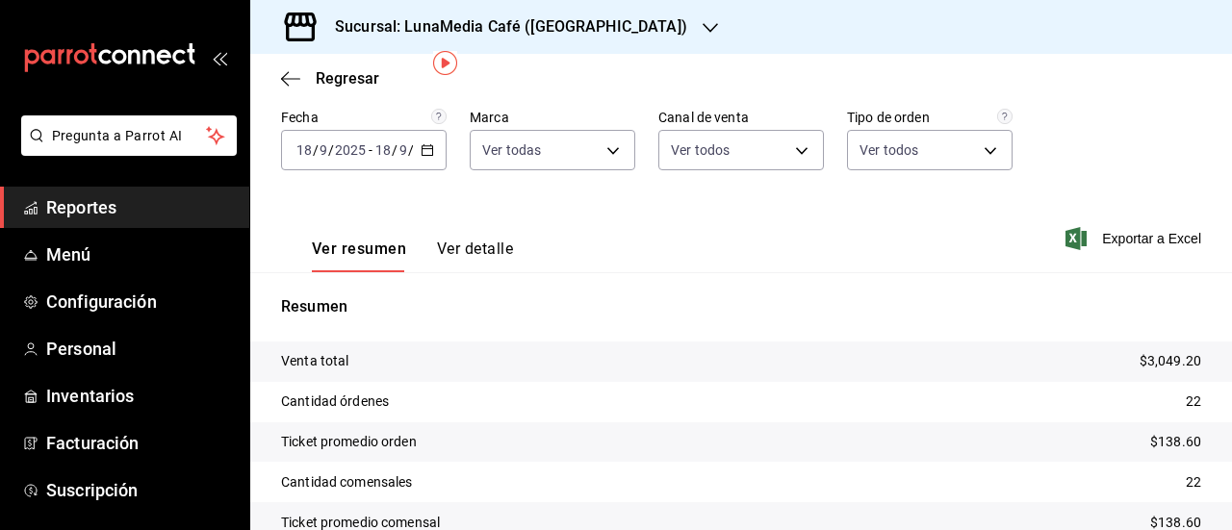
click at [428, 146] on icon "button" at bounding box center [426, 149] width 13 height 13
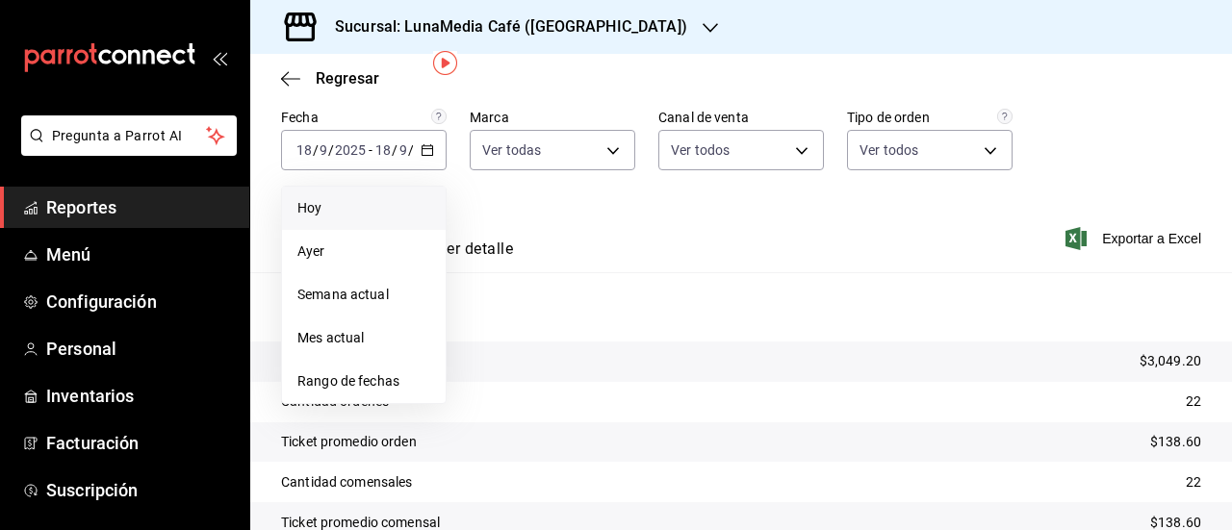
click at [363, 195] on li "Hoy" at bounding box center [364, 208] width 164 height 43
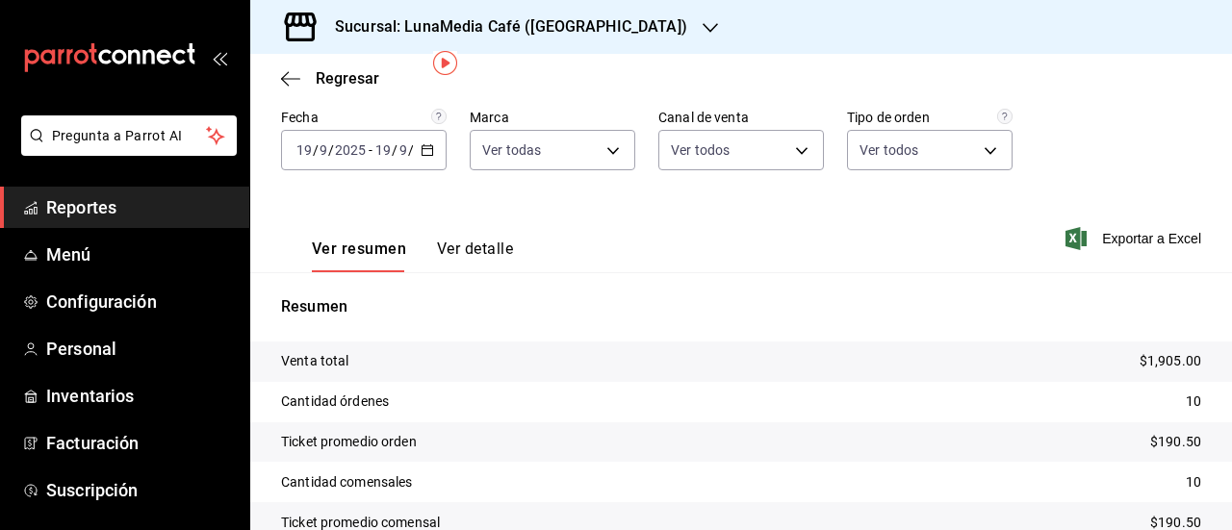
click at [94, 213] on span "Reportes" at bounding box center [140, 207] width 188 height 26
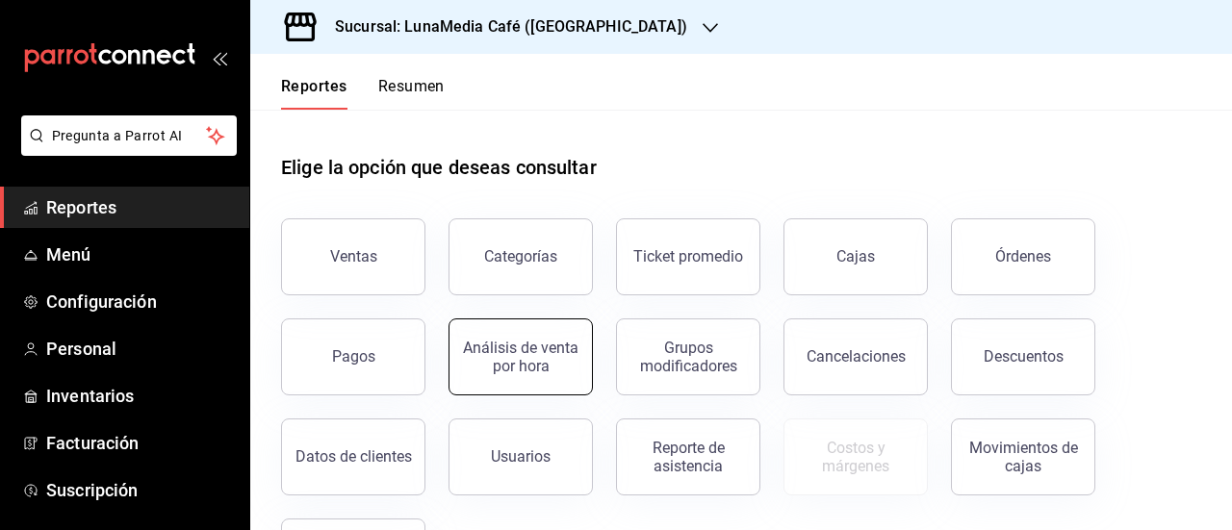
click at [491, 378] on button "Análisis de venta por hora" at bounding box center [520, 356] width 144 height 77
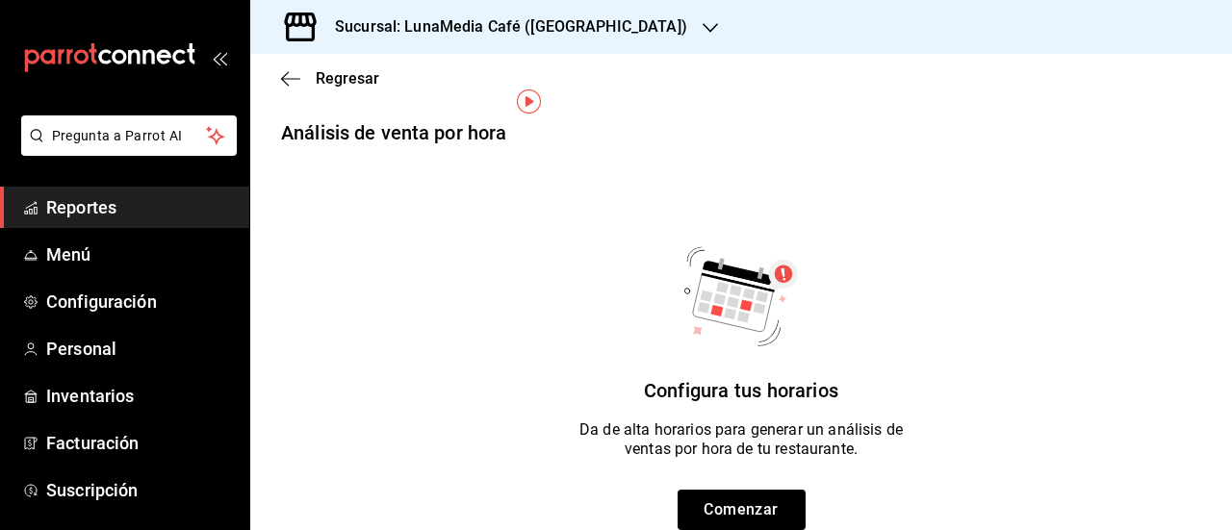
scroll to position [60, 0]
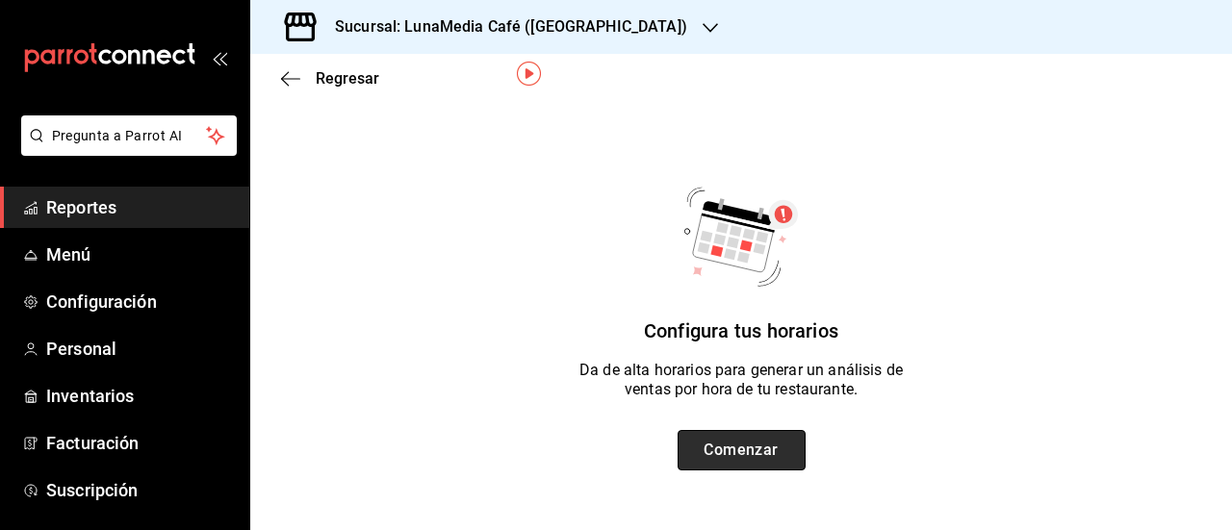
click at [726, 454] on button "Comenzar" at bounding box center [741, 450] width 128 height 40
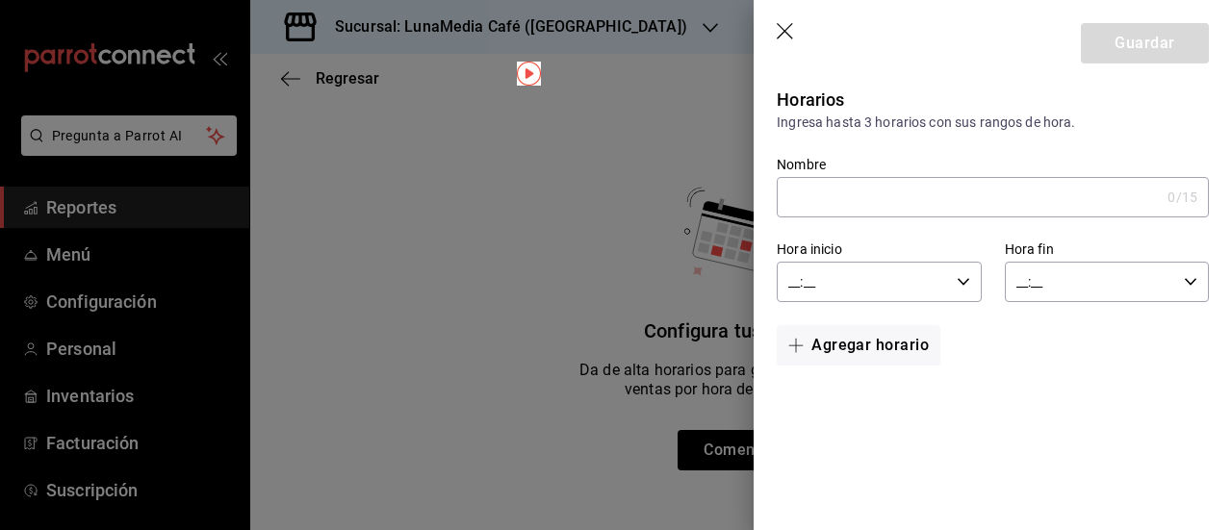
click at [781, 28] on icon "button" at bounding box center [784, 31] width 16 height 16
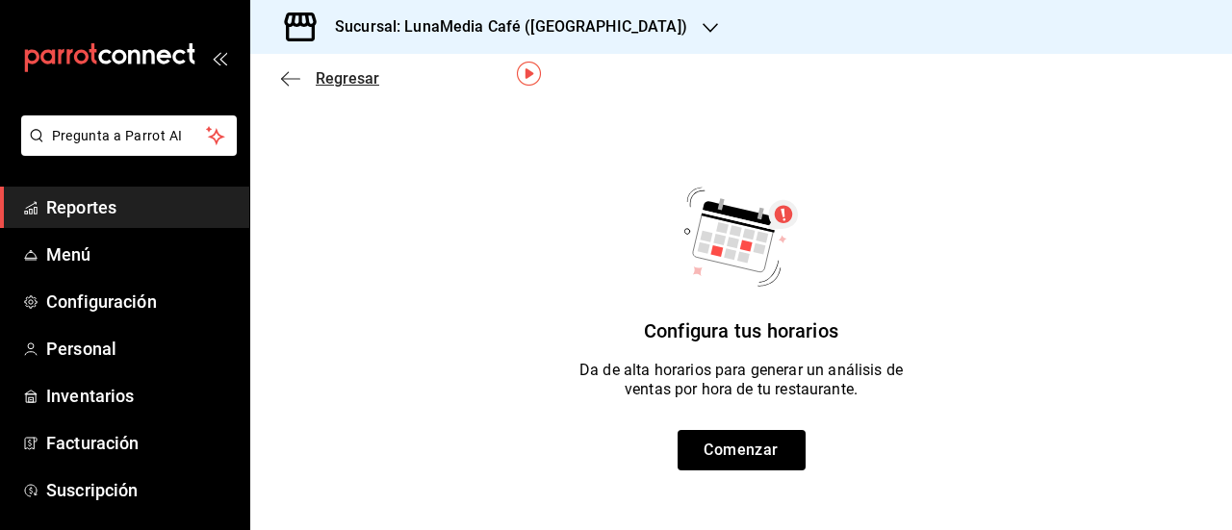
click at [348, 78] on span "Regresar" at bounding box center [348, 78] width 64 height 18
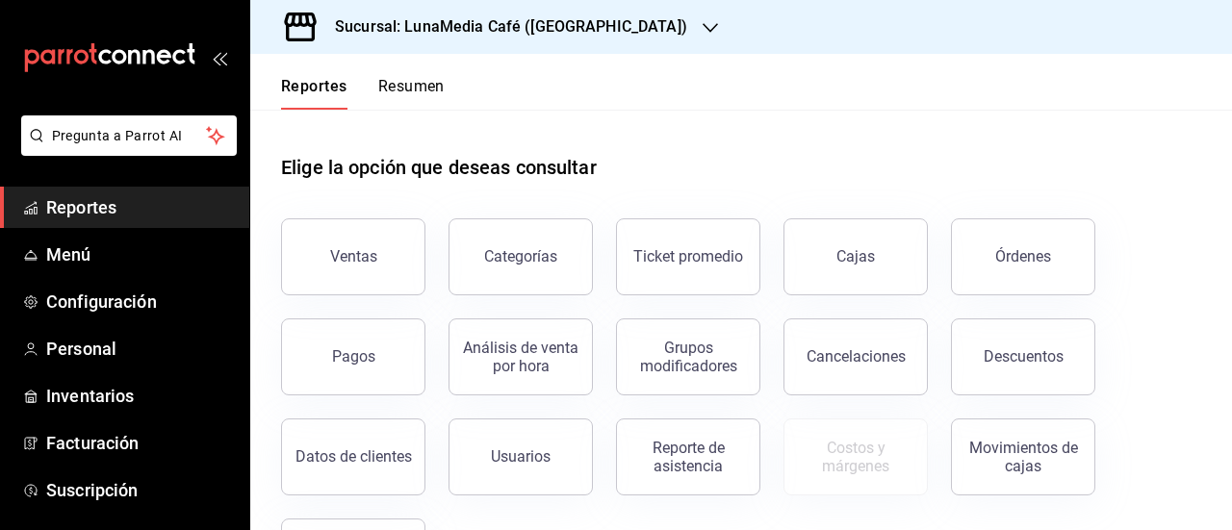
click at [950, 355] on div "Descuentos" at bounding box center [1011, 345] width 167 height 100
click at [978, 350] on button "Descuentos" at bounding box center [1023, 356] width 144 height 77
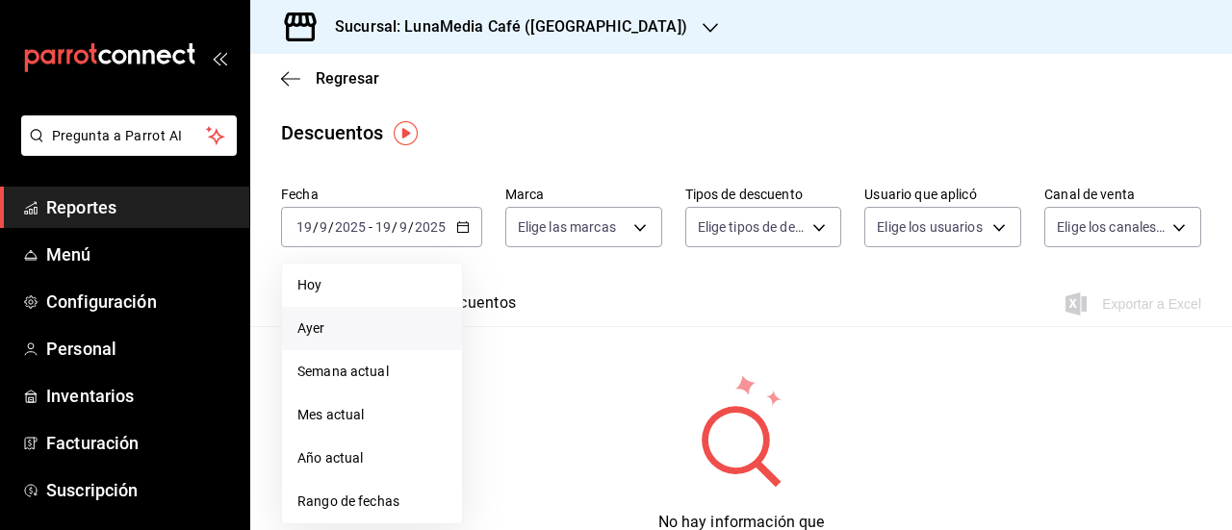
click at [379, 312] on li "Ayer" at bounding box center [372, 328] width 180 height 43
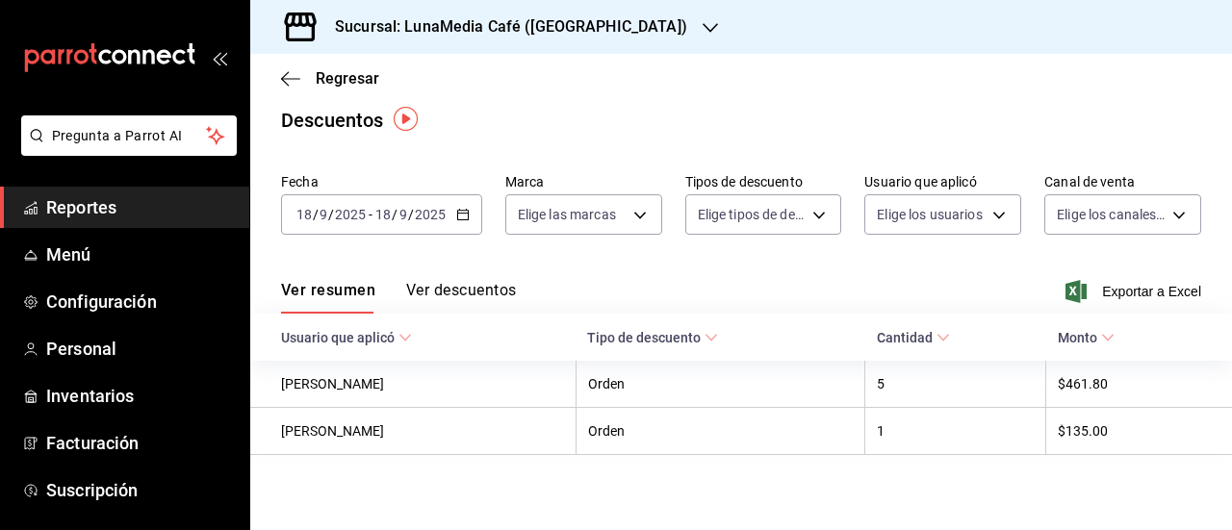
scroll to position [15, 0]
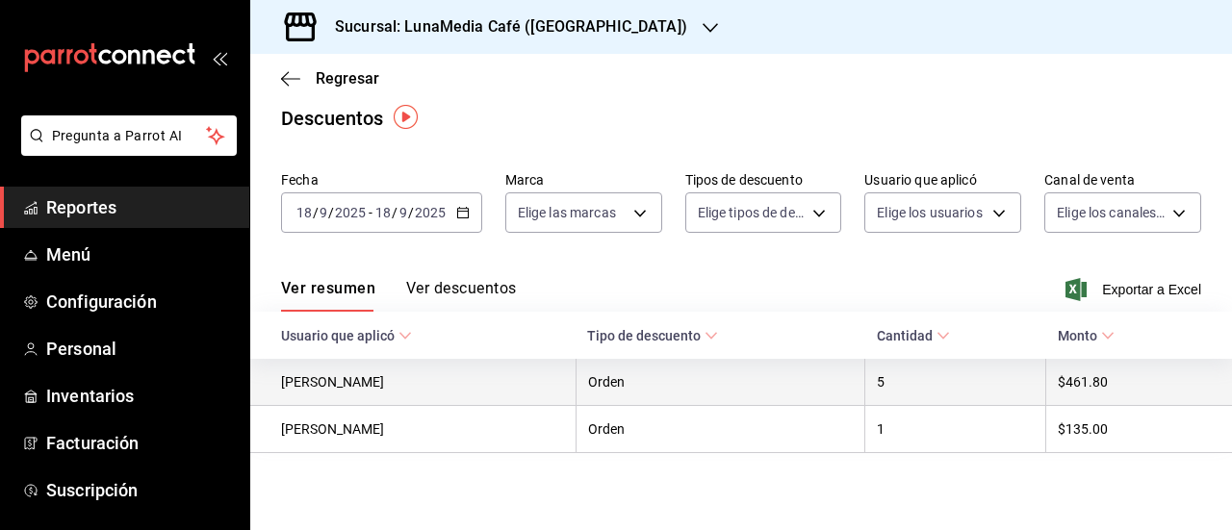
click at [366, 384] on th "[PERSON_NAME]" at bounding box center [412, 382] width 325 height 47
click at [617, 389] on th "Orden" at bounding box center [720, 382] width 290 height 47
click at [953, 401] on th "5" at bounding box center [955, 382] width 181 height 47
click at [1060, 370] on th "$461.80" at bounding box center [1139, 382] width 187 height 47
